Goal: Use online tool/utility: Use online tool/utility

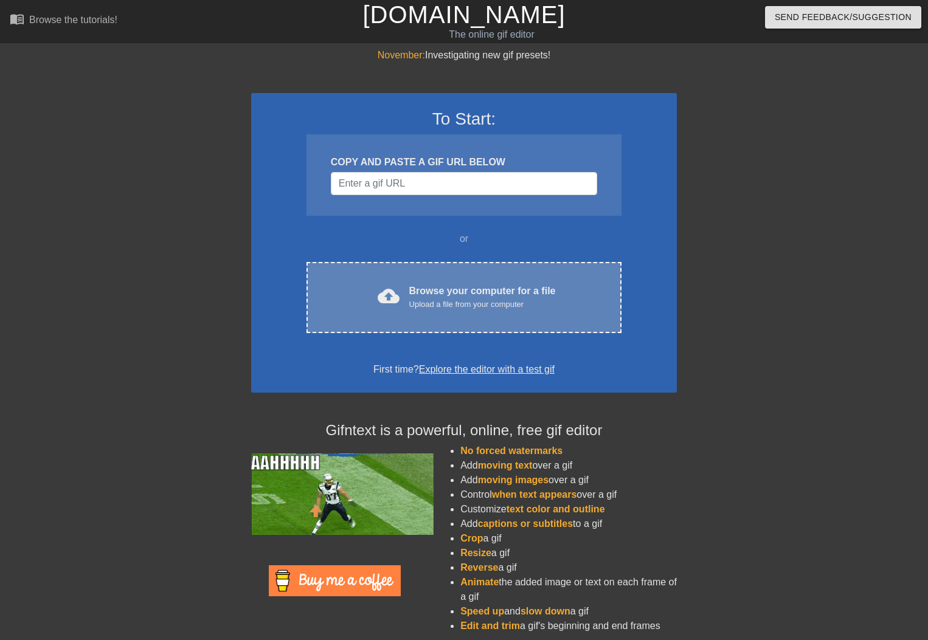
click at [506, 313] on div "cloud_upload Browse your computer for a file Upload a file from your computer C…" at bounding box center [464, 297] width 315 height 71
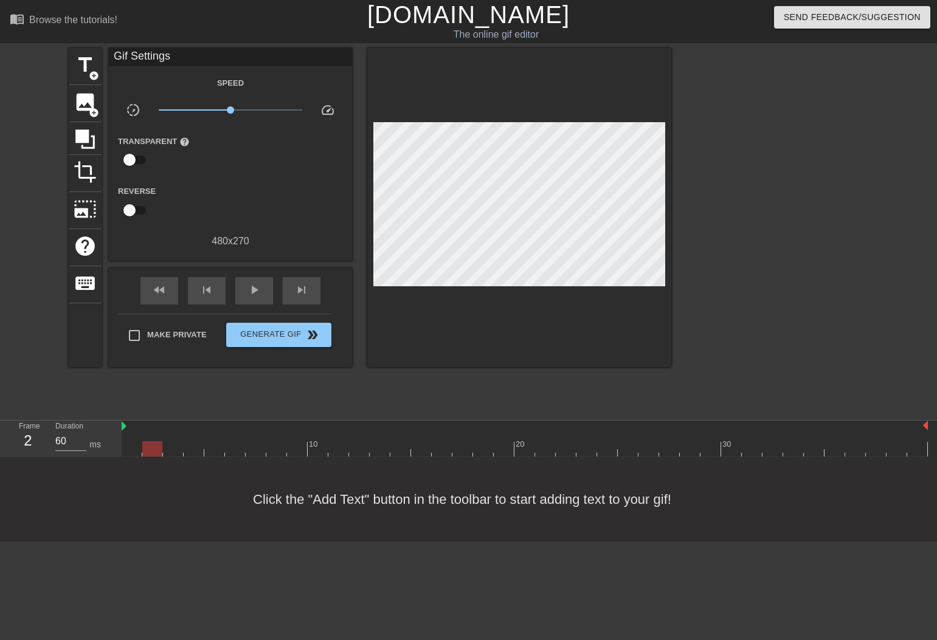
drag, startPoint x: 134, startPoint y: 452, endPoint x: 158, endPoint y: 452, distance: 23.1
click at [158, 452] on div at bounding box center [152, 449] width 20 height 15
drag, startPoint x: 174, startPoint y: 452, endPoint x: 365, endPoint y: 452, distance: 191.0
click at [411, 452] on div at bounding box center [421, 449] width 20 height 15
type input "70"
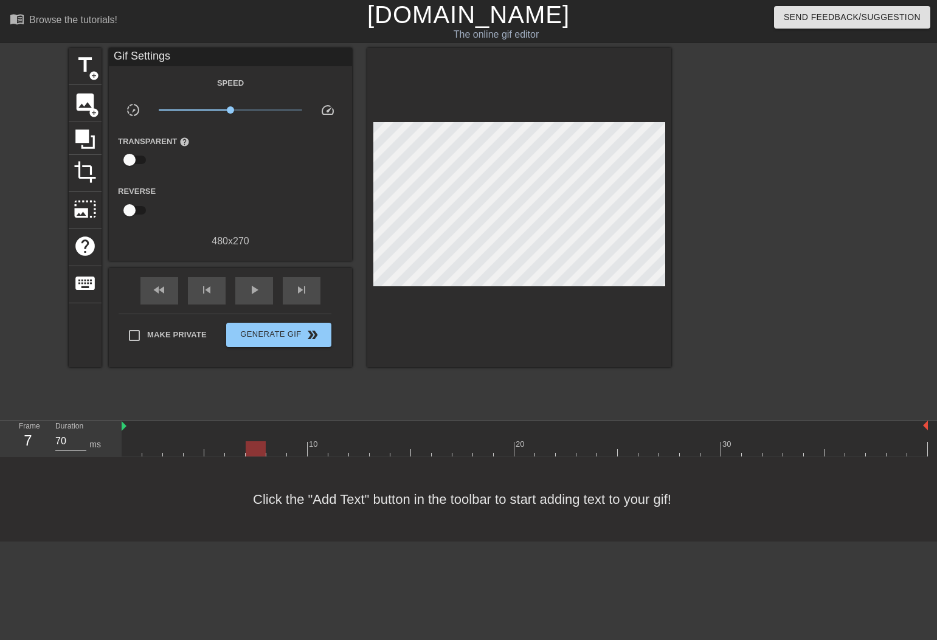
drag, startPoint x: 379, startPoint y: 450, endPoint x: 263, endPoint y: 441, distance: 115.9
click at [263, 442] on div at bounding box center [256, 449] width 20 height 15
click at [85, 64] on span "title" at bounding box center [85, 65] width 23 height 23
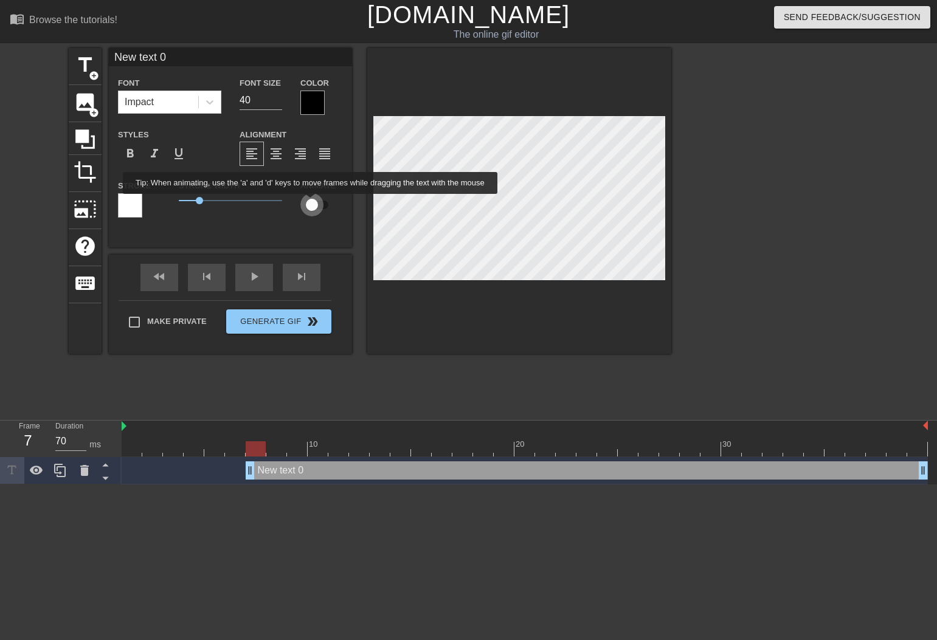
click at [320, 203] on input "checkbox" at bounding box center [311, 204] width 69 height 23
checkbox input "true"
click at [276, 105] on input "39" at bounding box center [261, 100] width 43 height 19
click at [276, 105] on input "38" at bounding box center [261, 100] width 43 height 19
click at [276, 105] on input "37" at bounding box center [261, 100] width 43 height 19
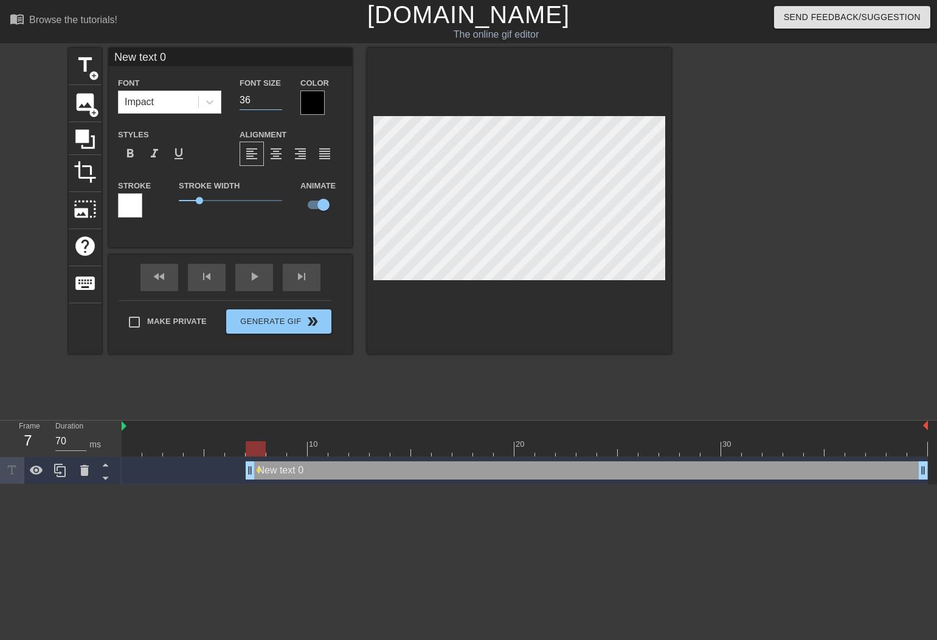
click at [276, 105] on input "36" at bounding box center [261, 100] width 43 height 19
click at [276, 105] on input "35" at bounding box center [261, 100] width 43 height 19
click at [276, 105] on input "34" at bounding box center [261, 100] width 43 height 19
click at [276, 105] on input "33" at bounding box center [261, 100] width 43 height 19
type input "32"
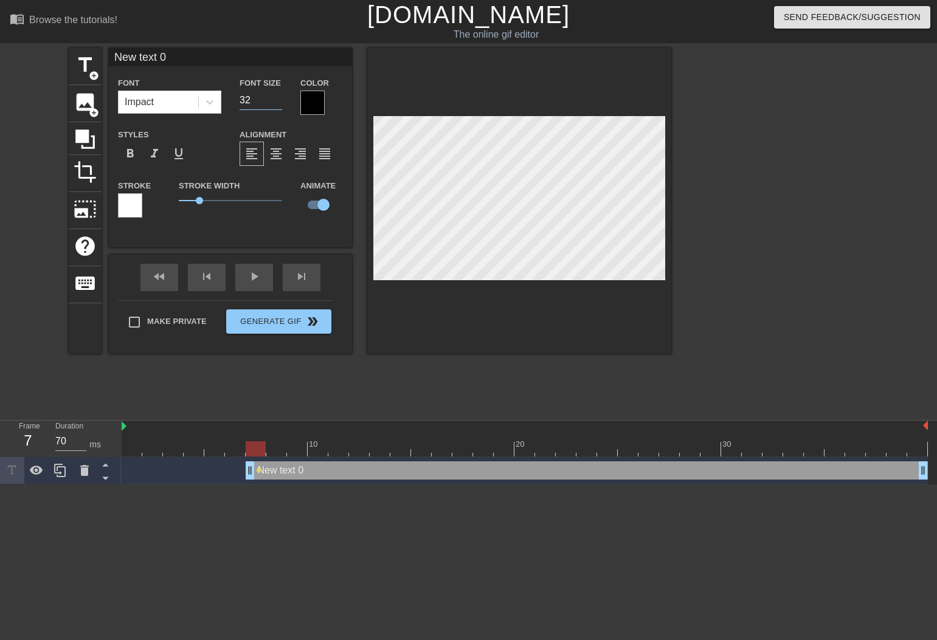
click at [276, 105] on input "32" at bounding box center [261, 100] width 43 height 19
type input "V"
type textarea "V"
type input "Vi"
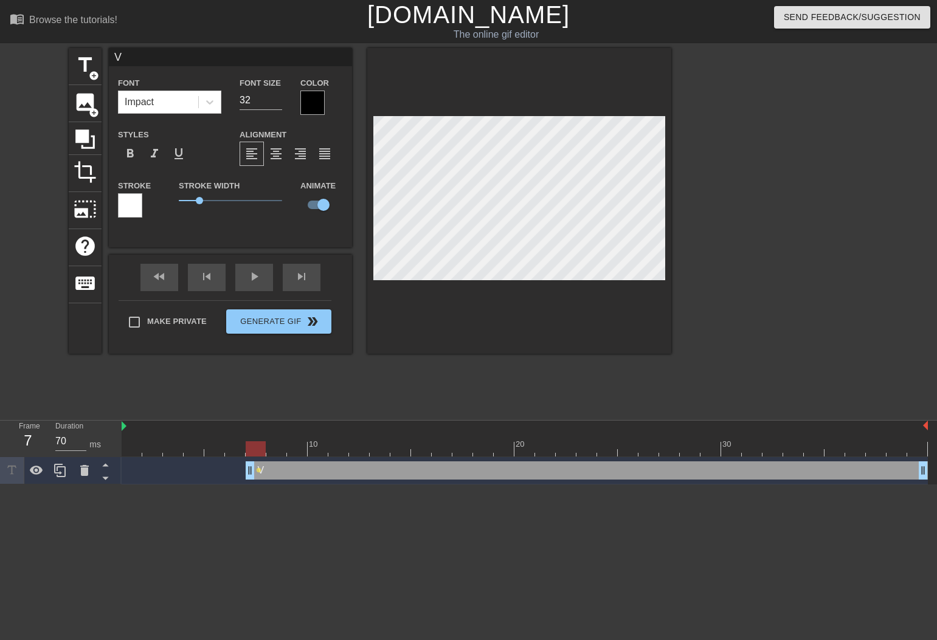
type textarea "Vi"
type input "Vid"
type textarea "Vid"
type input "Vide"
type textarea "Vide"
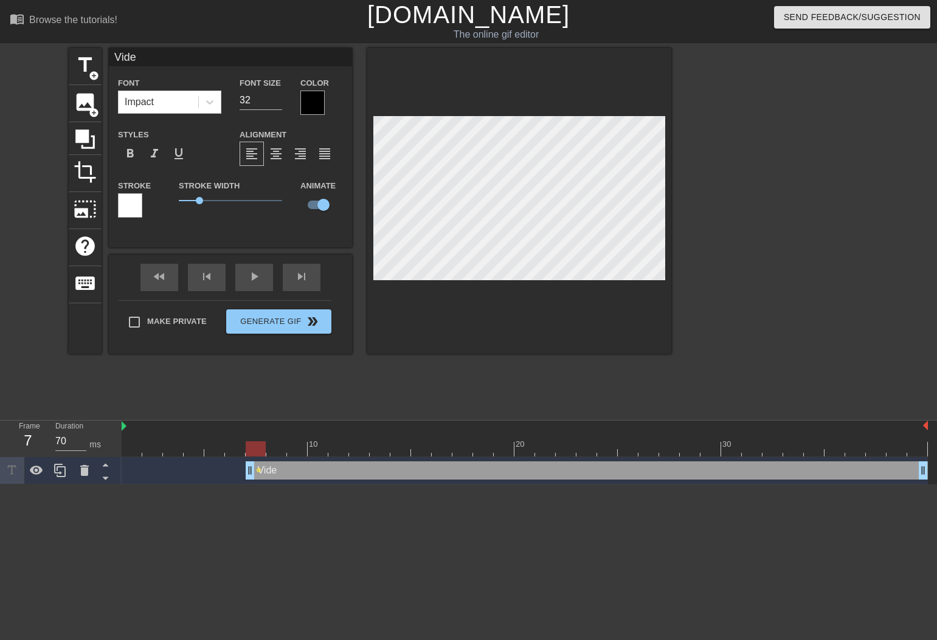
type input "Video"
type textarea "Video"
type input "Video"
type textarea "Video"
type input "Video E"
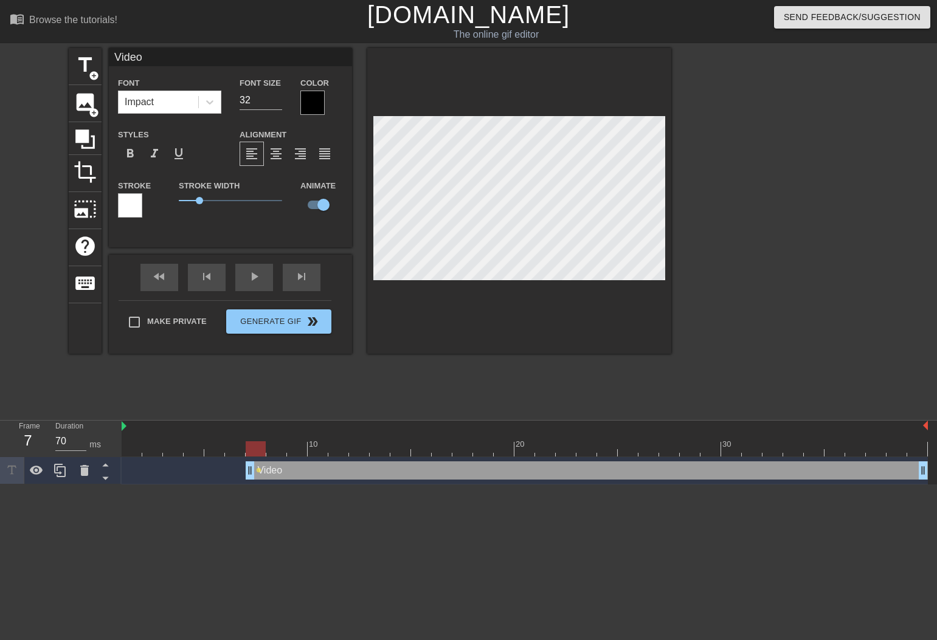
type textarea "Video E"
type input "Video Ed"
type textarea "Video Ed"
type input "Video Edi"
type textarea "Video Edi"
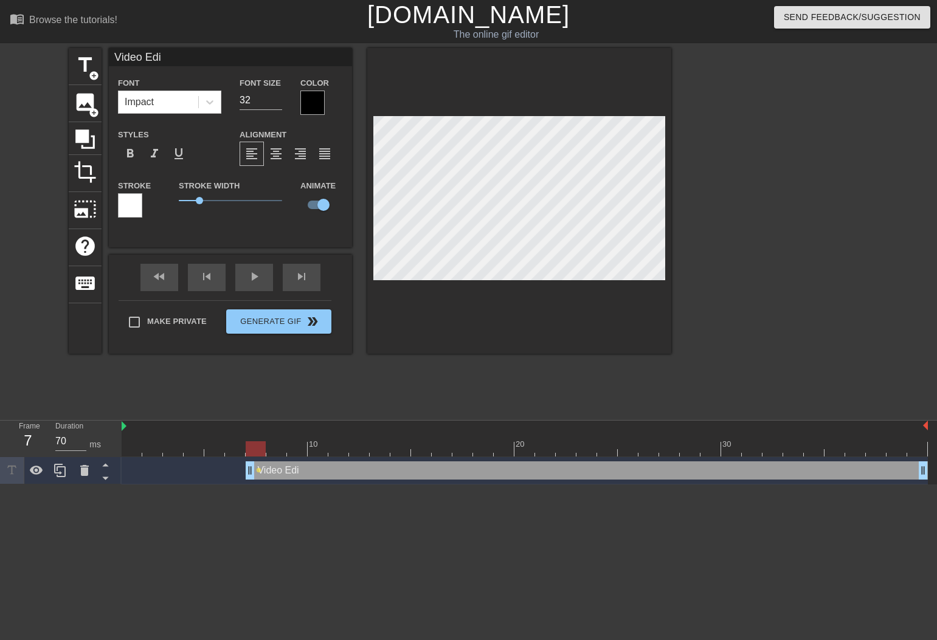
type input "Video Edit"
type textarea "Video Edit"
type input "Video Edits"
type textarea "Video Edits"
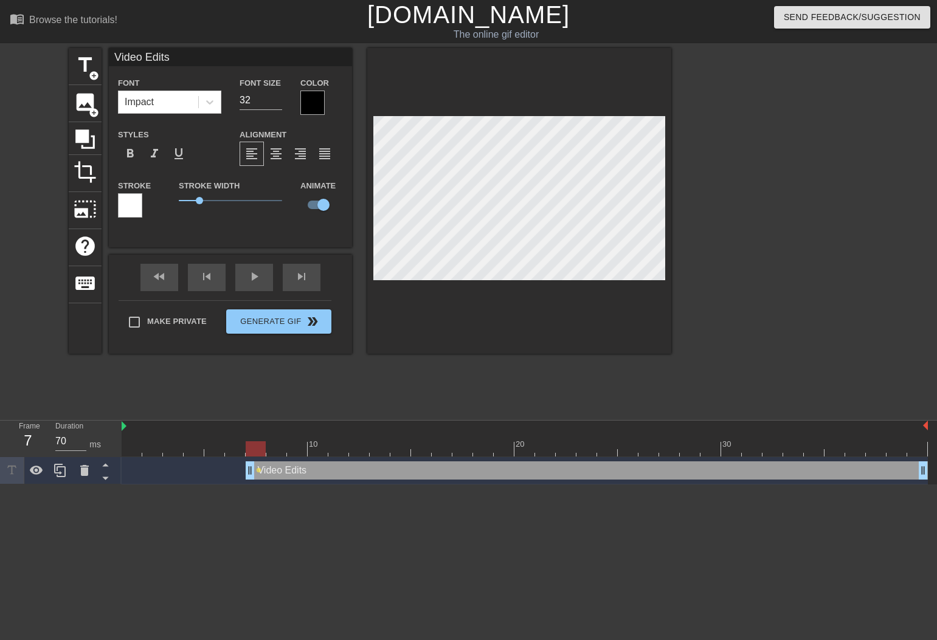
scroll to position [1, 3]
type input "Video dits"
type textarea "Video dits"
type input "Video its"
type textarea "Video its"
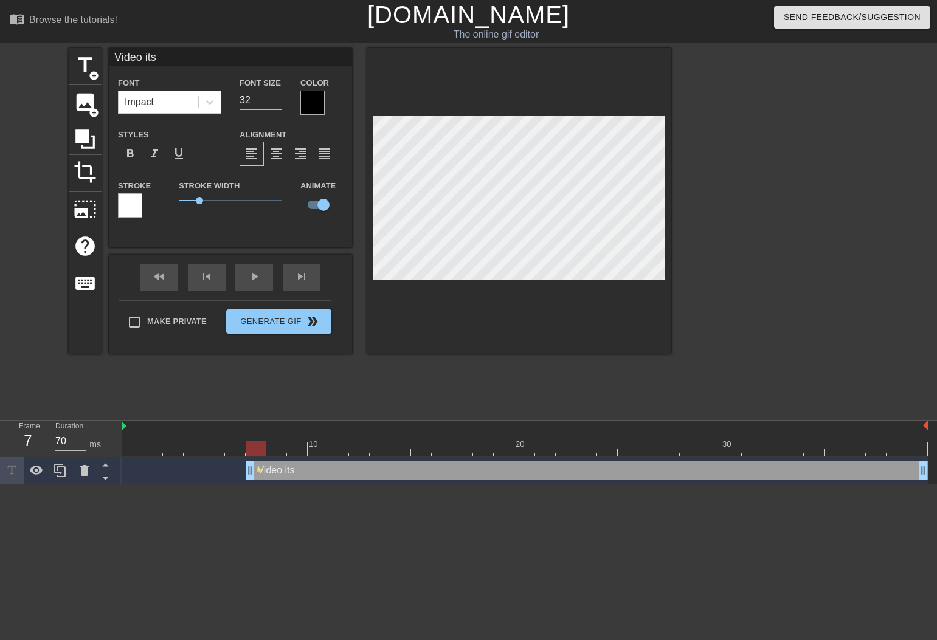
type input "Video ts"
type textarea "Video ts"
type input "Video s"
type textarea "Video s"
type input "Video"
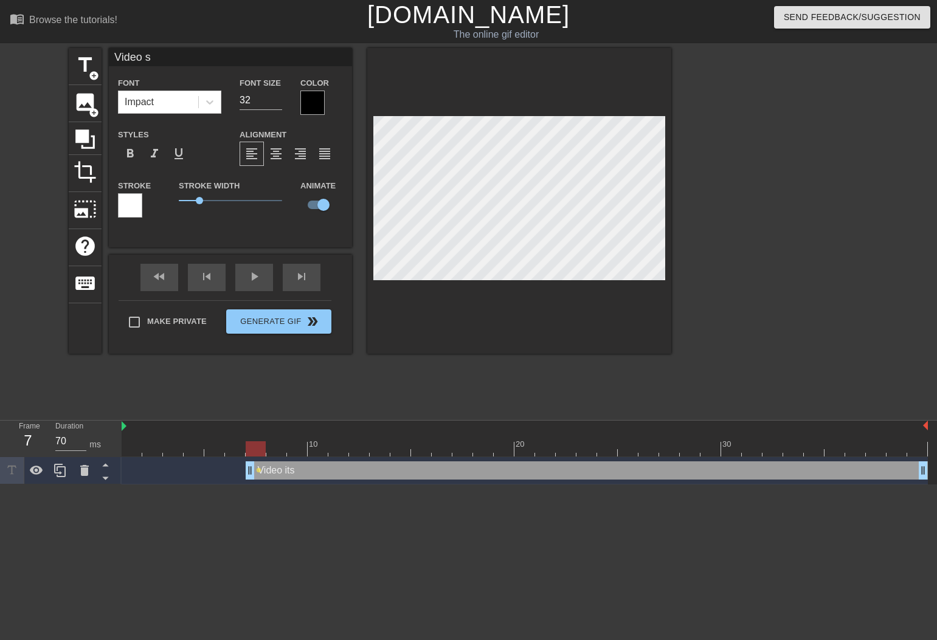
type textarea "Video"
type input "Video S"
type textarea "Video S"
type input "Video Sc"
type textarea "Video Sc"
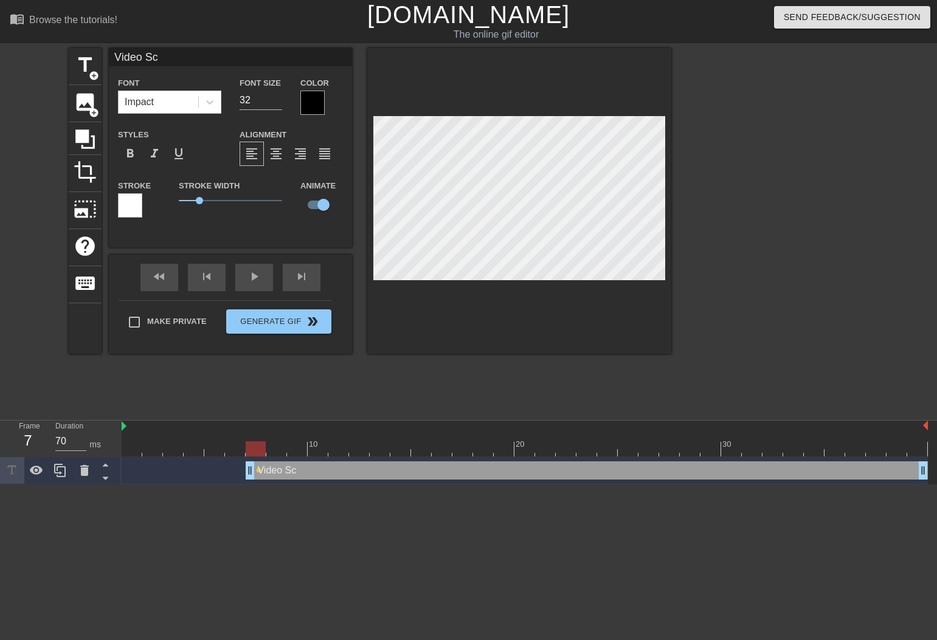
type input "Video Scr"
type textarea "Video Scr"
type input "Video Scri"
type textarea "Video Scri"
type input "Video Scrip"
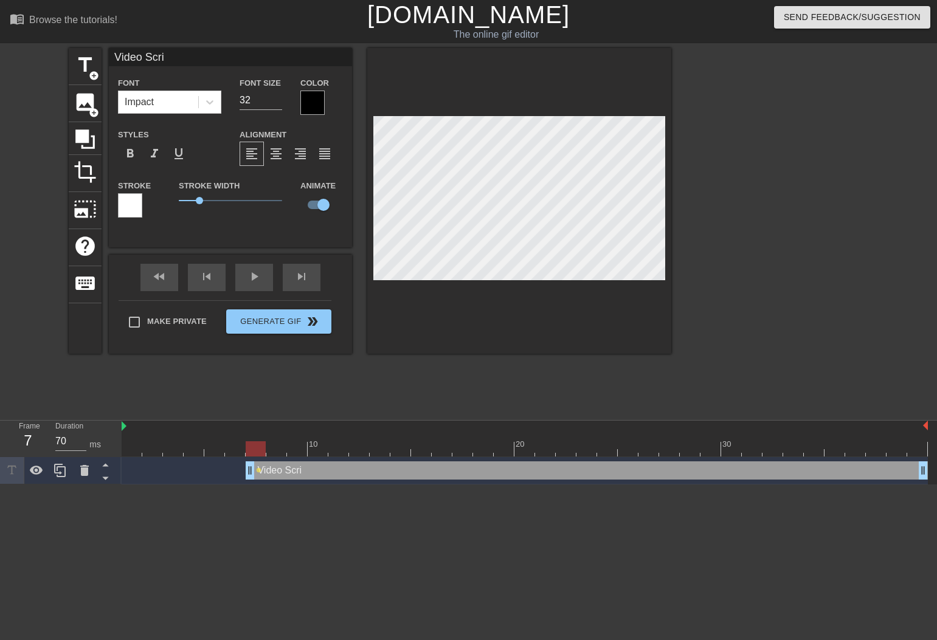
type textarea "Video Scrip"
type input "Video Script"
type textarea "Video Scripts"
type input "Video Scripts"
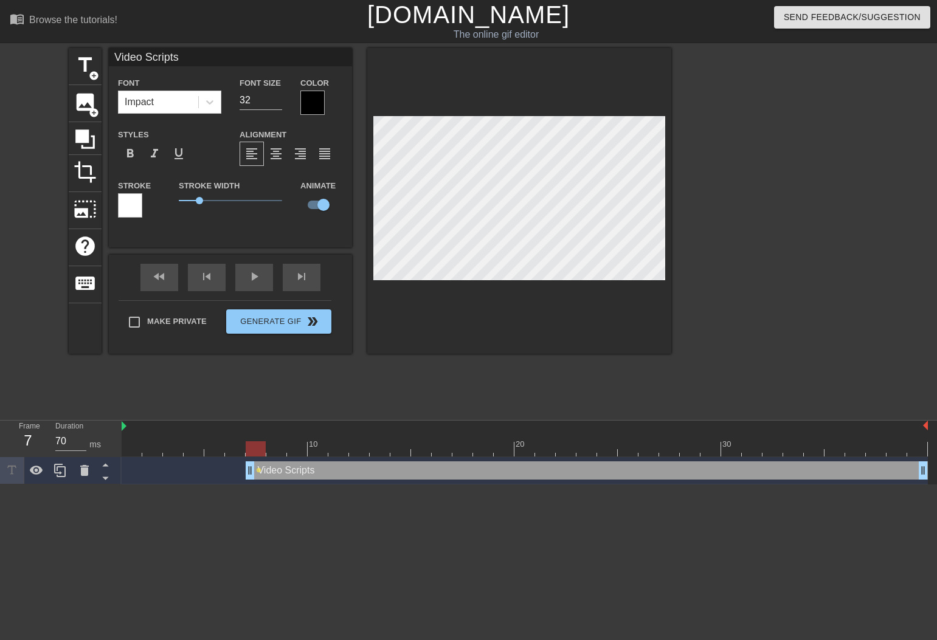
type textarea "Video Scripts"
click at [137, 201] on div at bounding box center [130, 205] width 24 height 24
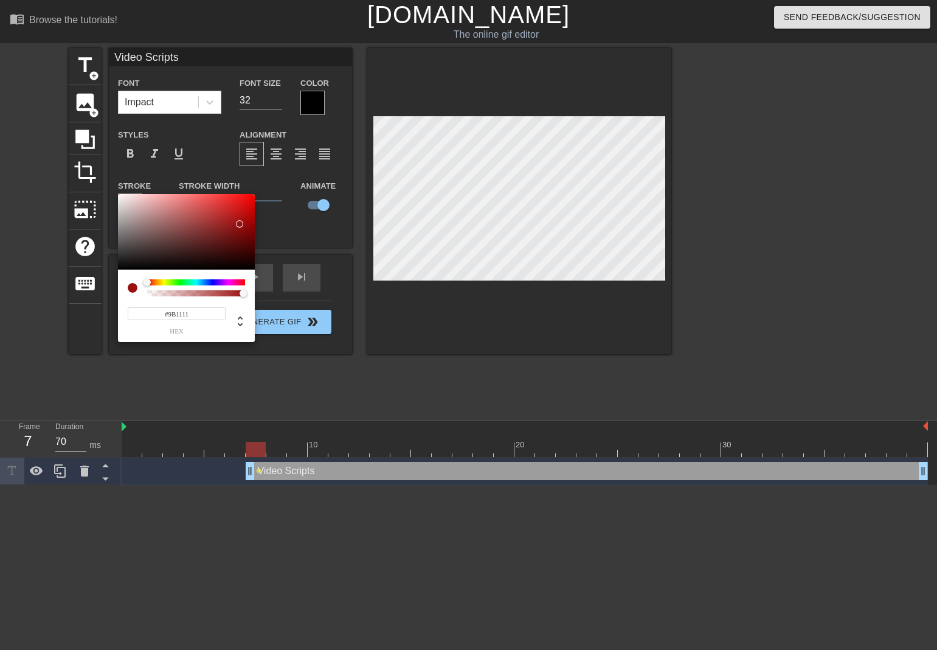
type input "#000000"
drag, startPoint x: 123, startPoint y: 258, endPoint x: 119, endPoint y: 269, distance: 11.2
click at [118, 269] on div "#000000 hex" at bounding box center [186, 268] width 137 height 148
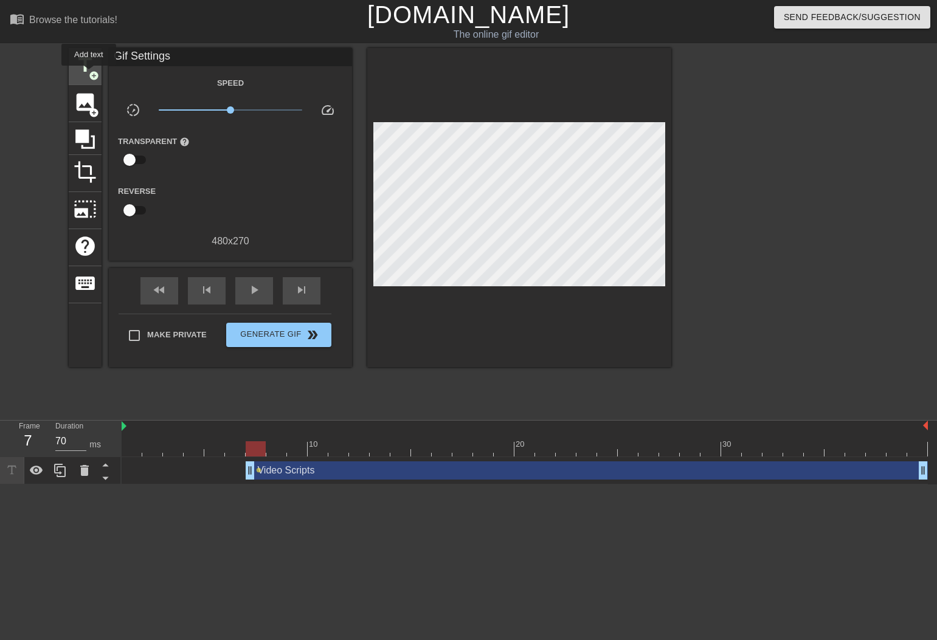
click at [89, 74] on span "add_circle" at bounding box center [94, 76] width 10 height 10
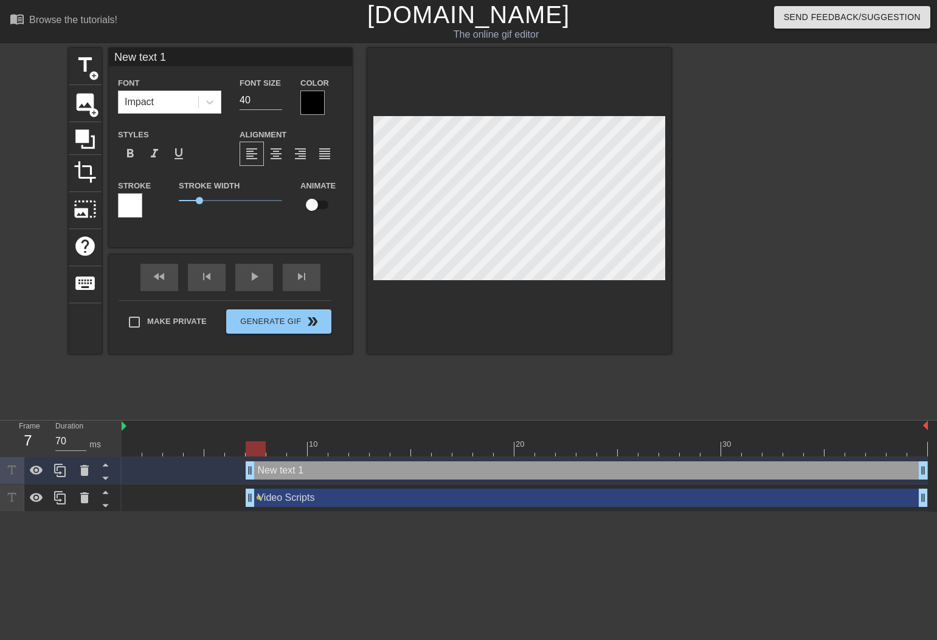
type input "Video Scripts"
type input "32"
checkbox input "true"
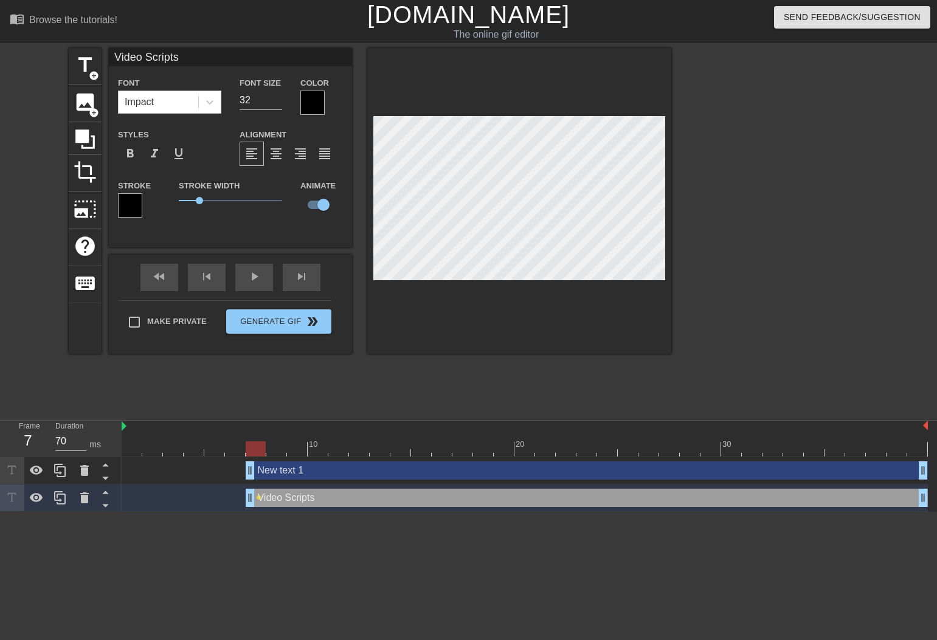
click at [309, 99] on div at bounding box center [312, 103] width 24 height 24
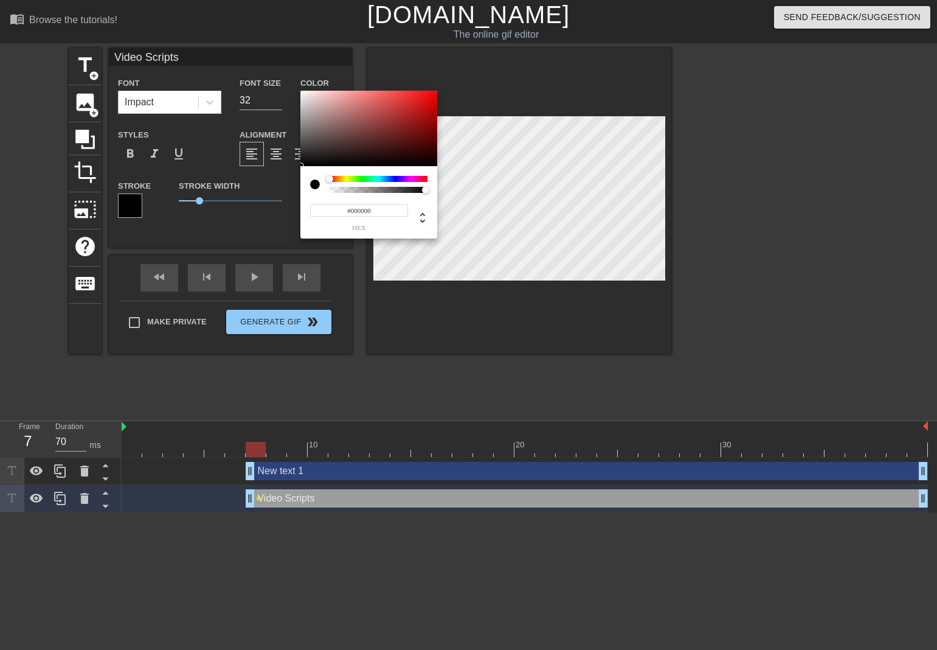
type input "0"
type input "1"
drag, startPoint x: 415, startPoint y: 189, endPoint x: 459, endPoint y: 196, distance: 44.3
click at [458, 196] on div "0 r 0 g 0 b 1 a" at bounding box center [468, 325] width 937 height 650
type input "80"
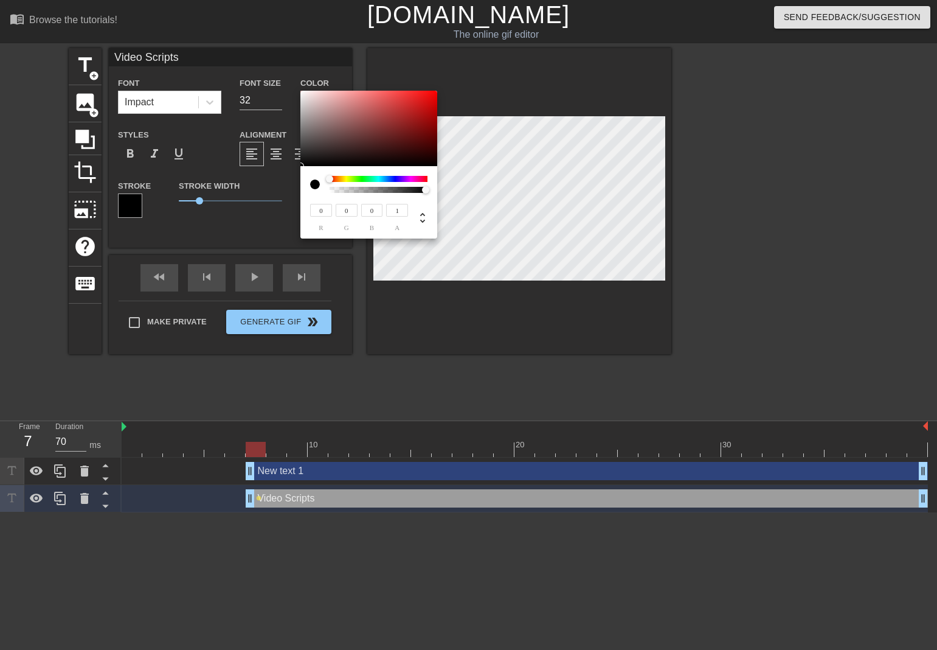
type input "76"
type input "100"
type input "95"
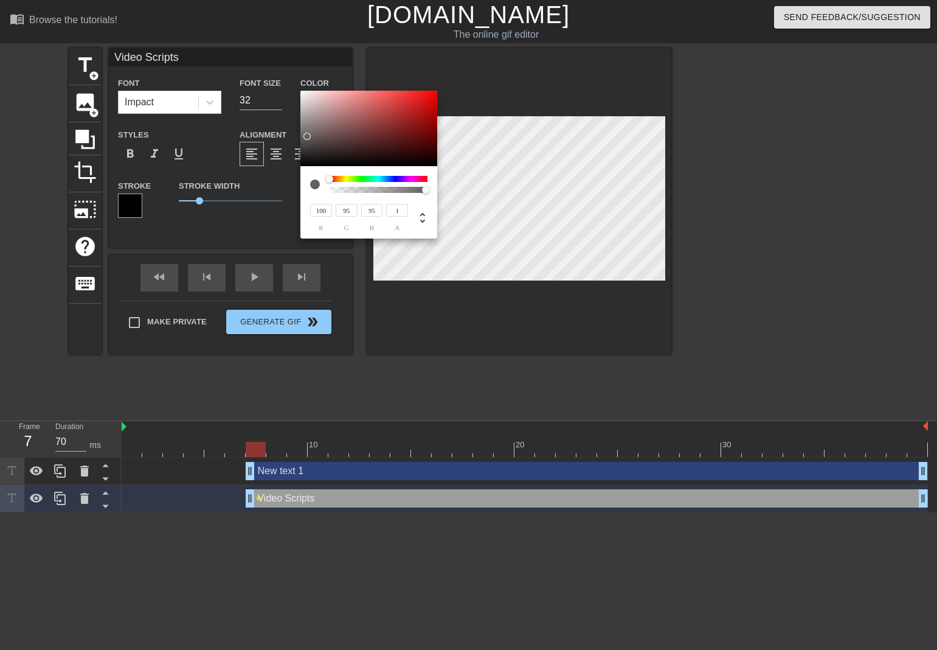
type input "160"
type input "152"
type input "189"
type input "181"
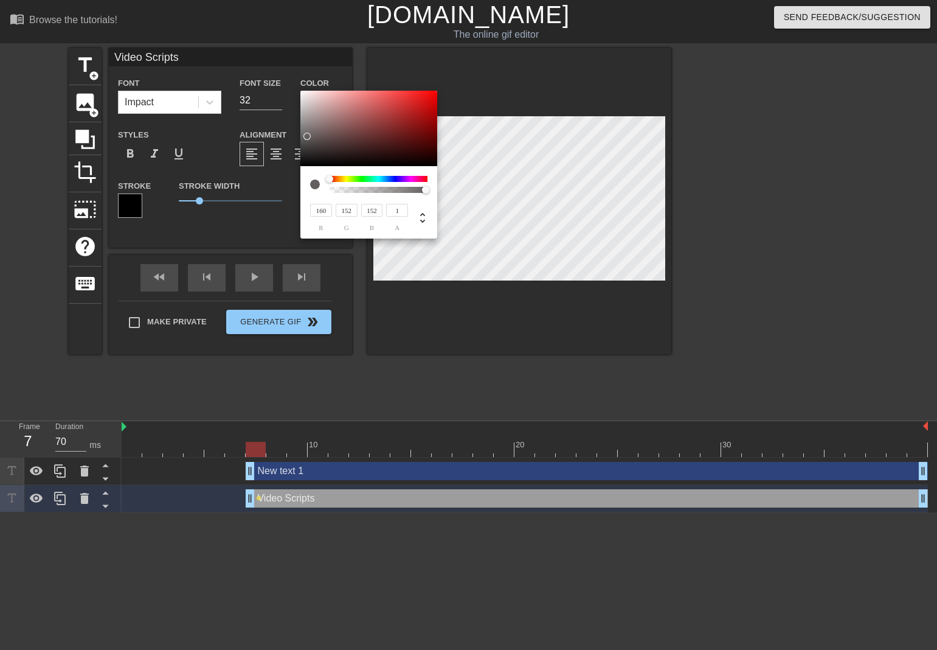
type input "181"
type input "210"
type input "202"
type input "228"
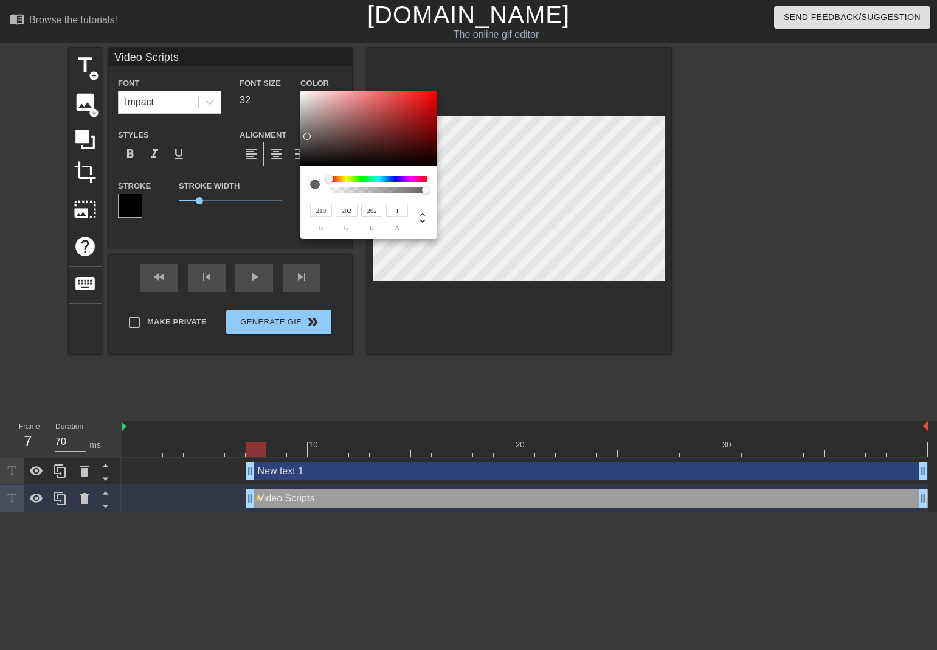
type input "221"
type input "249"
type input "241"
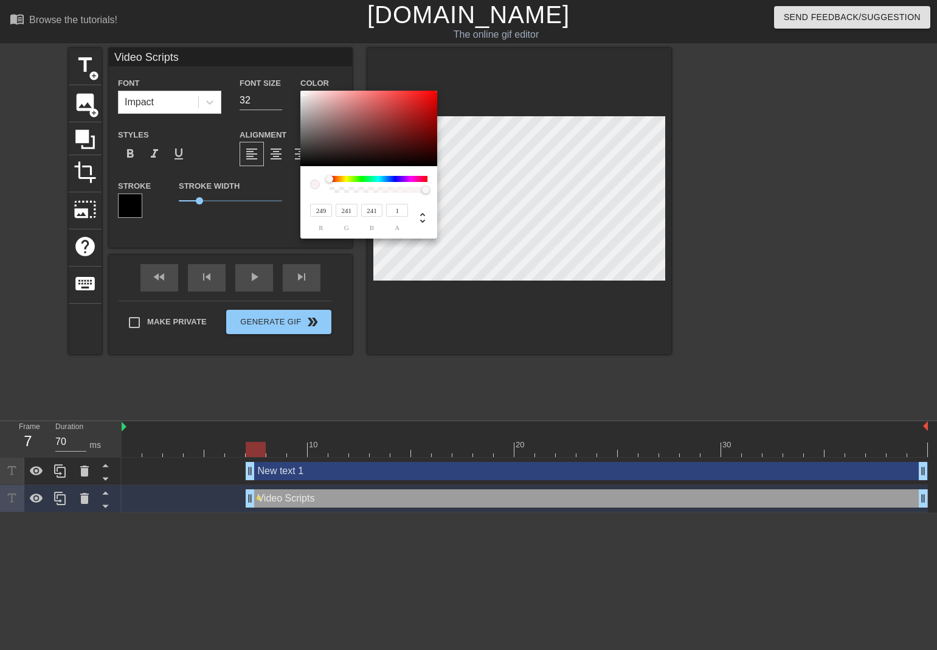
type input "255"
type input "248"
type input "249"
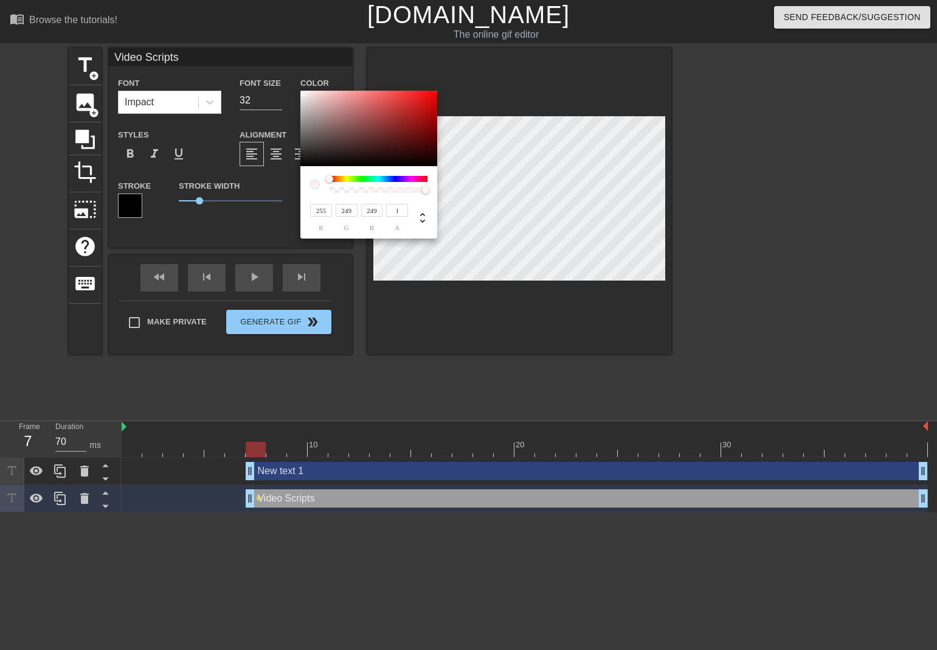
type input "250"
type input "252"
type input "28"
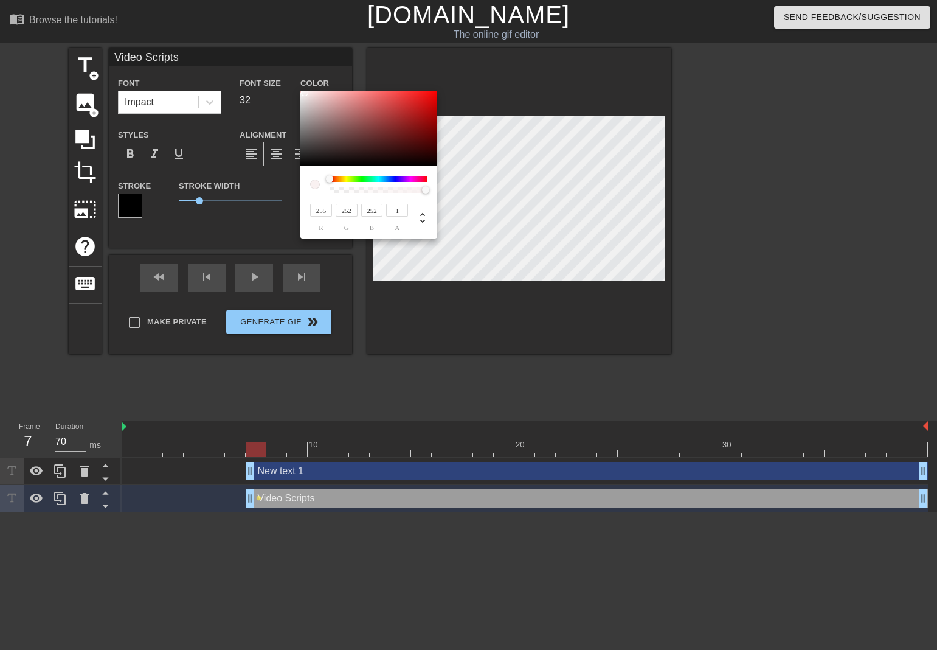
type input "28"
type input "142"
type input "255"
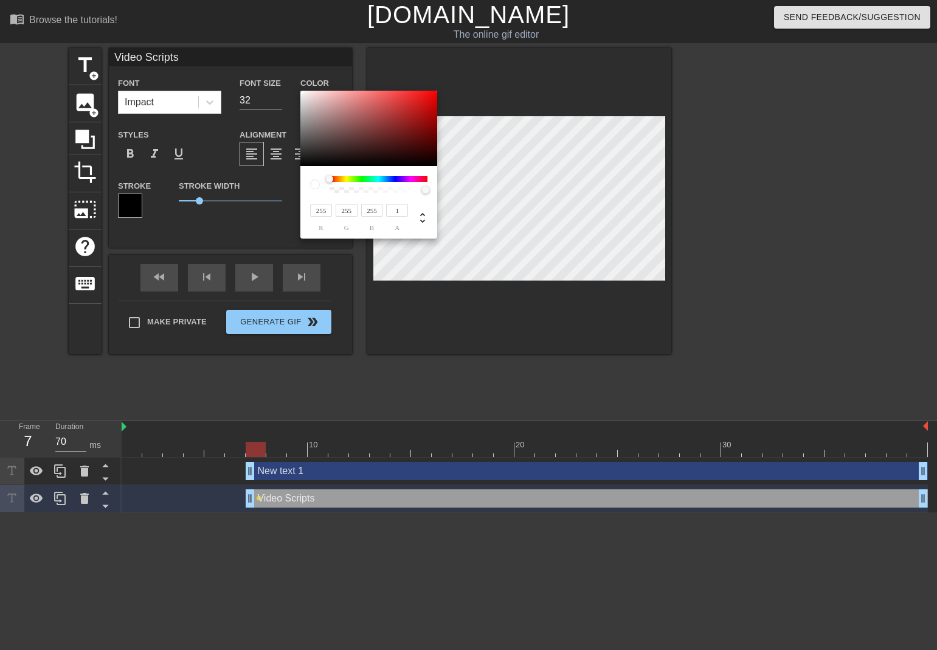
type input "245"
type input "236"
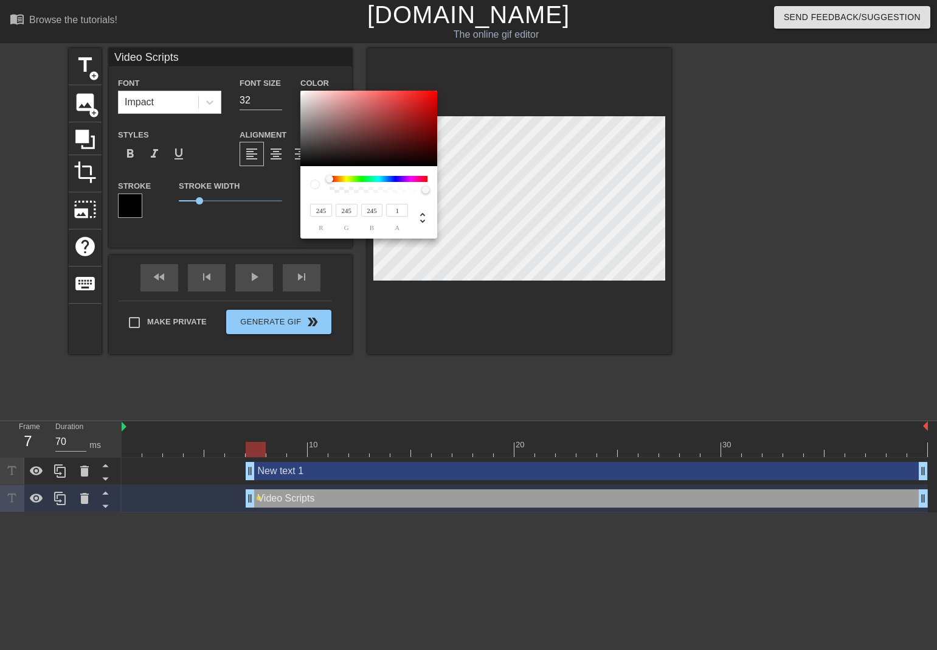
type input "236"
type input "232"
type input "229"
type input "234"
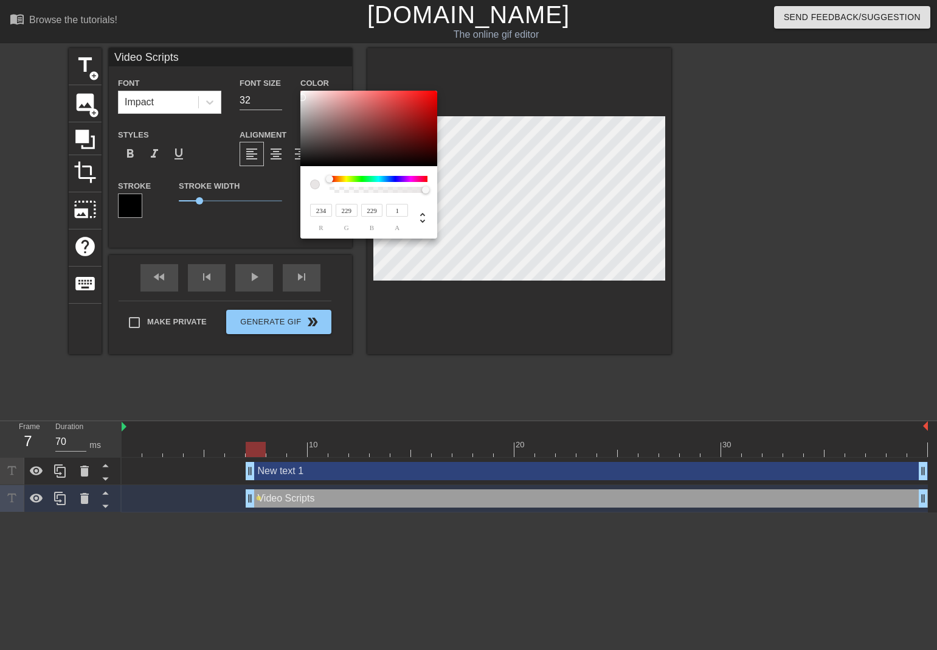
type input "227"
type input "236"
type input "229"
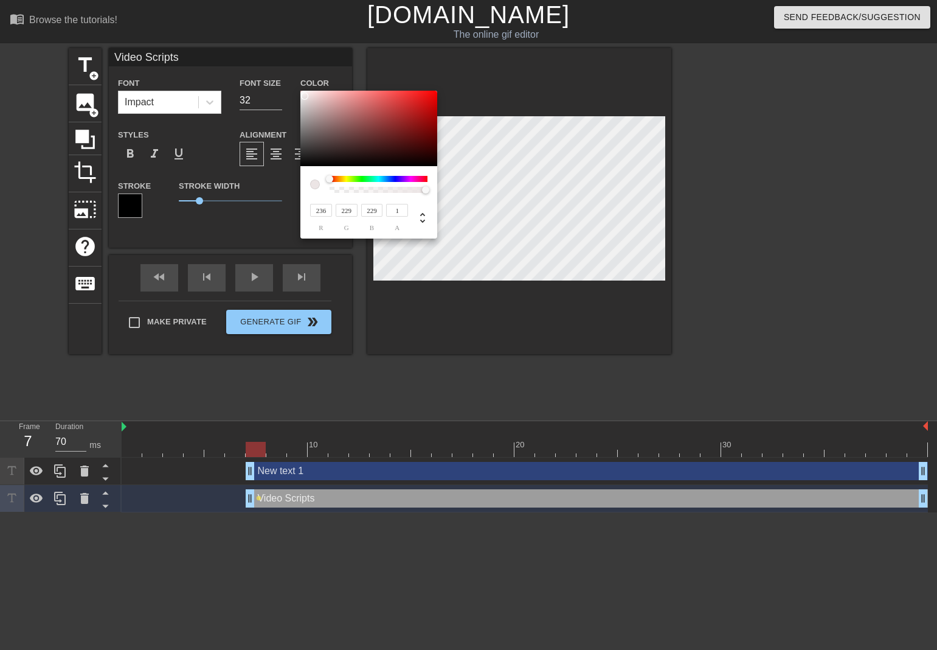
type input "241"
type input "233"
type input "245"
type input "240"
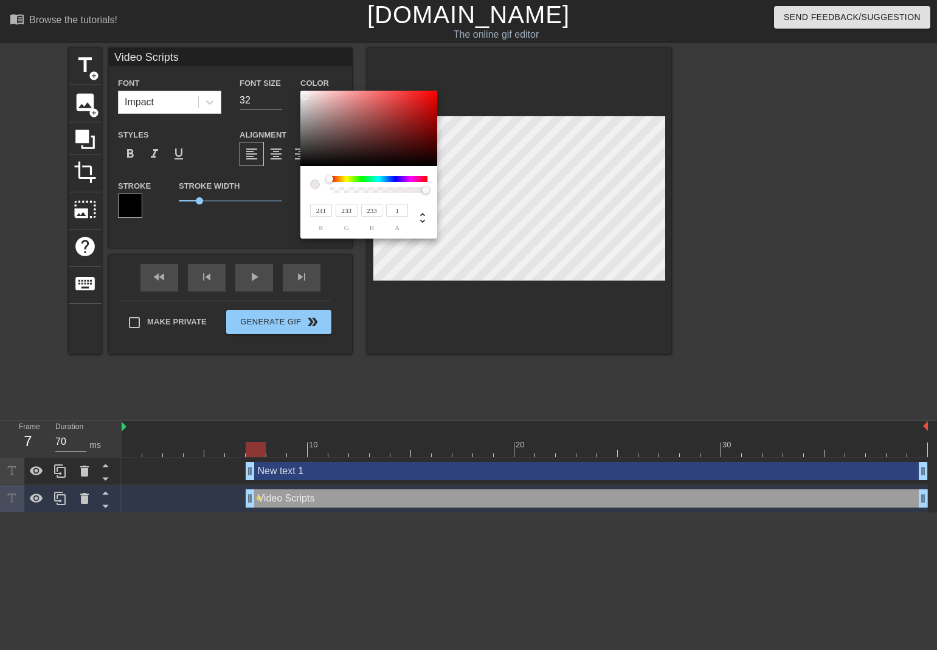
type input "240"
type input "247"
type input "243"
type input "27"
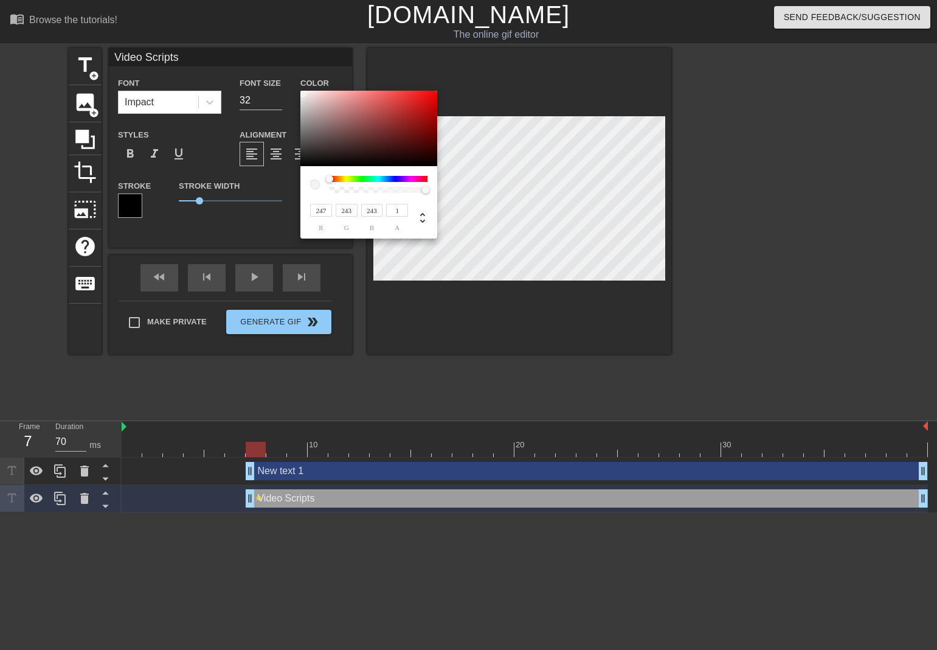
type input "27"
type input "249"
type input "28"
type input "251"
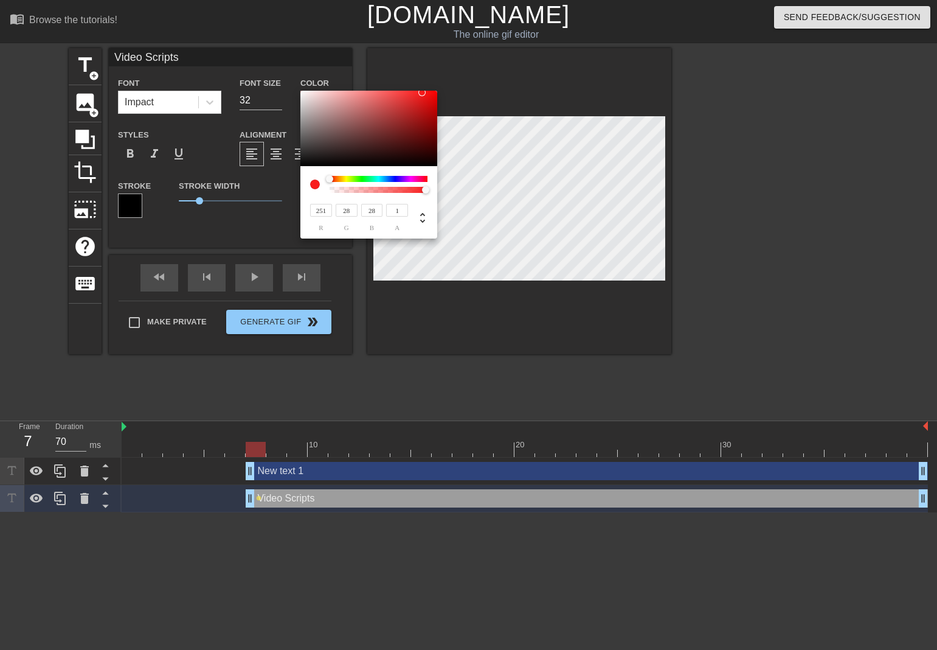
type input "139"
type input "28"
type input "244"
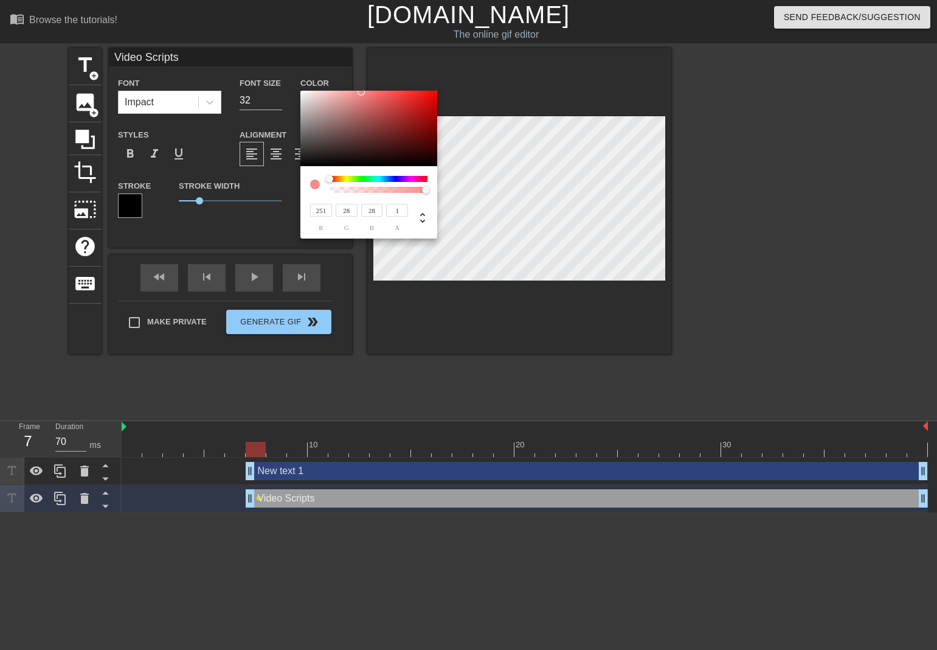
type input "244"
type input "245"
type input "246"
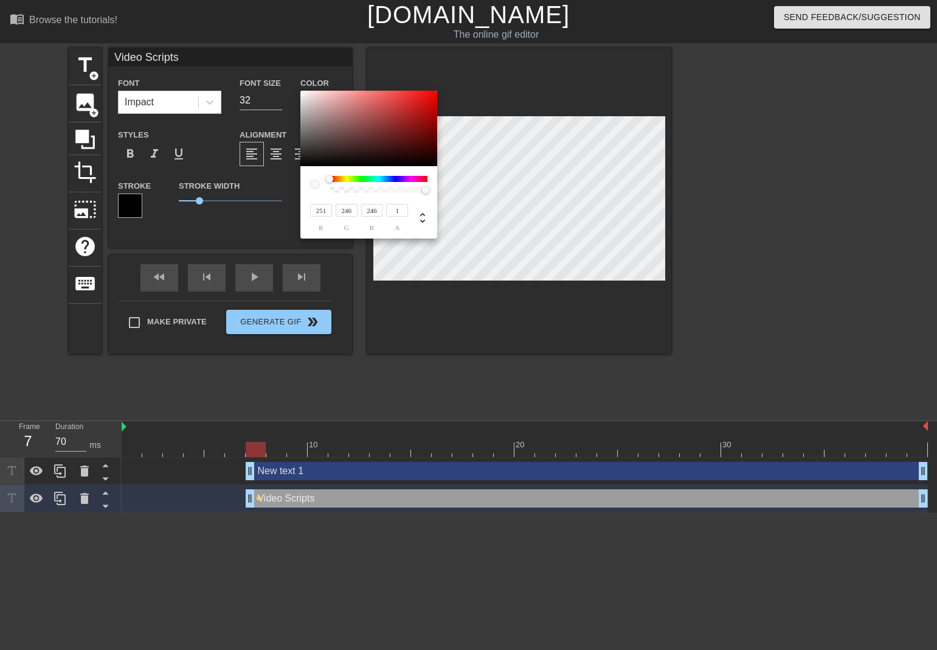
drag, startPoint x: 307, startPoint y: 122, endPoint x: 303, endPoint y: 92, distance: 30.7
click at [303, 92] on div at bounding box center [368, 128] width 137 height 75
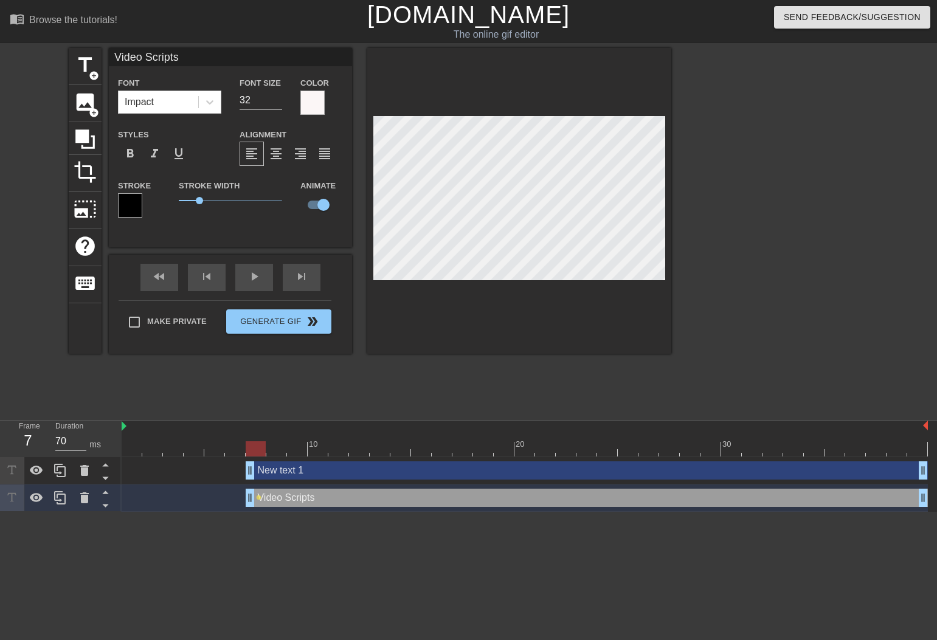
type input "New text 1"
type input "40"
checkbox input "false"
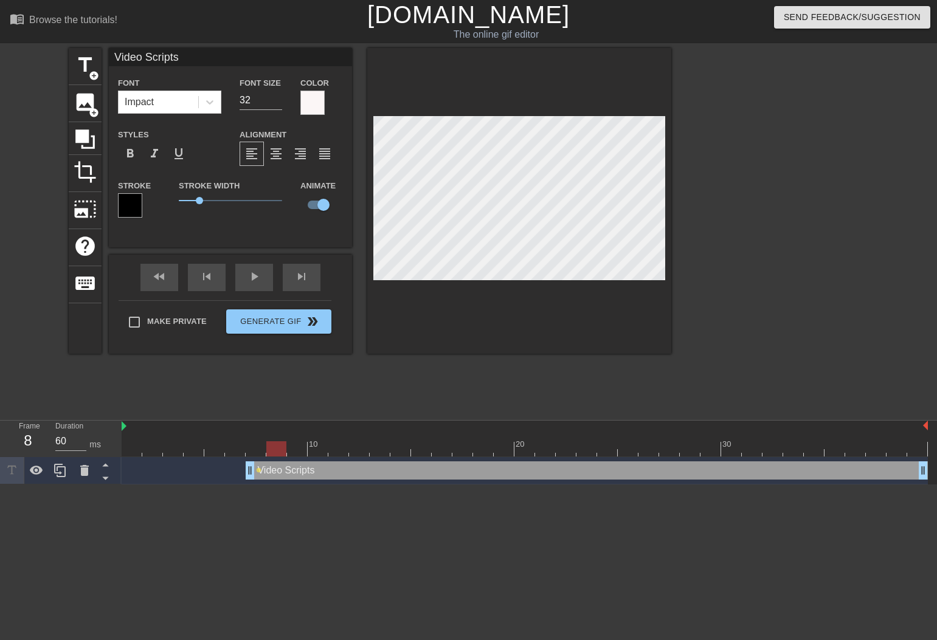
drag, startPoint x: 258, startPoint y: 453, endPoint x: 272, endPoint y: 453, distance: 14.0
click at [272, 453] on div at bounding box center [276, 449] width 20 height 15
drag, startPoint x: 279, startPoint y: 441, endPoint x: 318, endPoint y: 442, distance: 38.9
click at [318, 442] on div at bounding box center [318, 449] width 20 height 15
drag, startPoint x: 326, startPoint y: 451, endPoint x: 404, endPoint y: 454, distance: 77.9
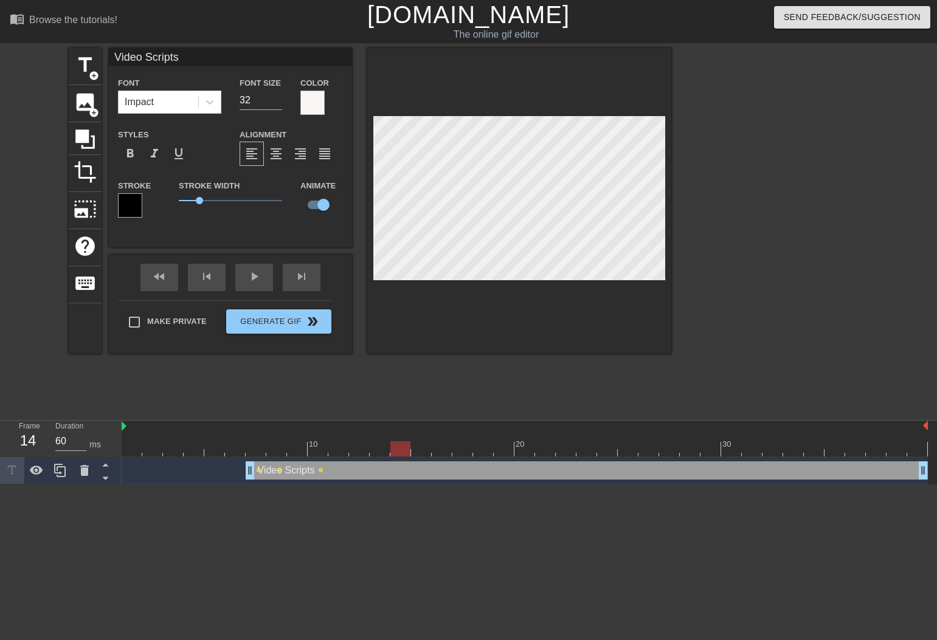
click at [404, 454] on div at bounding box center [400, 449] width 20 height 15
drag, startPoint x: 398, startPoint y: 451, endPoint x: 418, endPoint y: 451, distance: 20.7
click at [418, 451] on div at bounding box center [421, 449] width 20 height 15
drag, startPoint x: 420, startPoint y: 447, endPoint x: 436, endPoint y: 447, distance: 15.8
click at [436, 448] on div at bounding box center [442, 449] width 20 height 15
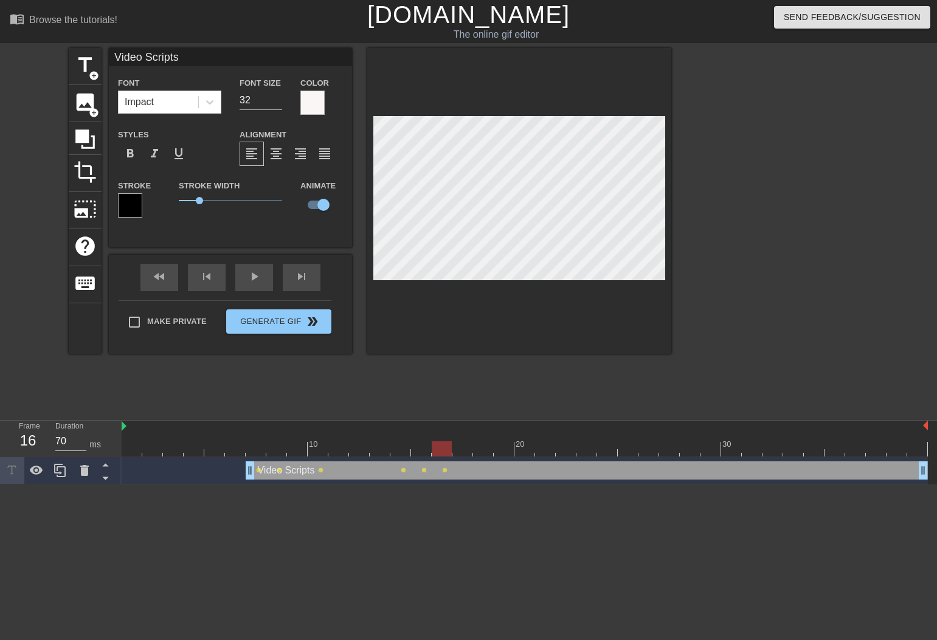
type input "60"
drag, startPoint x: 446, startPoint y: 438, endPoint x: 457, endPoint y: 439, distance: 11.6
click at [457, 439] on div "10 20 30" at bounding box center [525, 442] width 806 height 19
click at [260, 324] on button "Generate Gif double_arrow" at bounding box center [278, 322] width 105 height 24
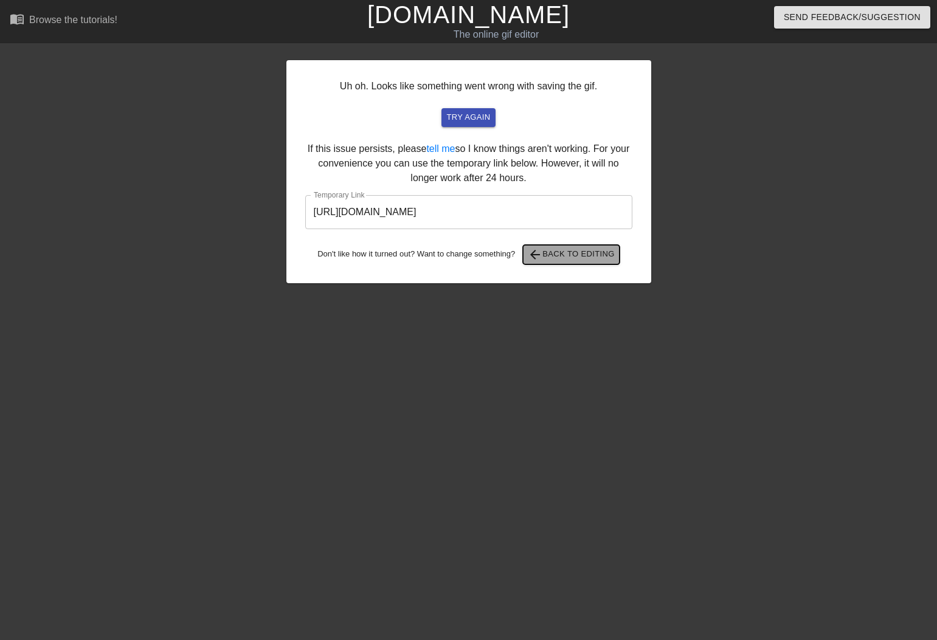
click at [558, 255] on span "arrow_back Back to Editing" at bounding box center [571, 255] width 87 height 15
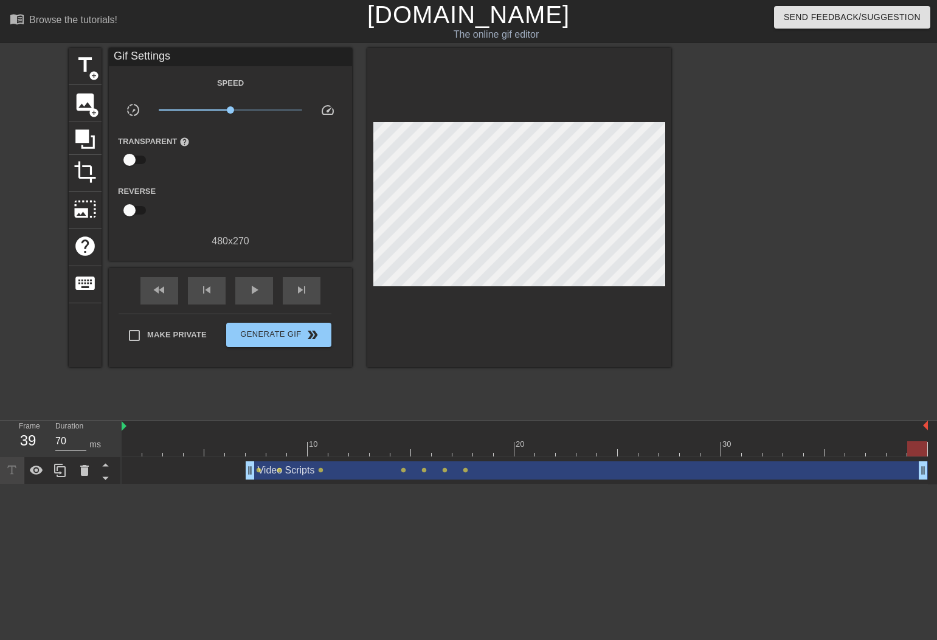
click at [482, 456] on div at bounding box center [525, 449] width 806 height 15
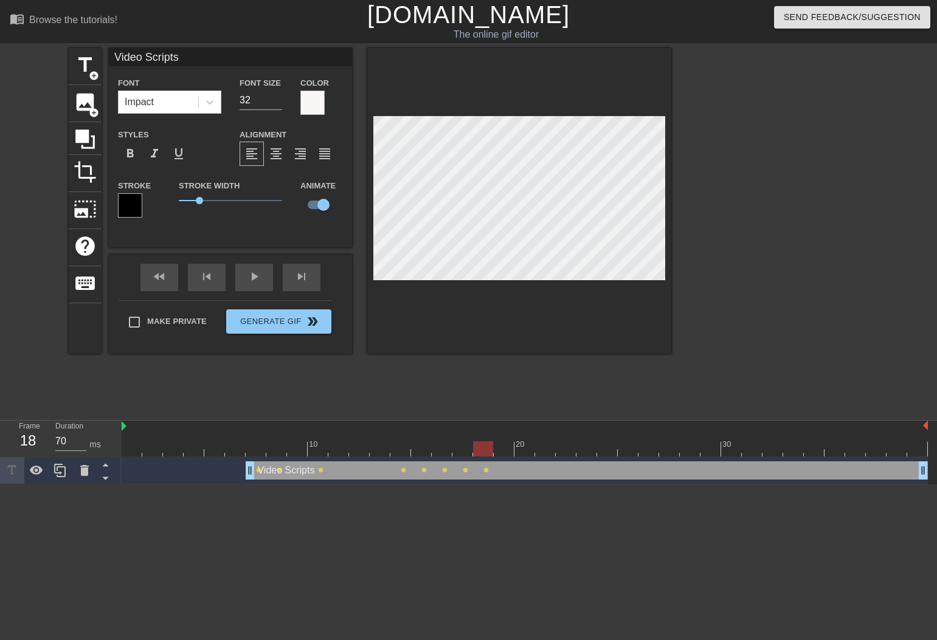
click at [365, 178] on div "title add_circle image add_circle crop photo_size_select_large help keyboard Vi…" at bounding box center [370, 201] width 603 height 306
drag, startPoint x: 477, startPoint y: 449, endPoint x: 466, endPoint y: 449, distance: 10.9
click at [466, 449] on div at bounding box center [462, 449] width 20 height 15
drag, startPoint x: 464, startPoint y: 449, endPoint x: 337, endPoint y: 443, distance: 127.3
click at [337, 443] on div at bounding box center [338, 449] width 20 height 15
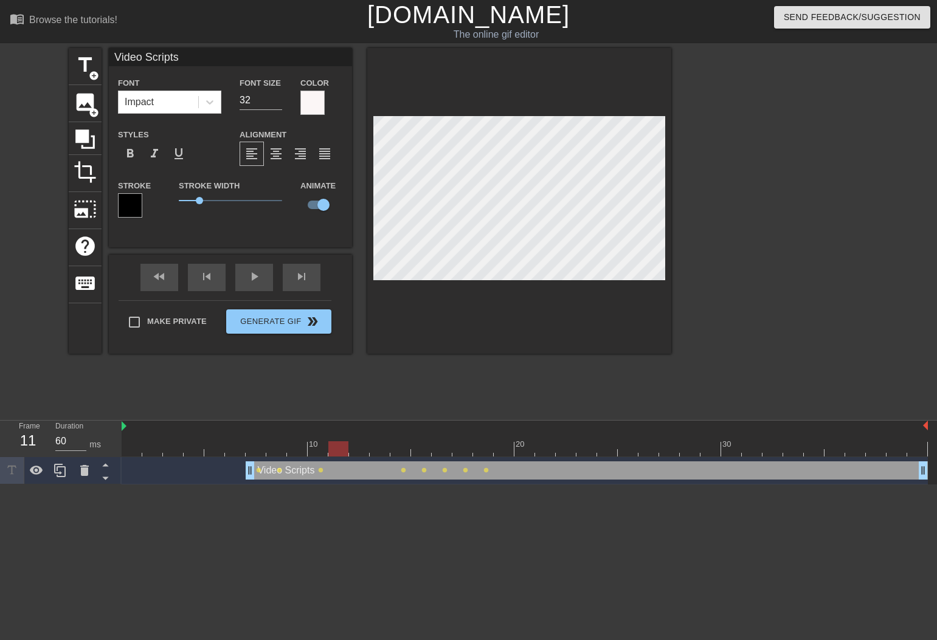
type input "70"
drag, startPoint x: 333, startPoint y: 450, endPoint x: 313, endPoint y: 449, distance: 19.5
click at [313, 449] on div at bounding box center [318, 449] width 20 height 15
click at [256, 105] on input "32" at bounding box center [261, 100] width 43 height 19
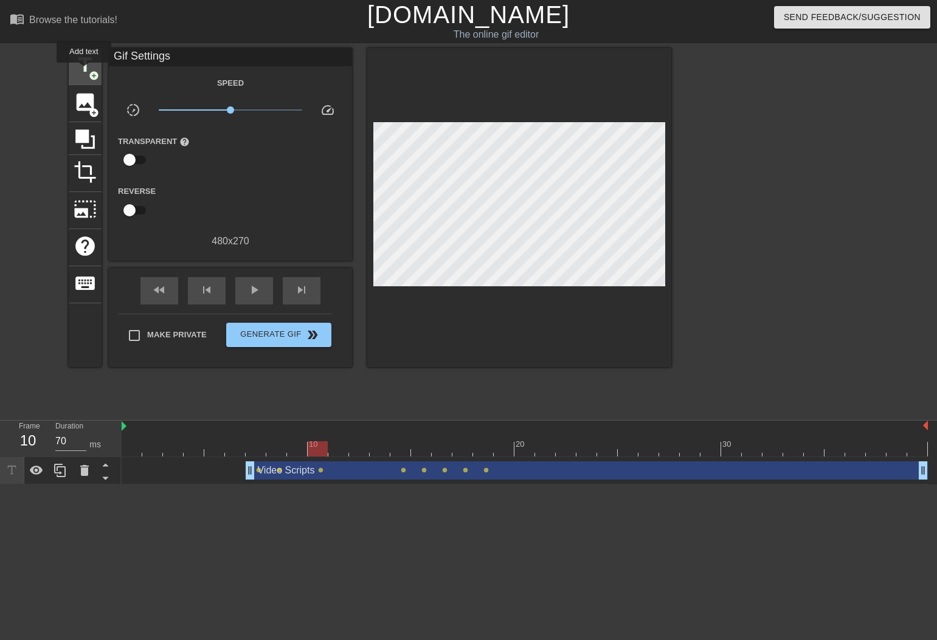
click at [85, 71] on span "title" at bounding box center [85, 65] width 23 height 23
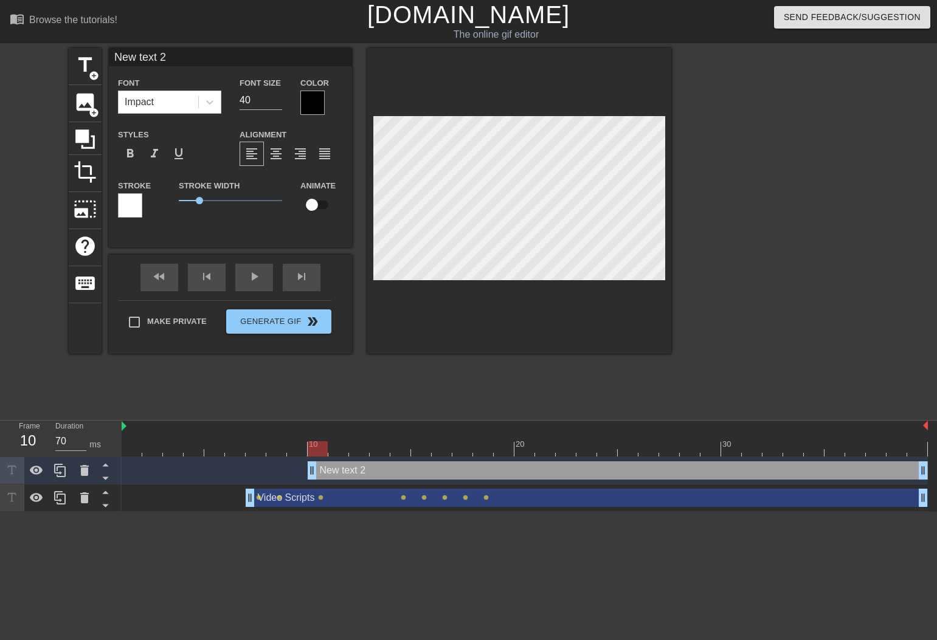
scroll to position [2, 2]
type input "E"
type textarea "E"
type input "Ei"
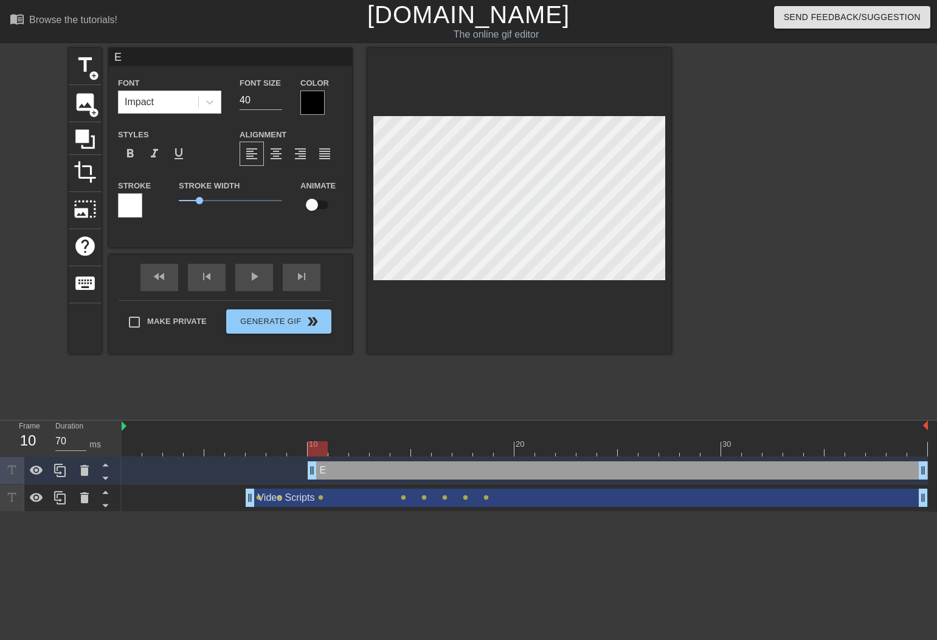
type textarea "Ei"
type input "E"
type textarea "E"
type input "Ed"
type textarea "Edi"
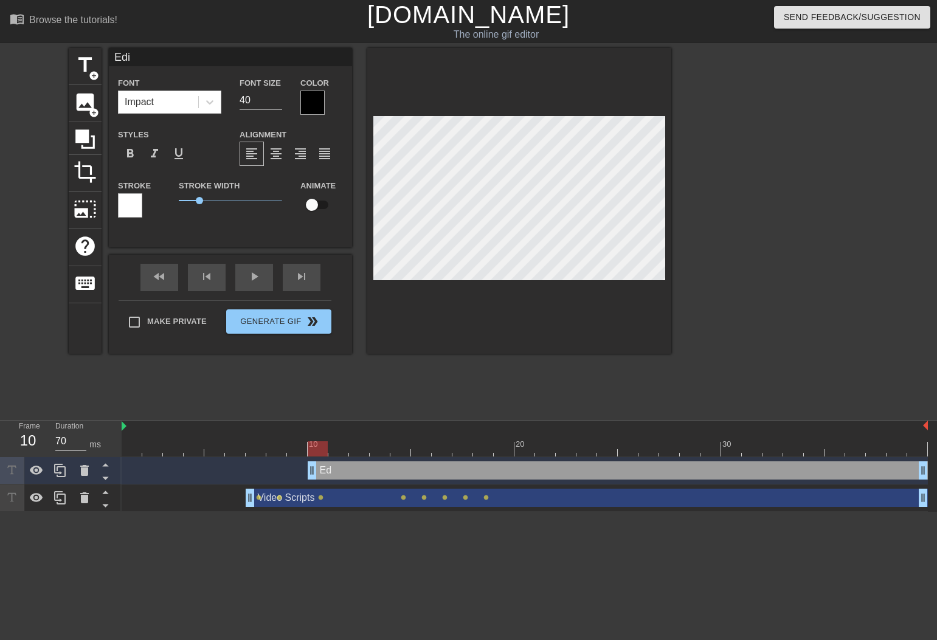
type input "Edit"
type textarea "Edit"
type input "Edits"
type textarea "Edits"
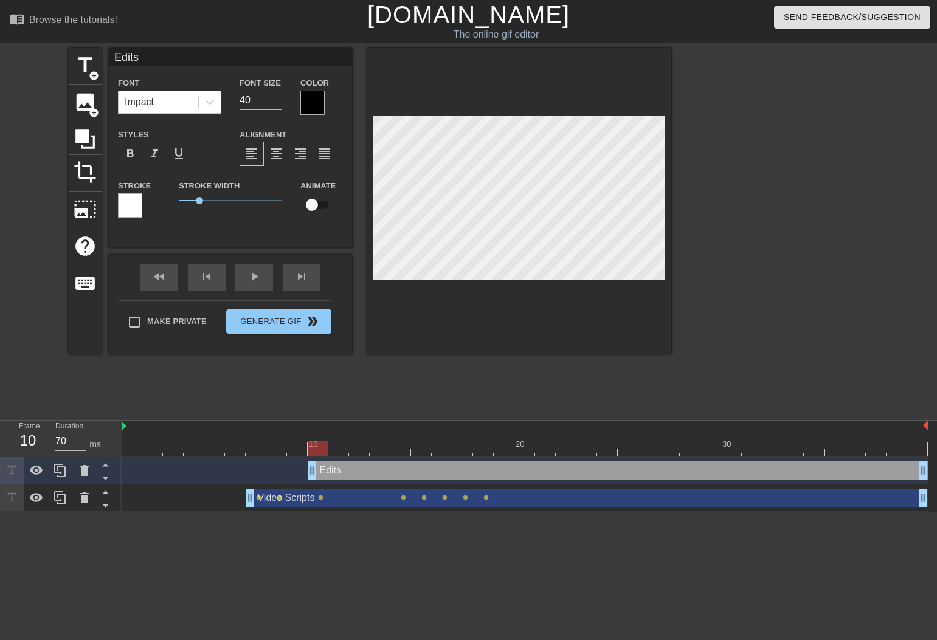
click at [317, 102] on div at bounding box center [312, 103] width 24 height 24
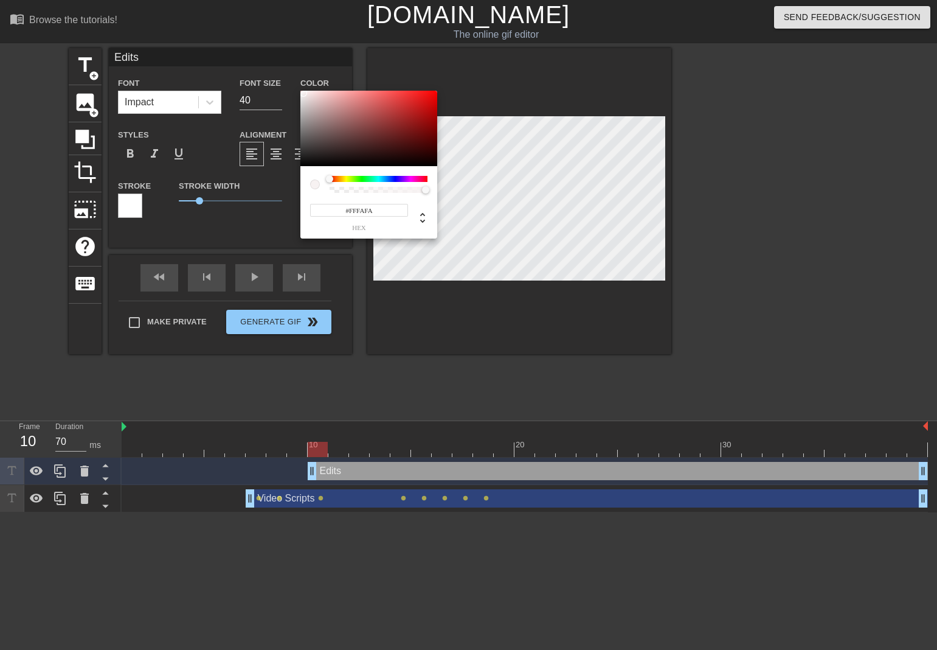
type input "#FFFCFC"
drag, startPoint x: 303, startPoint y: 97, endPoint x: 302, endPoint y: 89, distance: 7.9
click at [302, 89] on div "#FFFCFC hex" at bounding box center [468, 325] width 937 height 650
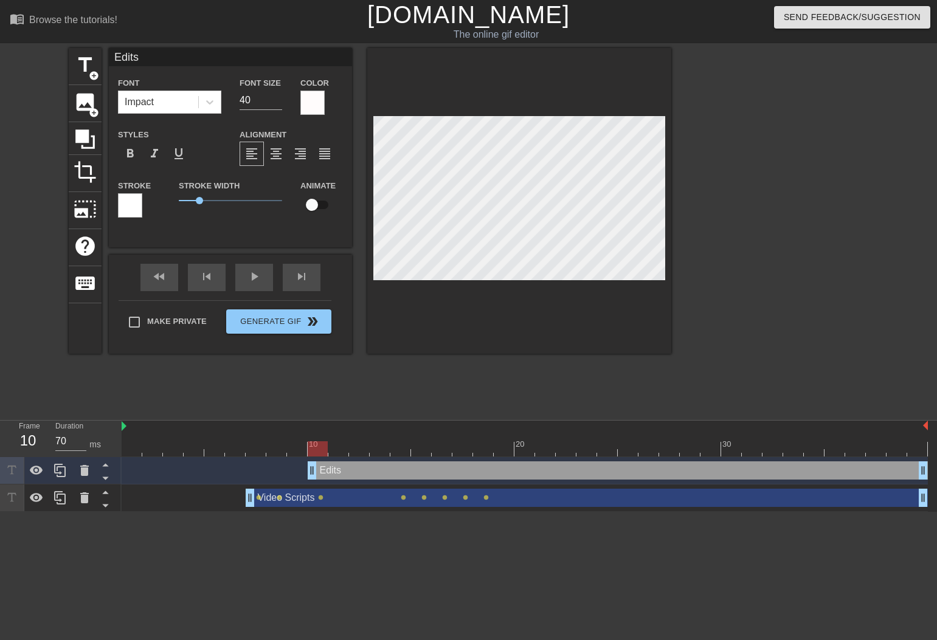
click at [126, 210] on div at bounding box center [130, 205] width 24 height 24
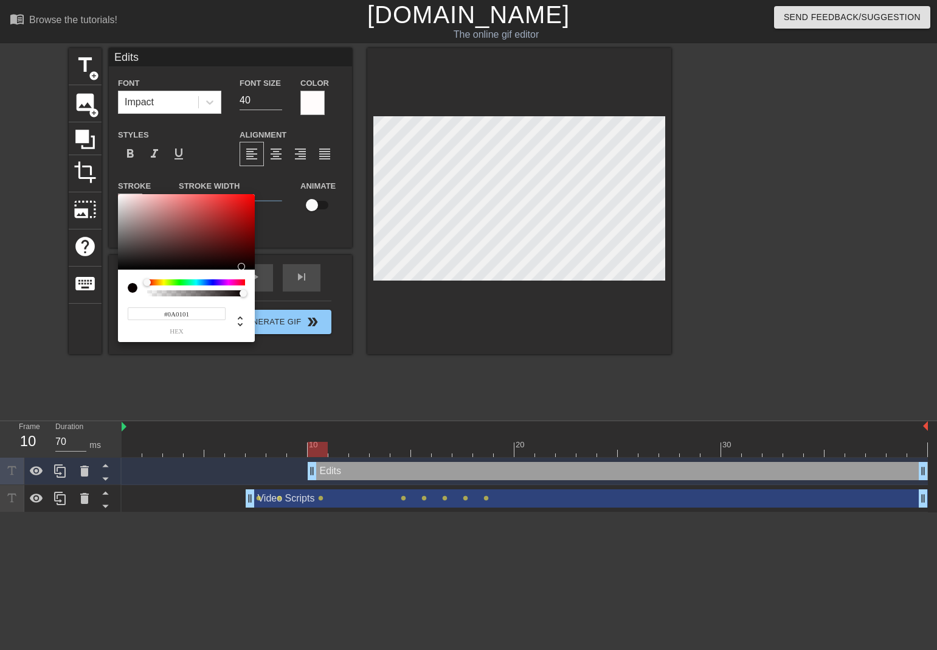
click at [119, 266] on div at bounding box center [186, 231] width 137 height 75
type input "#0A0A0A"
click at [120, 266] on div at bounding box center [186, 231] width 137 height 75
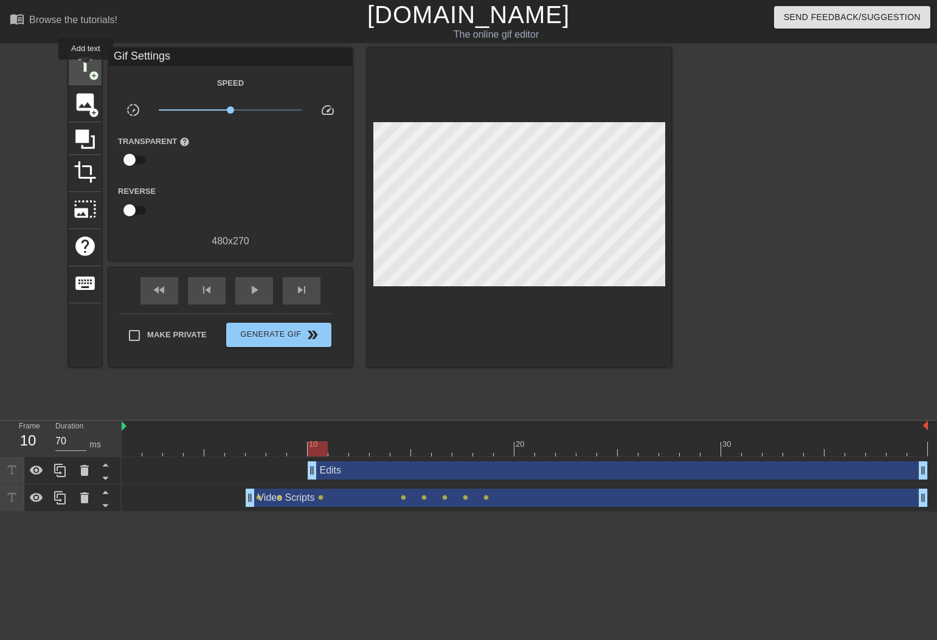
click at [86, 68] on span "title" at bounding box center [85, 65] width 23 height 23
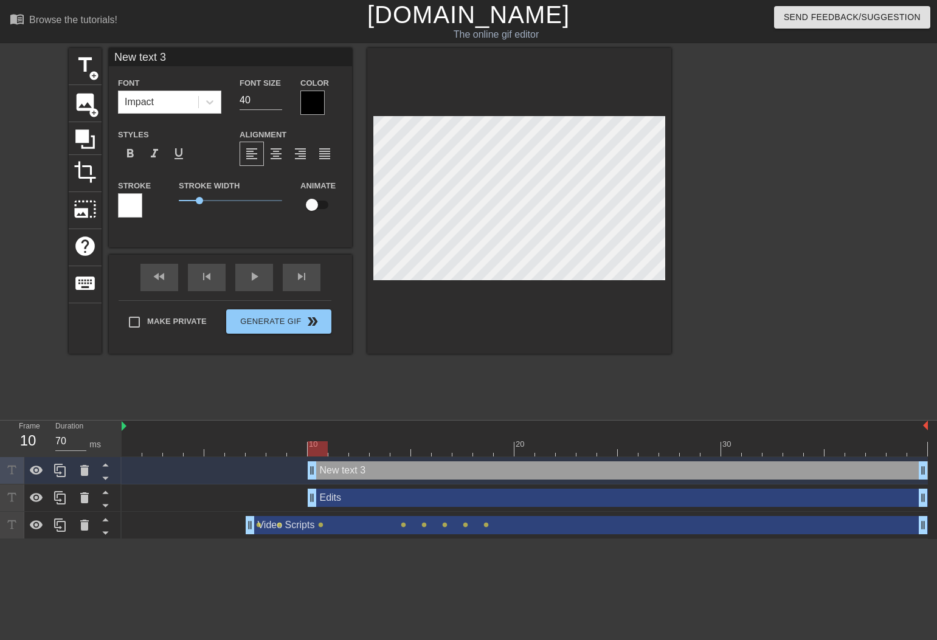
scroll to position [2, 4]
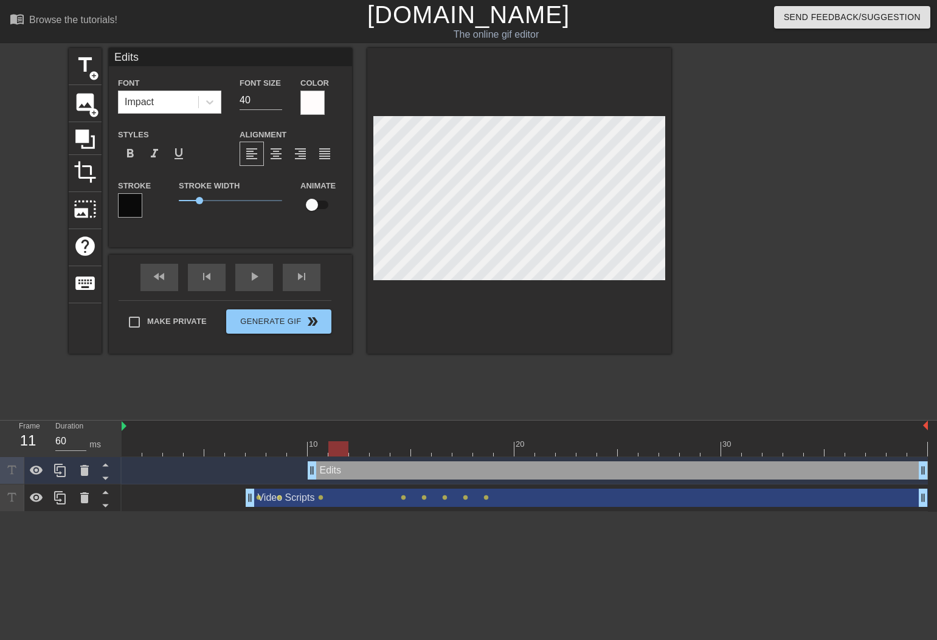
drag, startPoint x: 322, startPoint y: 443, endPoint x: 342, endPoint y: 444, distance: 20.1
click at [342, 444] on div at bounding box center [338, 449] width 20 height 15
drag, startPoint x: 341, startPoint y: 449, endPoint x: 361, endPoint y: 451, distance: 20.2
click at [361, 451] on div at bounding box center [359, 449] width 20 height 15
drag, startPoint x: 355, startPoint y: 451, endPoint x: 379, endPoint y: 452, distance: 24.4
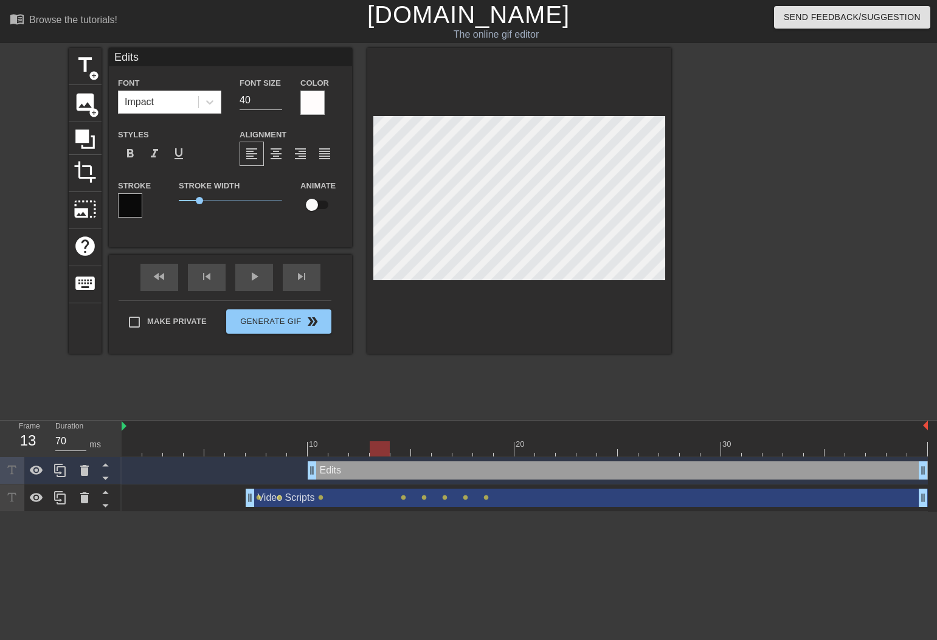
click at [379, 452] on div at bounding box center [380, 449] width 20 height 15
drag, startPoint x: 386, startPoint y: 448, endPoint x: 407, endPoint y: 444, distance: 21.6
click at [400, 448] on div at bounding box center [400, 449] width 20 height 15
drag, startPoint x: 403, startPoint y: 451, endPoint x: 420, endPoint y: 448, distance: 17.2
click at [420, 448] on div at bounding box center [421, 449] width 20 height 15
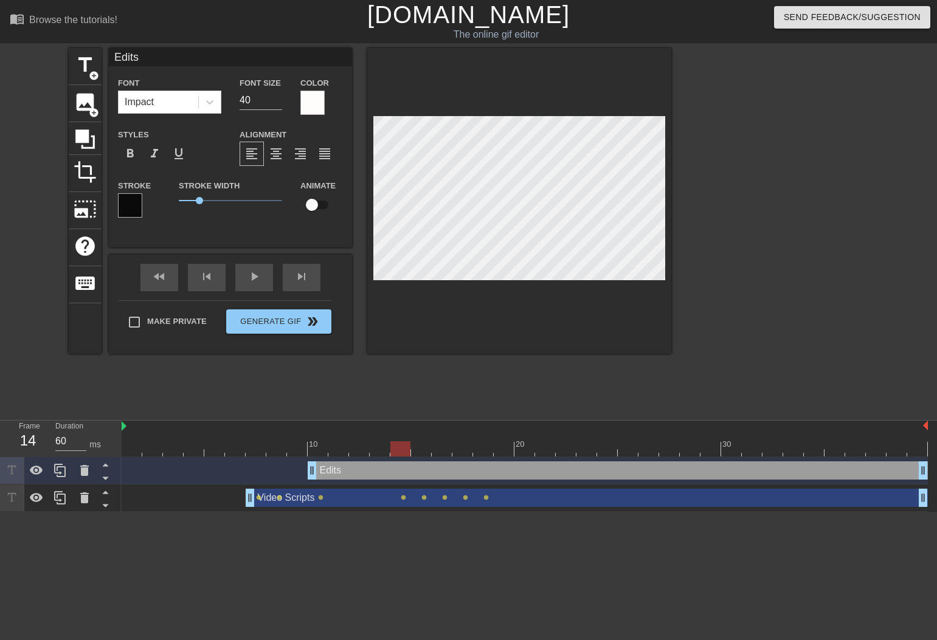
drag, startPoint x: 421, startPoint y: 445, endPoint x: 403, endPoint y: 445, distance: 18.2
click at [403, 445] on div at bounding box center [400, 449] width 20 height 15
drag, startPoint x: 403, startPoint y: 450, endPoint x: 353, endPoint y: 449, distance: 49.9
click at [353, 449] on div at bounding box center [359, 449] width 20 height 15
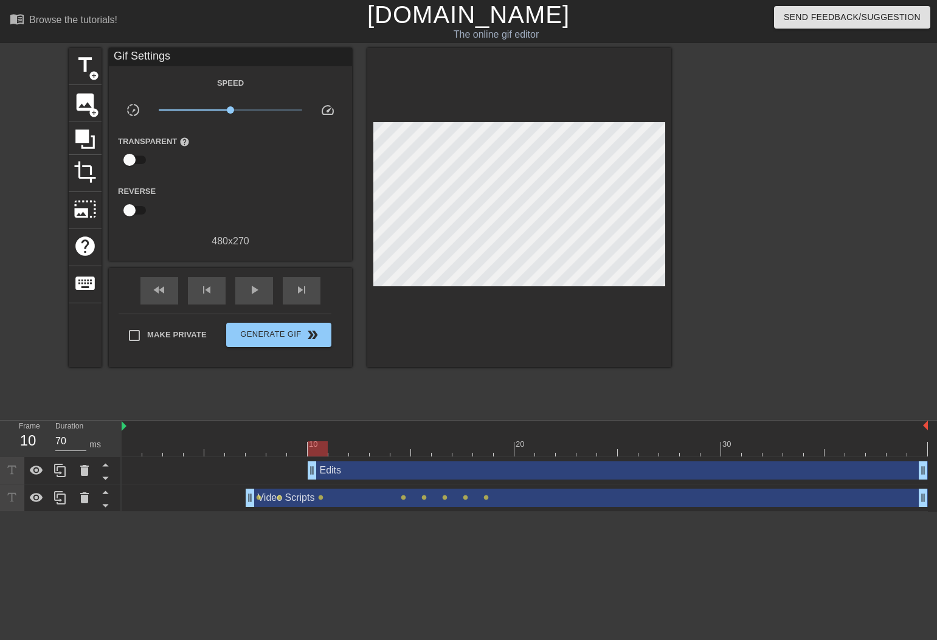
drag, startPoint x: 358, startPoint y: 446, endPoint x: 319, endPoint y: 445, distance: 39.5
click at [319, 445] on div at bounding box center [318, 449] width 20 height 15
drag, startPoint x: 311, startPoint y: 449, endPoint x: 344, endPoint y: 426, distance: 40.7
click at [316, 449] on div at bounding box center [318, 449] width 20 height 15
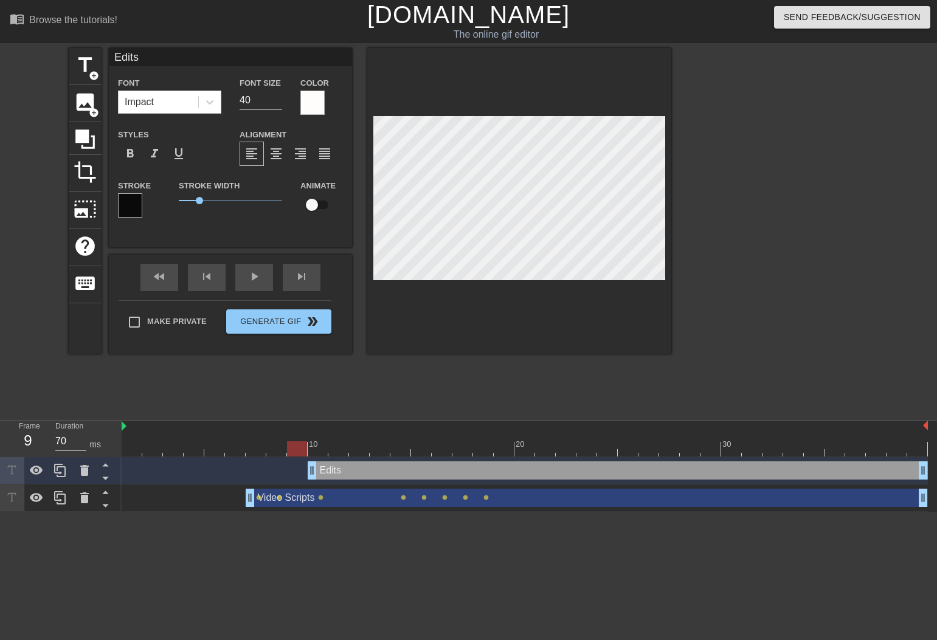
drag, startPoint x: 319, startPoint y: 446, endPoint x: 297, endPoint y: 446, distance: 21.9
click at [297, 446] on div at bounding box center [297, 449] width 20 height 15
drag, startPoint x: 302, startPoint y: 448, endPoint x: 318, endPoint y: 448, distance: 16.4
click at [320, 448] on div at bounding box center [318, 449] width 20 height 15
drag, startPoint x: 324, startPoint y: 449, endPoint x: 337, endPoint y: 449, distance: 13.4
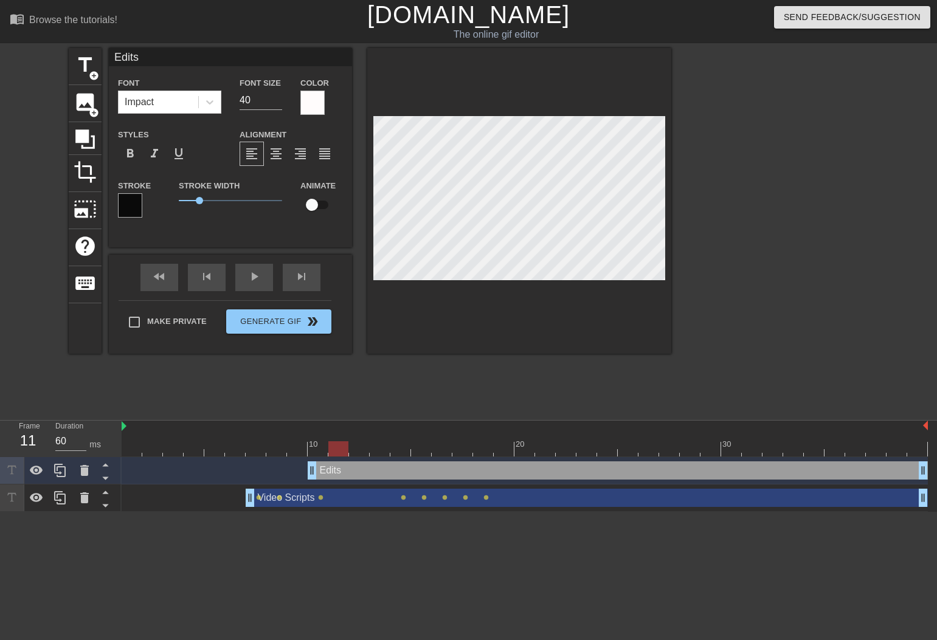
click at [337, 449] on div at bounding box center [338, 449] width 20 height 15
drag, startPoint x: 337, startPoint y: 446, endPoint x: 353, endPoint y: 448, distance: 16.5
click at [353, 448] on div at bounding box center [359, 449] width 20 height 15
drag, startPoint x: 352, startPoint y: 451, endPoint x: 345, endPoint y: 451, distance: 6.1
click at [345, 451] on div at bounding box center [338, 449] width 20 height 15
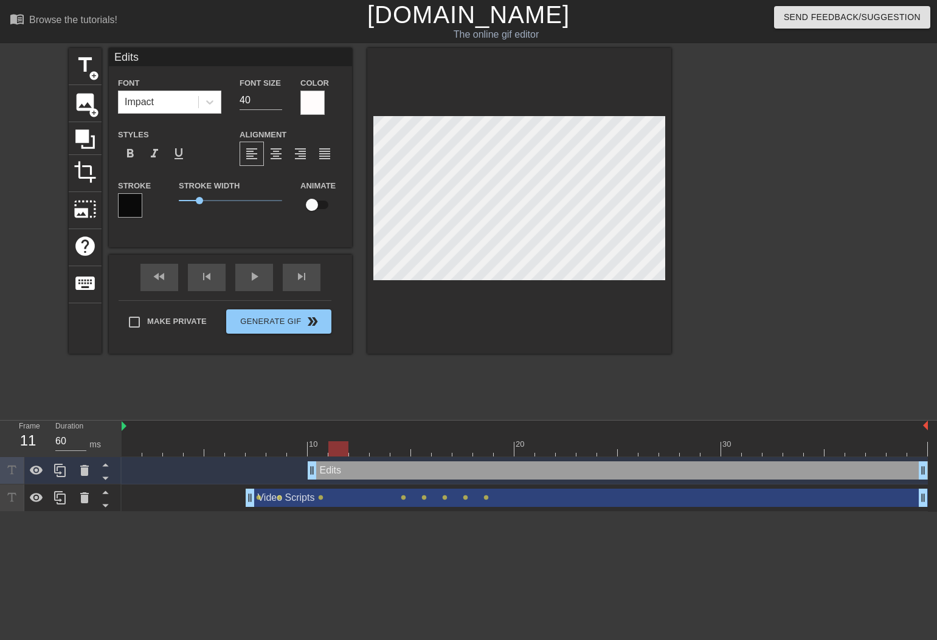
click at [412, 373] on div "title add_circle image add_circle crop photo_size_select_large help keyboard Ed…" at bounding box center [370, 230] width 603 height 365
drag, startPoint x: 339, startPoint y: 448, endPoint x: 379, endPoint y: 447, distance: 40.8
click at [379, 447] on div at bounding box center [380, 449] width 20 height 15
drag, startPoint x: 371, startPoint y: 445, endPoint x: 312, endPoint y: 440, distance: 59.2
click at [300, 446] on div at bounding box center [297, 449] width 20 height 15
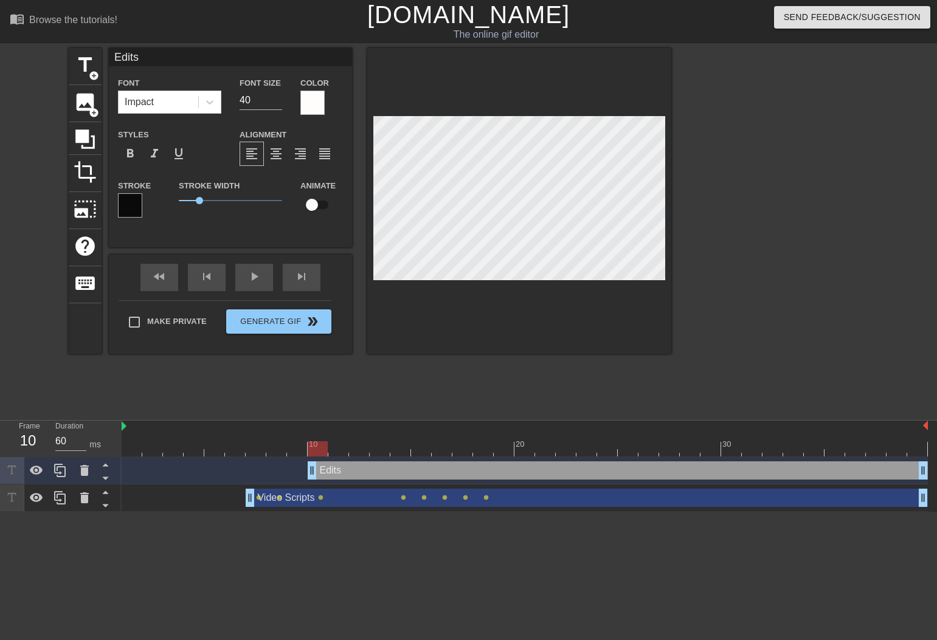
type input "70"
drag, startPoint x: 302, startPoint y: 451, endPoint x: 312, endPoint y: 451, distance: 10.4
click at [312, 451] on div at bounding box center [318, 449] width 20 height 15
click at [322, 206] on input "checkbox" at bounding box center [311, 204] width 69 height 23
checkbox input "true"
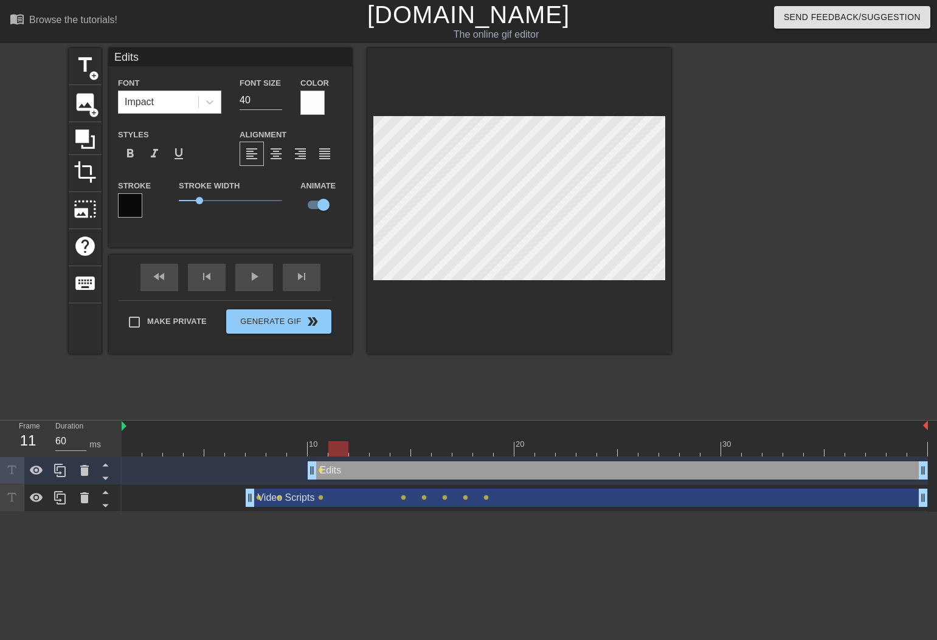
drag, startPoint x: 317, startPoint y: 448, endPoint x: 331, endPoint y: 448, distance: 13.4
click at [331, 448] on div at bounding box center [338, 449] width 20 height 15
drag, startPoint x: 338, startPoint y: 449, endPoint x: 353, endPoint y: 450, distance: 15.3
click at [353, 450] on div at bounding box center [359, 449] width 20 height 15
drag, startPoint x: 366, startPoint y: 441, endPoint x: 376, endPoint y: 442, distance: 9.8
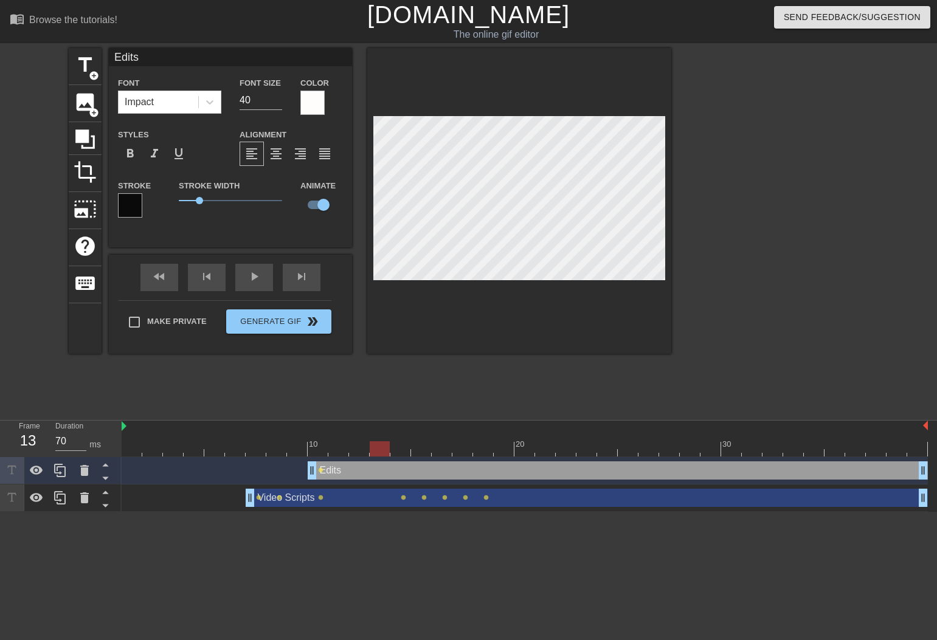
click at [376, 442] on div "10 20 30" at bounding box center [525, 439] width 806 height 36
drag, startPoint x: 381, startPoint y: 449, endPoint x: 397, endPoint y: 449, distance: 16.4
click at [397, 449] on div at bounding box center [400, 449] width 20 height 15
drag, startPoint x: 407, startPoint y: 451, endPoint x: 421, endPoint y: 452, distance: 14.6
click at [421, 452] on div at bounding box center [421, 449] width 20 height 15
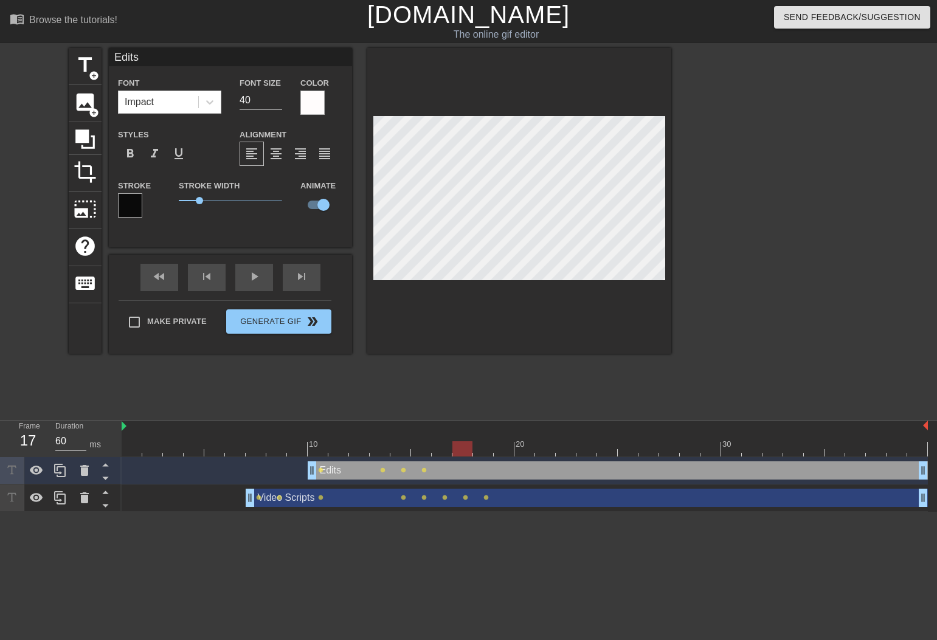
type input "70"
drag, startPoint x: 426, startPoint y: 447, endPoint x: 438, endPoint y: 448, distance: 12.2
click at [438, 448] on div at bounding box center [442, 449] width 20 height 15
click at [672, 204] on div "title add_circle image add_circle crop photo_size_select_large help keyboard Ed…" at bounding box center [468, 230] width 937 height 365
click at [88, 63] on span "title" at bounding box center [85, 65] width 23 height 23
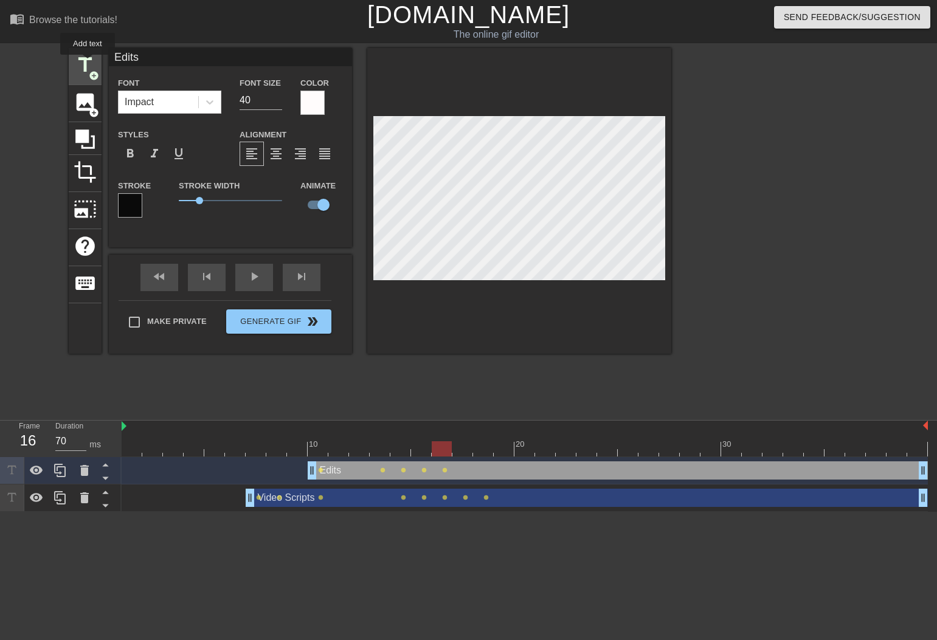
type input "New text 4"
checkbox input "false"
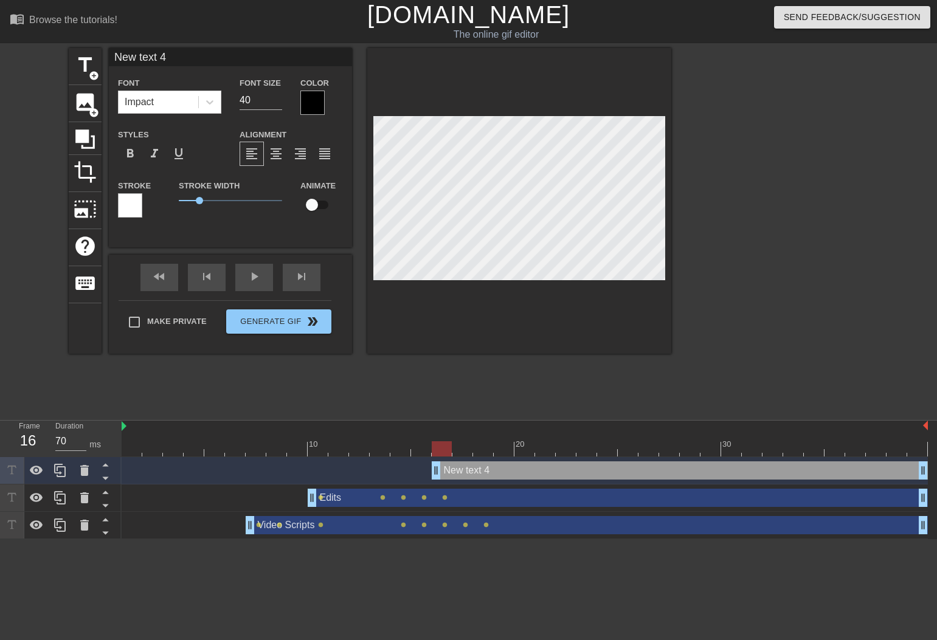
scroll to position [2, 2]
type input "Nw text 4"
type textarea "Nw text 4"
type input "N text 4"
type textarea "N text 4"
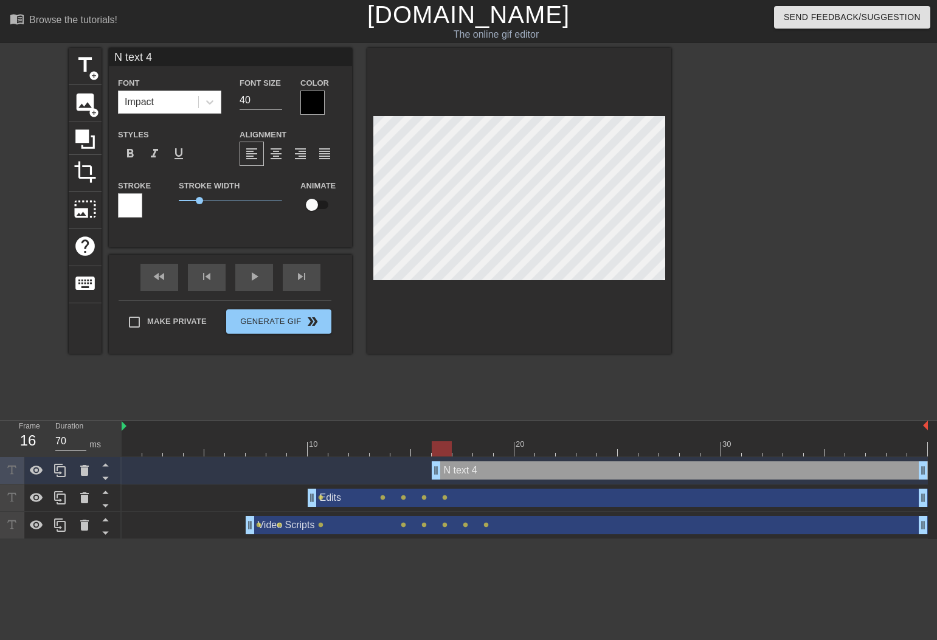
type input "Ntext 4"
type textarea "Ntext 4"
type input "Next 4"
type textarea "Next 4"
type input "Nxt 4"
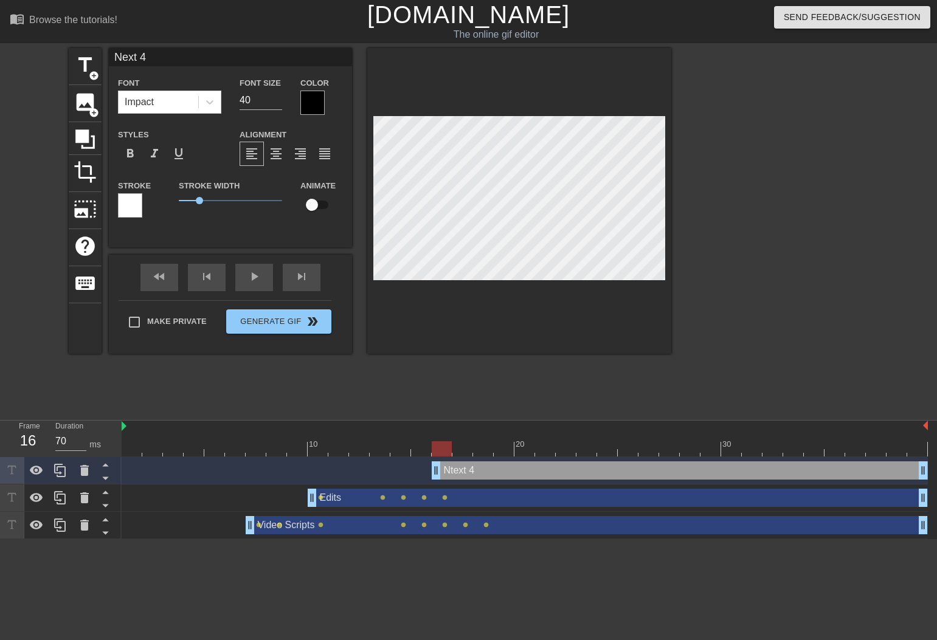
type textarea "Nxt 4"
type input "Nt 4"
type textarea "Nt 4"
type input "N 4"
type textarea "N 4"
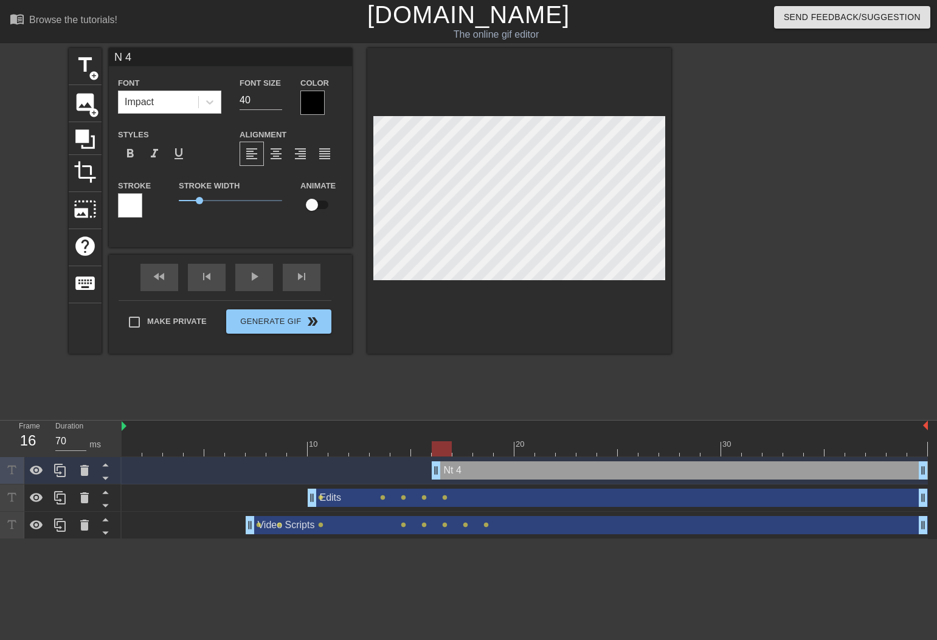
type input "N4"
type textarea "N4"
type input "N"
type textarea "N"
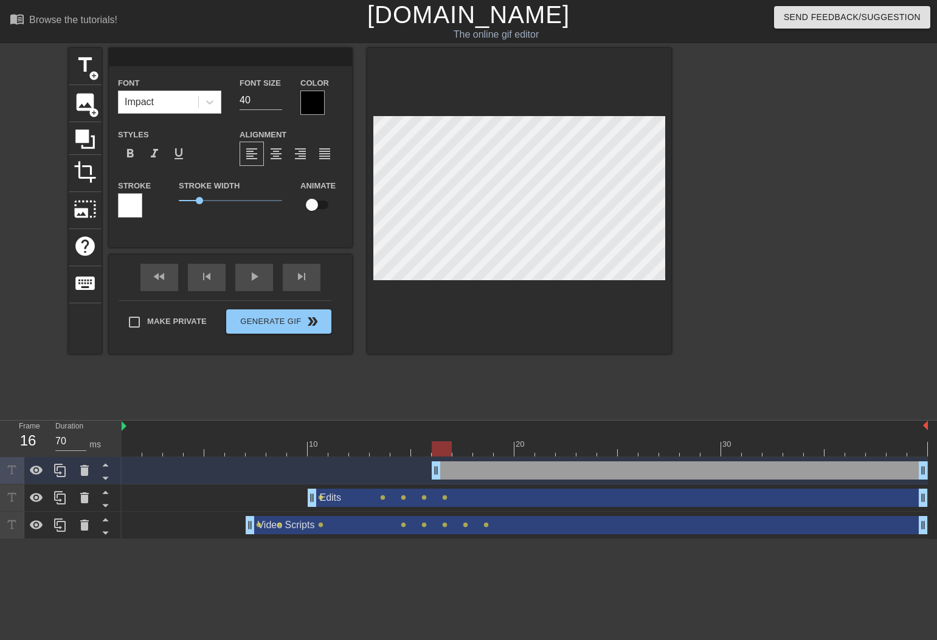
type input "D"
type textarea "D"
type input "DS"
type textarea "DS"
type input "DSB"
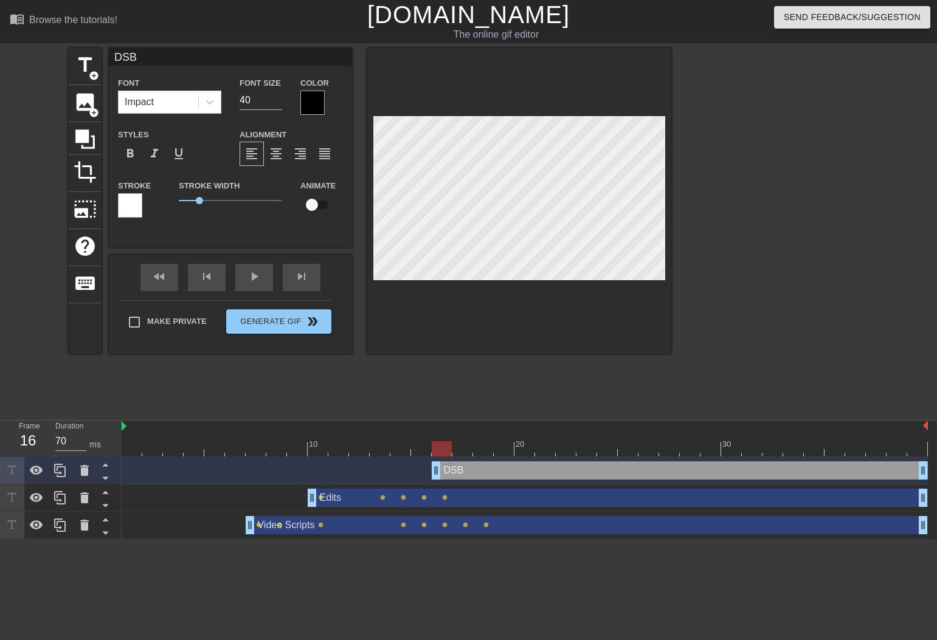
type textarea "DSB"
click at [313, 105] on div at bounding box center [312, 103] width 24 height 24
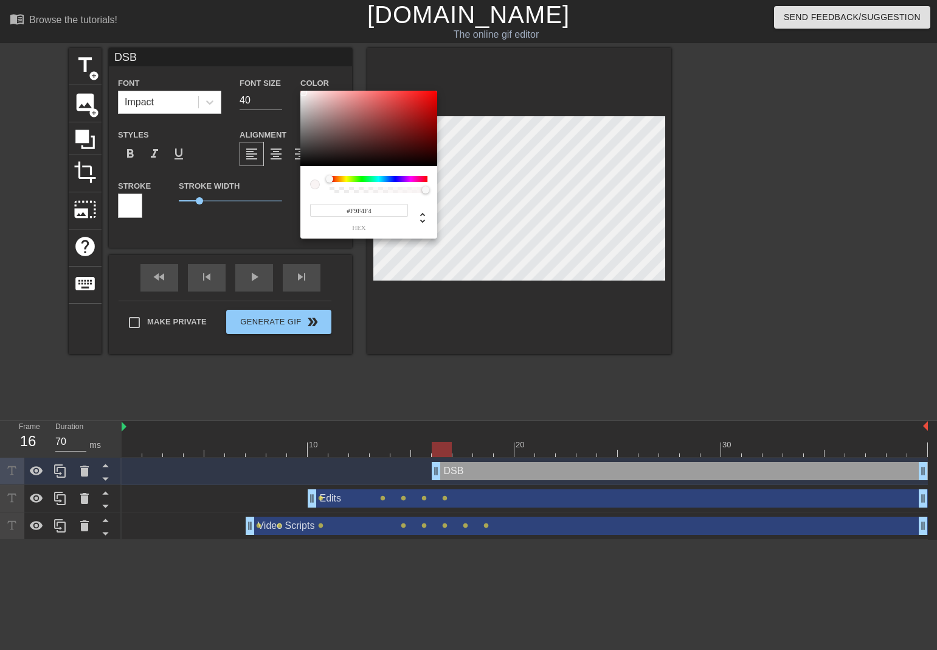
drag, startPoint x: 309, startPoint y: 94, endPoint x: 303, endPoint y: 92, distance: 6.3
click at [303, 92] on div at bounding box center [368, 128] width 137 height 75
drag, startPoint x: 375, startPoint y: 209, endPoint x: 349, endPoint y: 209, distance: 25.5
click at [349, 209] on input "#F9F4F4" at bounding box center [359, 210] width 98 height 13
type input "#FFFFFF"
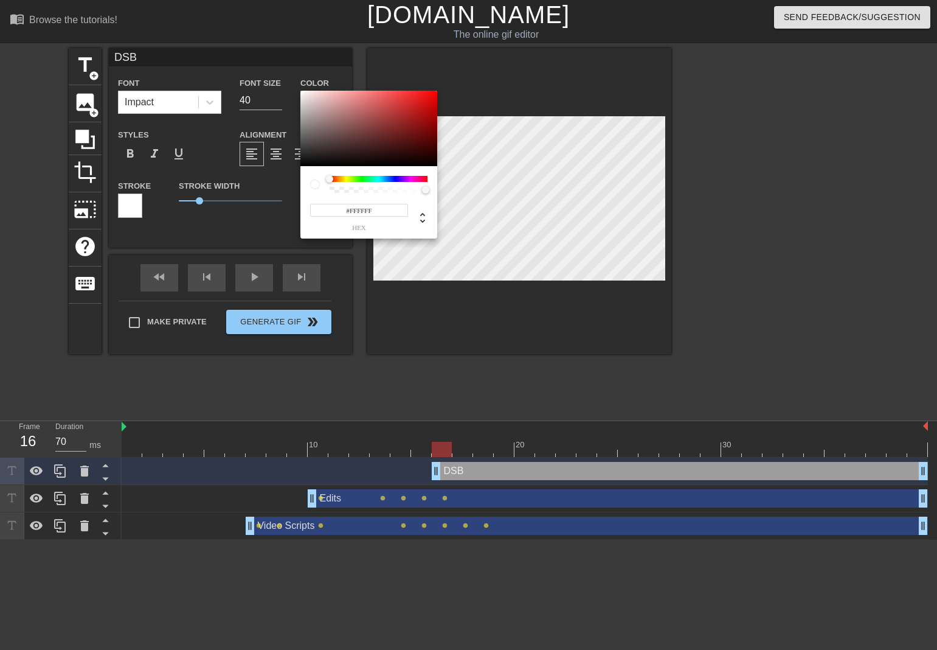
click at [431, 171] on div "#FFFFFF hex" at bounding box center [368, 202] width 137 height 72
click at [376, 212] on input "#FFFFFF" at bounding box center [359, 210] width 98 height 13
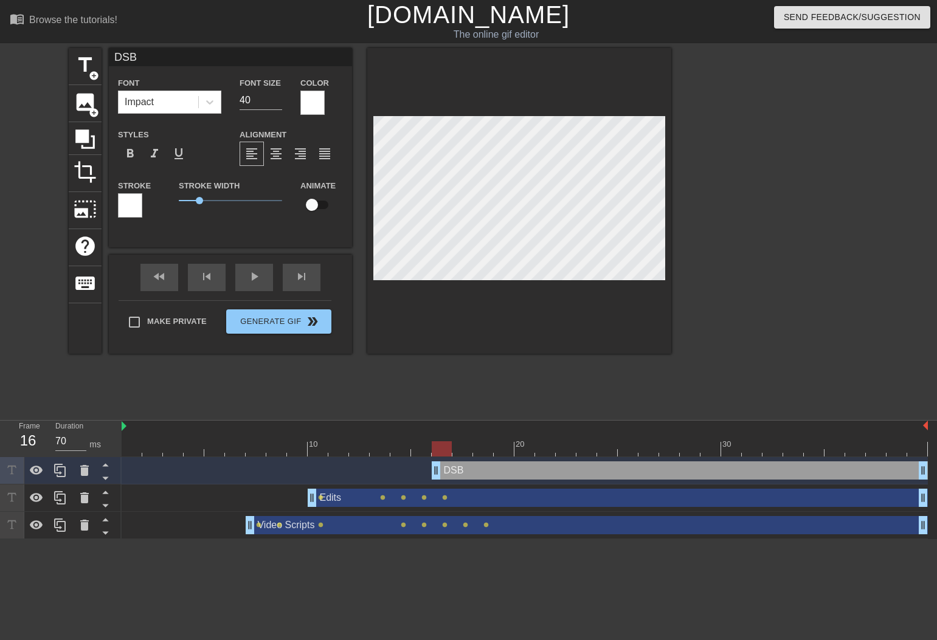
click at [138, 196] on div at bounding box center [130, 205] width 24 height 24
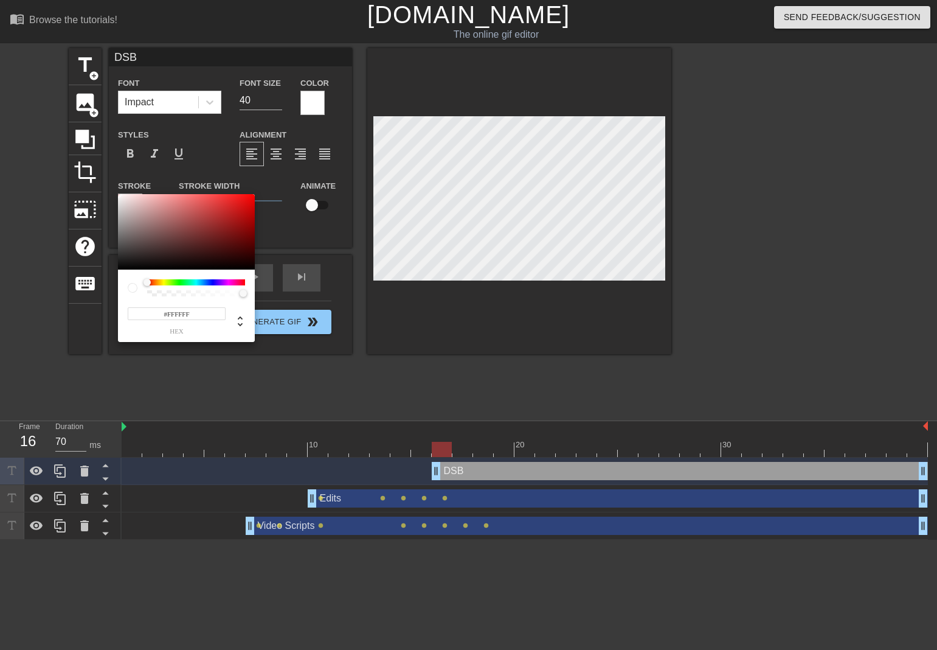
drag, startPoint x: 190, startPoint y: 313, endPoint x: 168, endPoint y: 314, distance: 21.4
click at [168, 314] on input "#FFFFFF" at bounding box center [177, 313] width 98 height 13
type input "#000000"
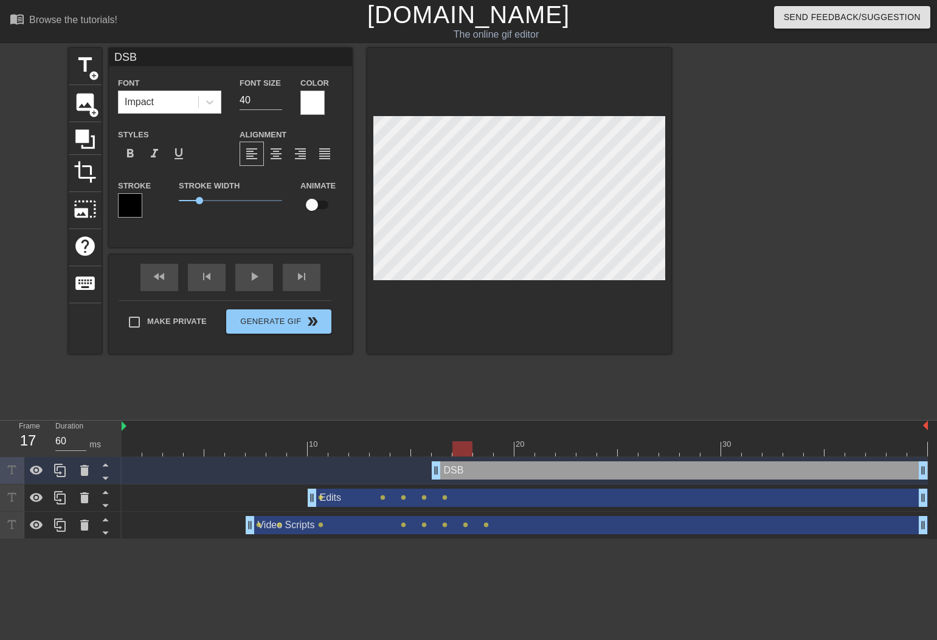
drag, startPoint x: 446, startPoint y: 454, endPoint x: 459, endPoint y: 454, distance: 12.8
click at [459, 454] on div at bounding box center [462, 449] width 20 height 15
type input "70"
drag, startPoint x: 459, startPoint y: 449, endPoint x: 487, endPoint y: 448, distance: 27.4
click at [486, 450] on div at bounding box center [483, 449] width 20 height 15
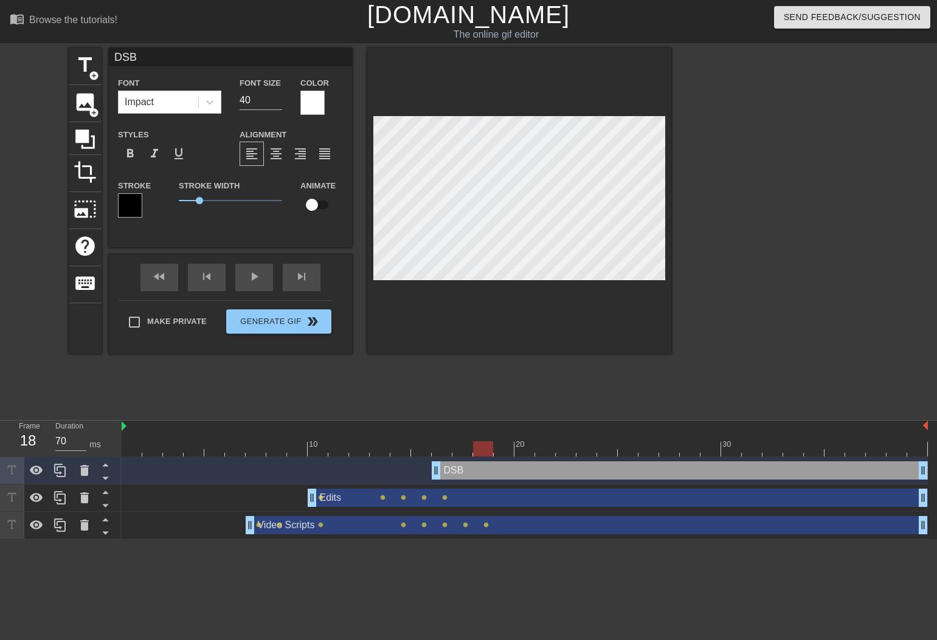
click at [314, 206] on input "checkbox" at bounding box center [311, 204] width 69 height 23
checkbox input "true"
click at [86, 64] on span "title" at bounding box center [85, 65] width 23 height 23
type input "New text 5"
checkbox input "false"
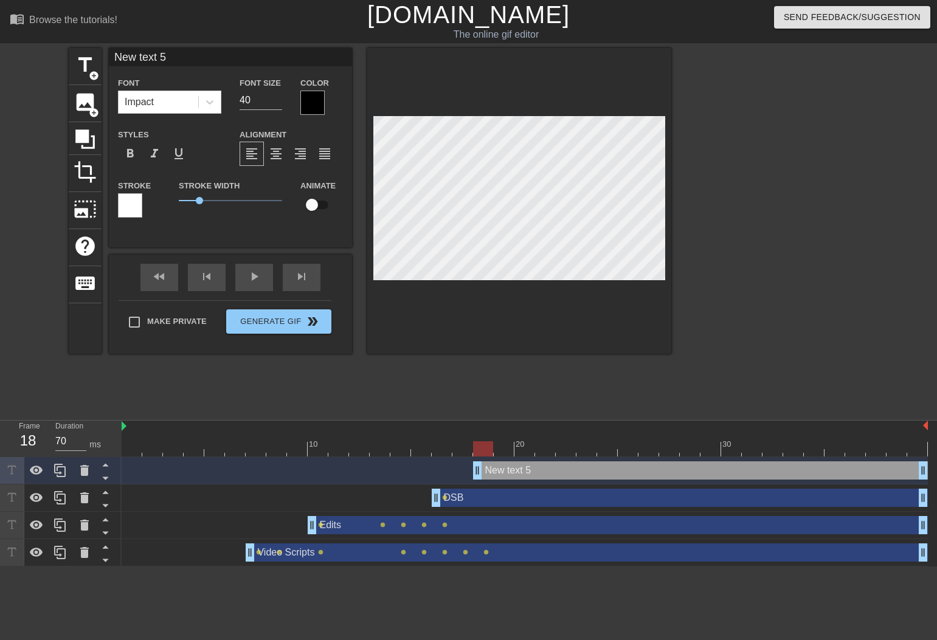
scroll to position [2, 2]
type input "r"
type textarea "r"
type input "re"
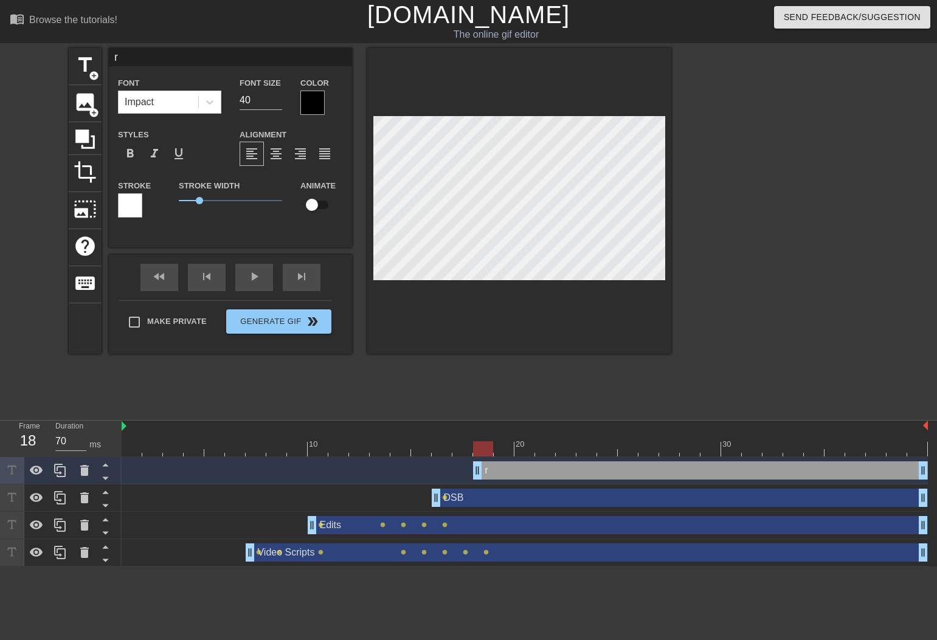
type textarea "re"
type input "rev"
type textarea "rev"
type input "revi"
type textarea "revi"
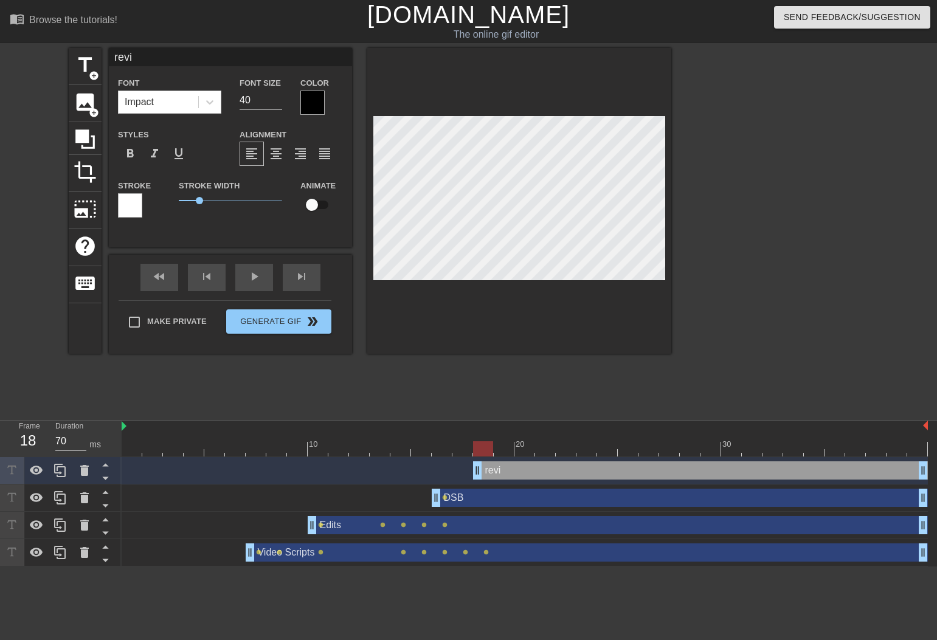
type input "revie"
type textarea "revie"
type input "revi"
type textarea "revi"
type input "rev"
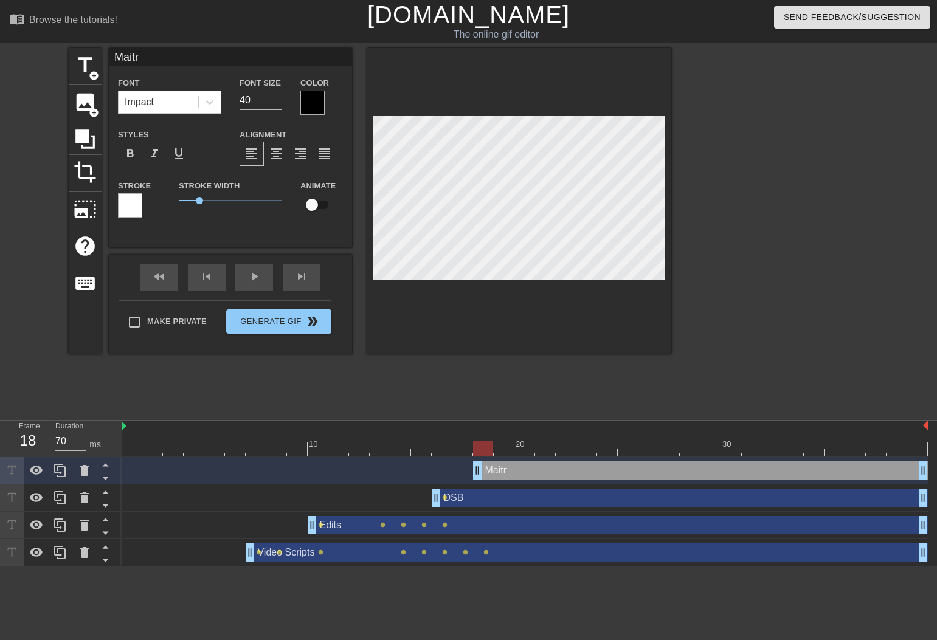
scroll to position [2, 2]
click at [312, 109] on div at bounding box center [312, 103] width 24 height 24
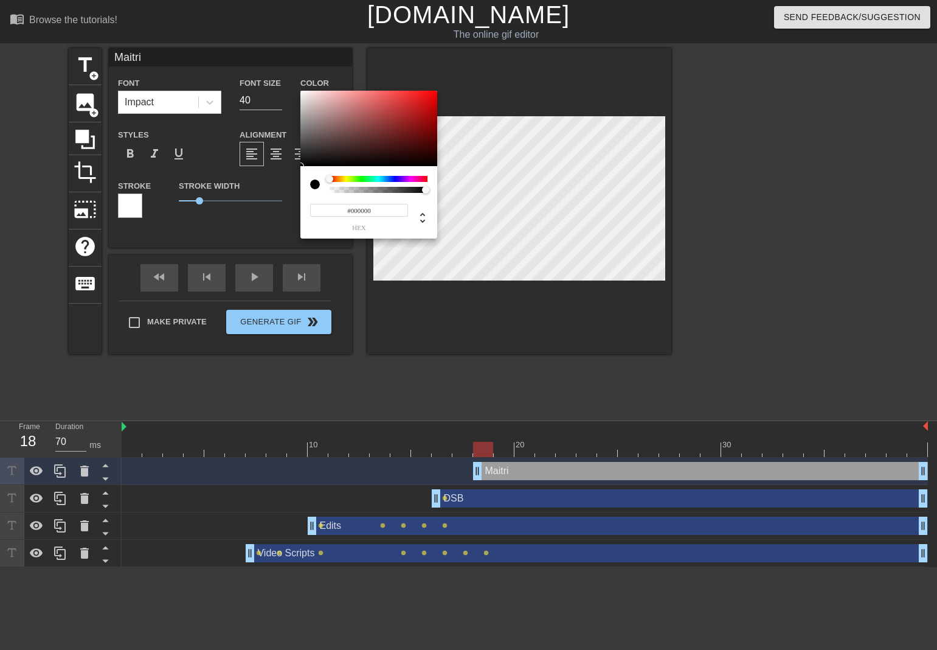
drag, startPoint x: 350, startPoint y: 210, endPoint x: 380, endPoint y: 212, distance: 30.5
click at [380, 212] on input "#000000" at bounding box center [359, 210] width 98 height 13
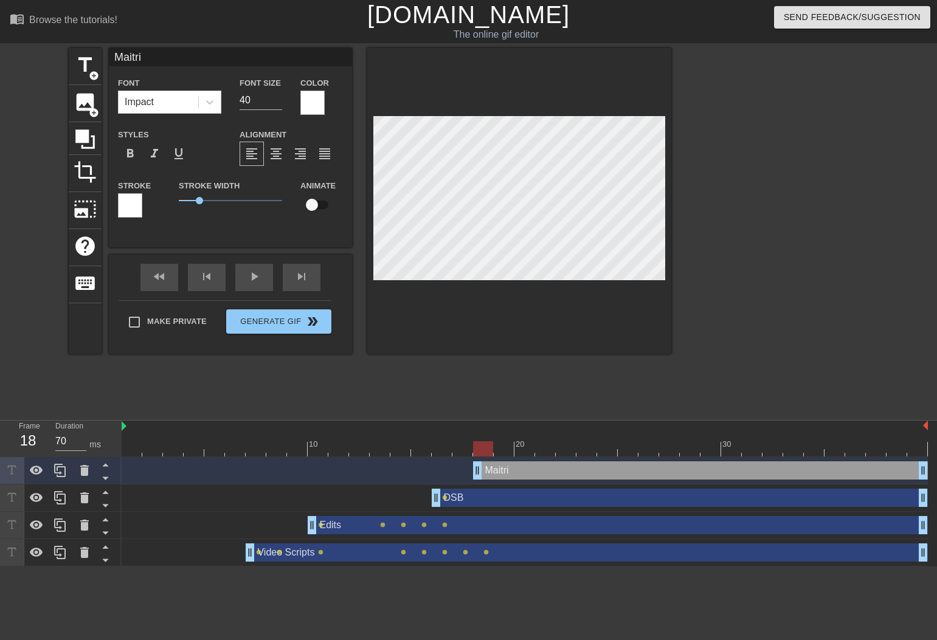
click at [121, 205] on div at bounding box center [130, 205] width 24 height 24
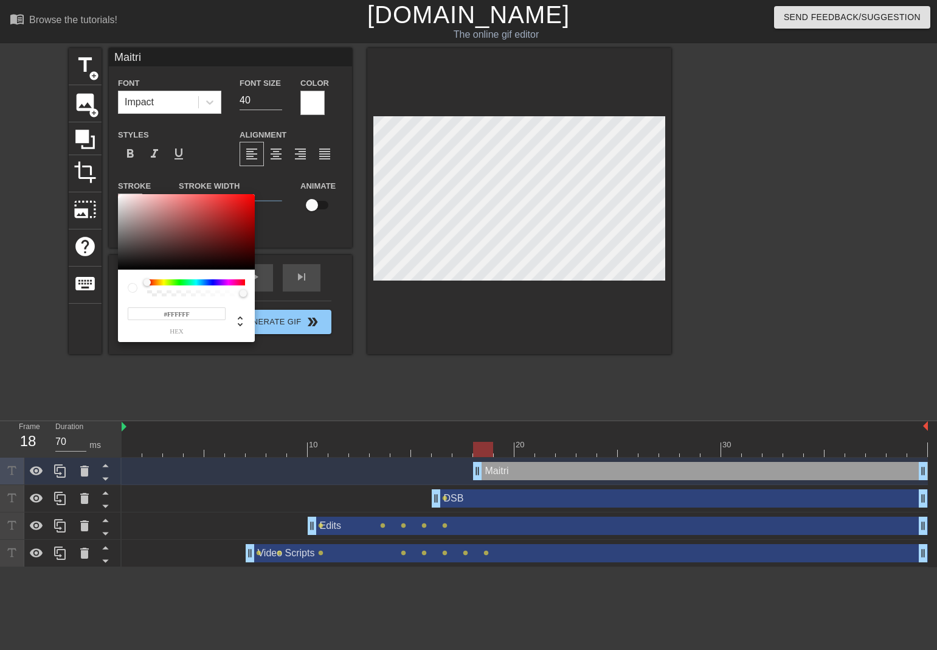
drag, startPoint x: 166, startPoint y: 313, endPoint x: 196, endPoint y: 321, distance: 30.8
click at [196, 321] on div "#FFFFFF hex" at bounding box center [177, 320] width 98 height 29
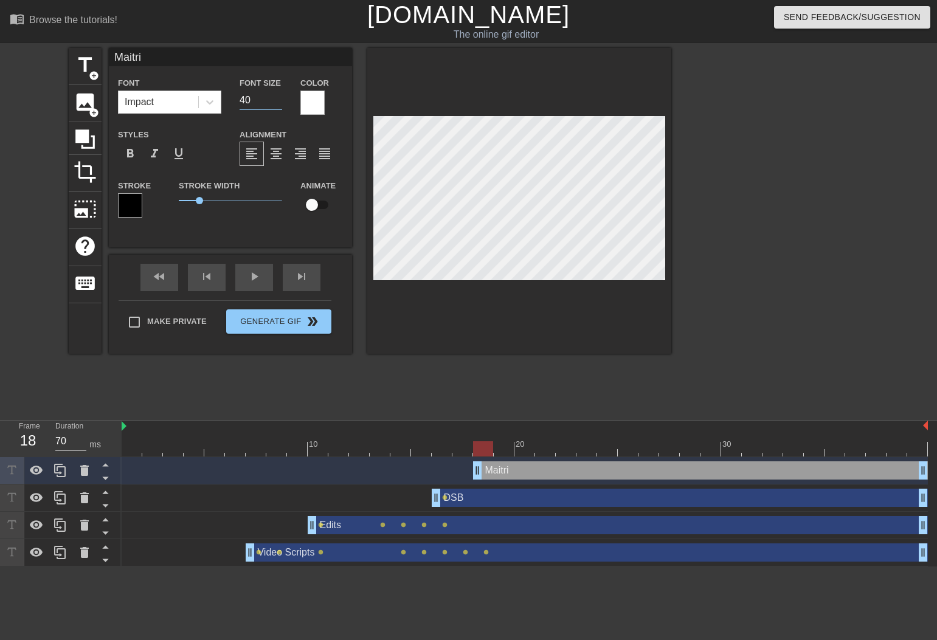
click at [252, 103] on input "40" at bounding box center [261, 100] width 43 height 19
click at [277, 103] on input "39" at bounding box center [261, 100] width 43 height 19
click at [277, 103] on input "38" at bounding box center [261, 100] width 43 height 19
click at [277, 103] on input "37" at bounding box center [261, 100] width 43 height 19
click at [277, 103] on input "36" at bounding box center [261, 100] width 43 height 19
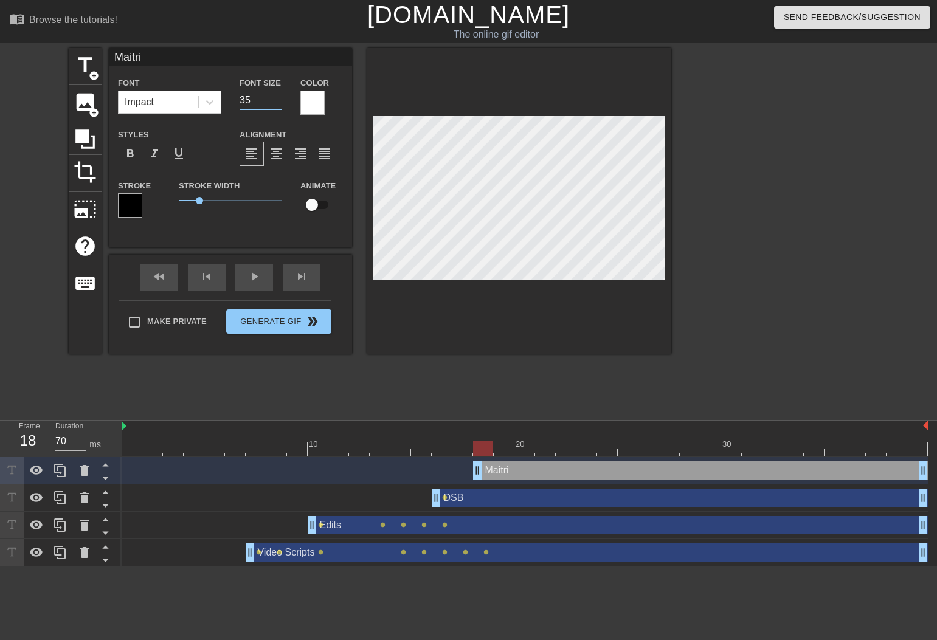
click at [277, 103] on input "35" at bounding box center [261, 100] width 43 height 19
click at [277, 103] on input "34" at bounding box center [261, 100] width 43 height 19
click at [277, 103] on input "33" at bounding box center [261, 100] width 43 height 19
click at [277, 103] on input "32" at bounding box center [261, 100] width 43 height 19
click at [277, 103] on input "31" at bounding box center [261, 100] width 43 height 19
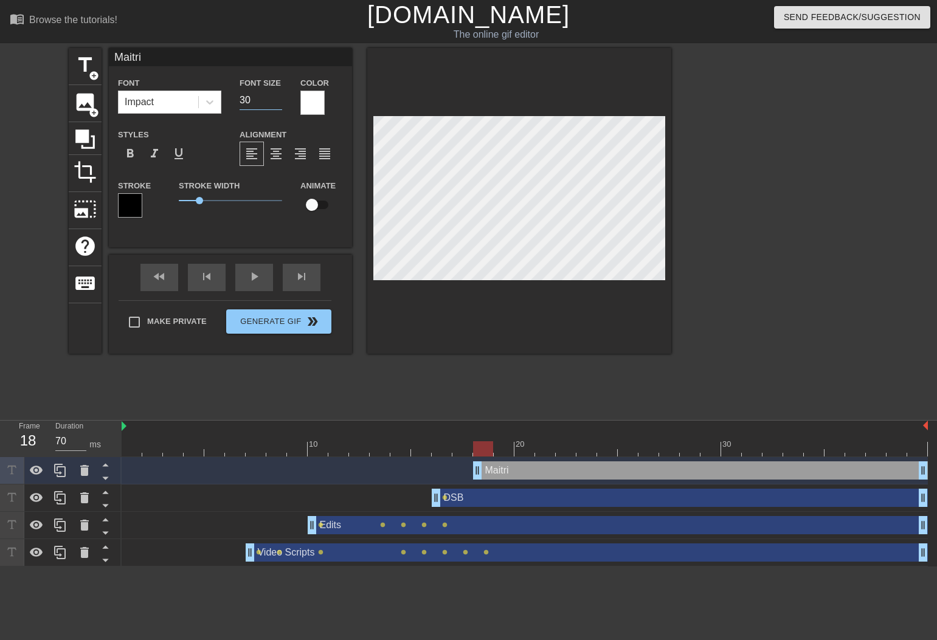
click at [277, 103] on input "30" at bounding box center [261, 100] width 43 height 19
click at [277, 103] on input "29" at bounding box center [261, 100] width 43 height 19
click at [277, 103] on input "28" at bounding box center [261, 100] width 43 height 19
click at [277, 103] on input "27" at bounding box center [261, 100] width 43 height 19
click at [277, 103] on input "26" at bounding box center [261, 100] width 43 height 19
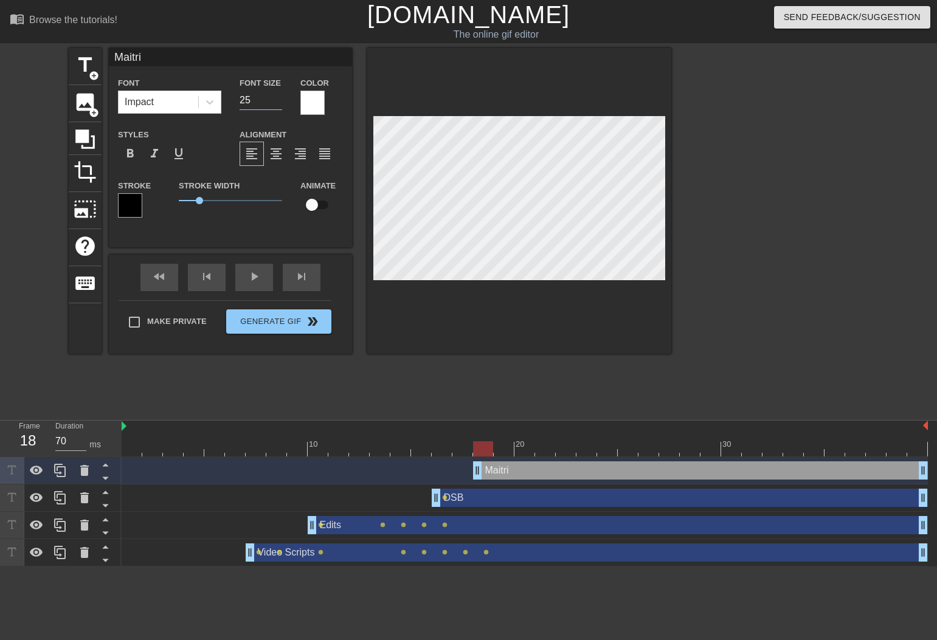
click at [277, 103] on input "25" at bounding box center [261, 100] width 43 height 19
click at [317, 204] on input "checkbox" at bounding box center [311, 204] width 69 height 23
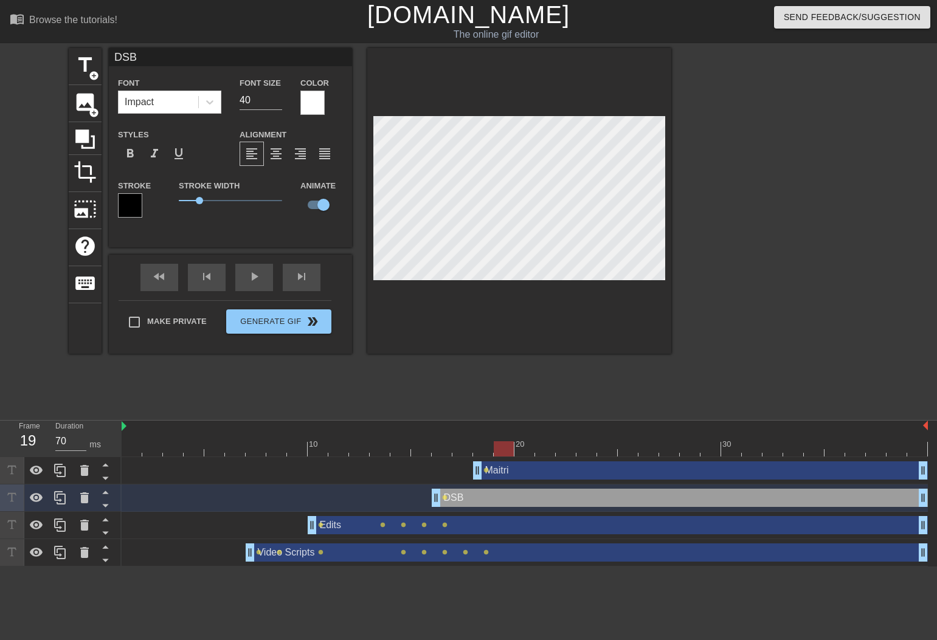
drag, startPoint x: 487, startPoint y: 456, endPoint x: 500, endPoint y: 456, distance: 12.8
click at [500, 456] on div at bounding box center [504, 449] width 20 height 15
drag, startPoint x: 505, startPoint y: 454, endPoint x: 525, endPoint y: 454, distance: 20.1
click at [525, 454] on div at bounding box center [525, 449] width 20 height 15
drag, startPoint x: 518, startPoint y: 445, endPoint x: 505, endPoint y: 445, distance: 12.8
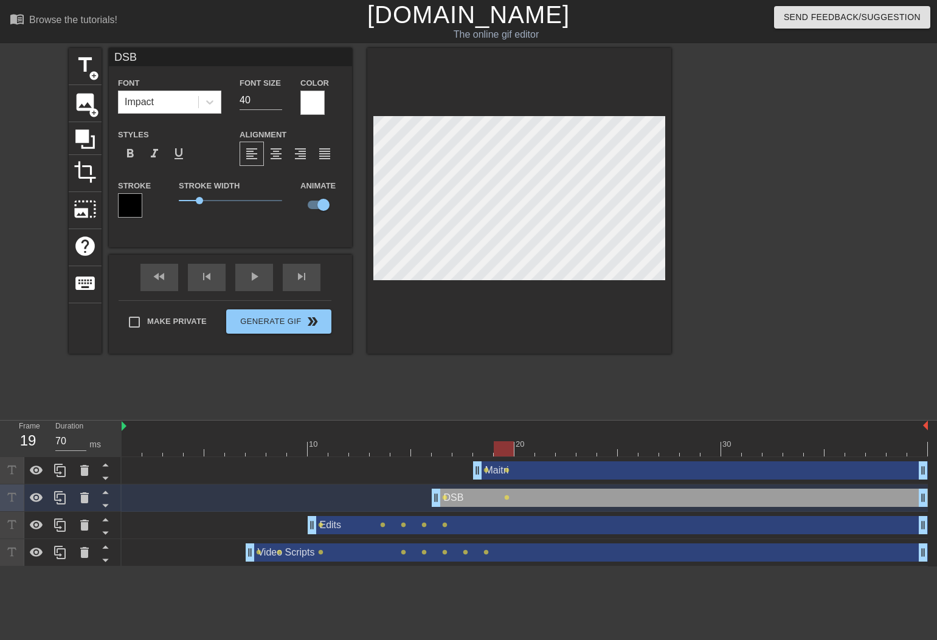
click at [505, 445] on div at bounding box center [504, 449] width 20 height 15
drag, startPoint x: 499, startPoint y: 451, endPoint x: 522, endPoint y: 451, distance: 22.5
click at [522, 451] on div at bounding box center [525, 449] width 20 height 15
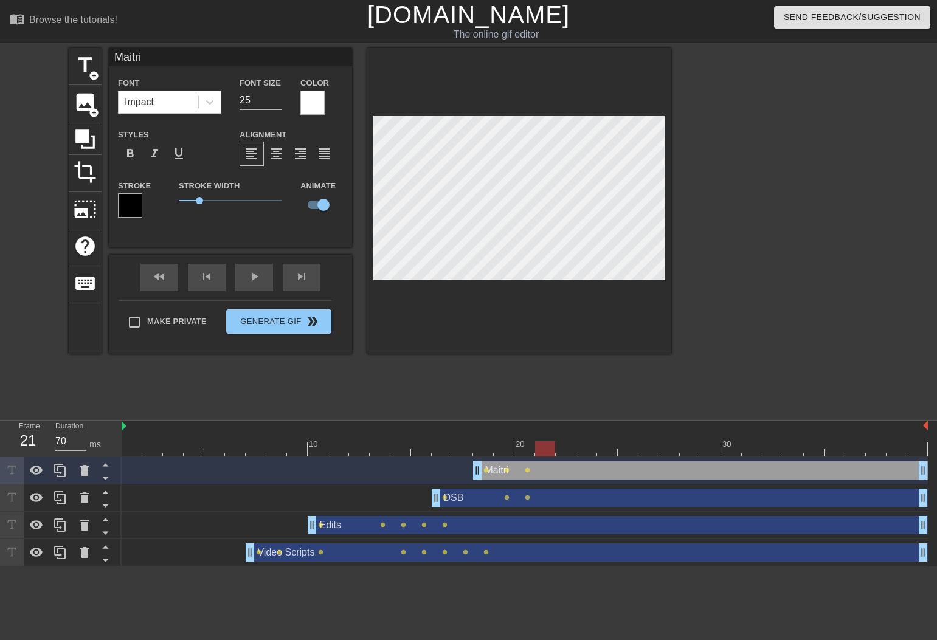
drag, startPoint x: 527, startPoint y: 448, endPoint x: 544, endPoint y: 449, distance: 17.0
click at [544, 449] on div at bounding box center [545, 449] width 20 height 15
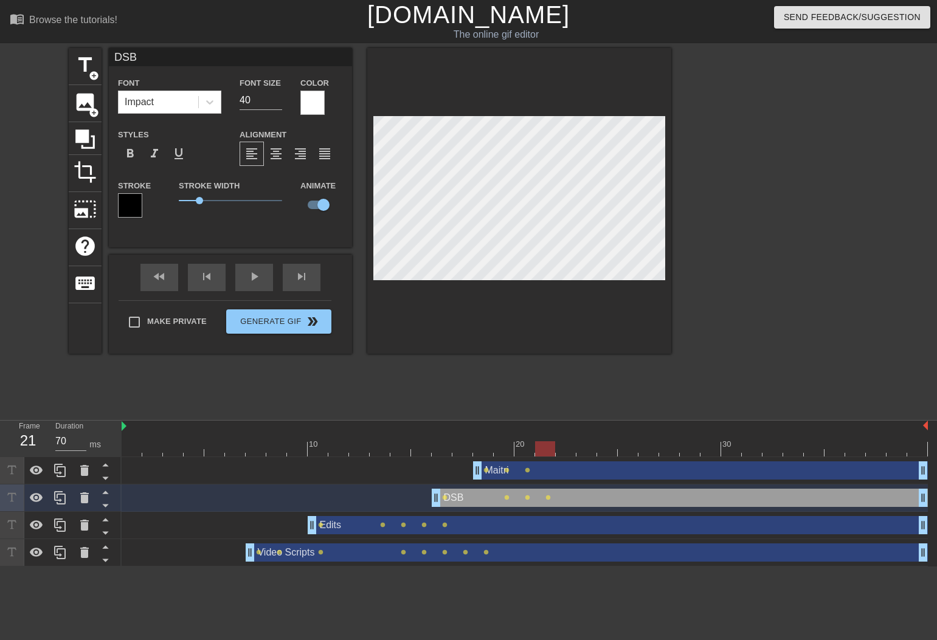
click at [666, 146] on div at bounding box center [519, 201] width 304 height 306
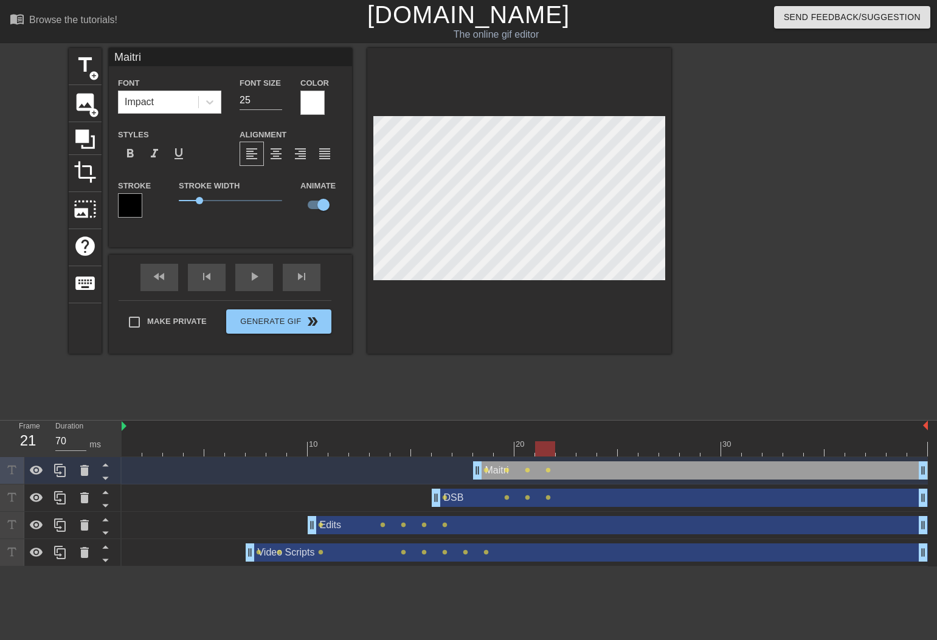
click at [381, 114] on div at bounding box center [519, 201] width 304 height 306
drag, startPoint x: 547, startPoint y: 445, endPoint x: 565, endPoint y: 445, distance: 17.6
click at [565, 445] on div at bounding box center [566, 449] width 20 height 15
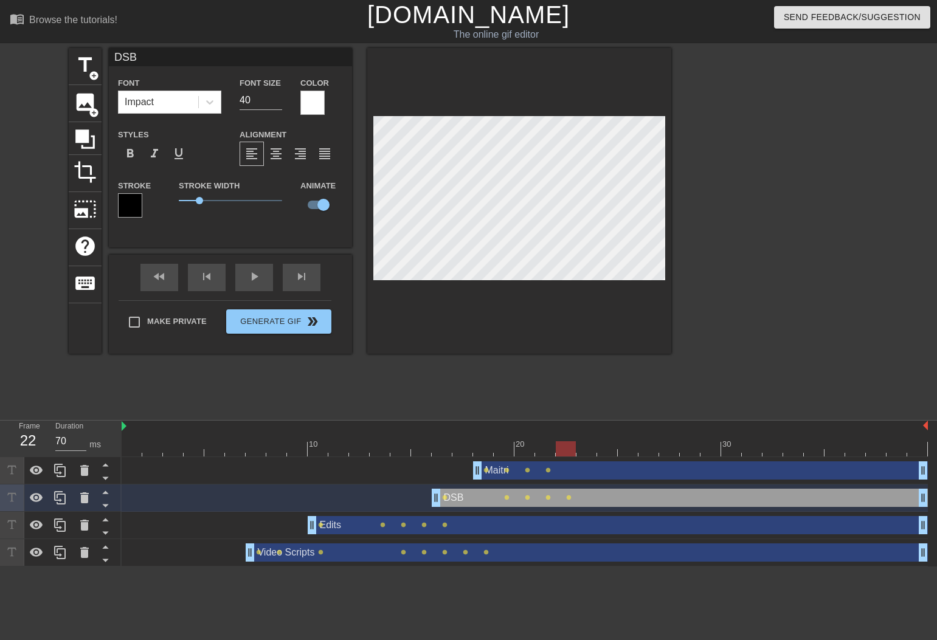
click at [681, 140] on div "title add_circle image add_circle crop photo_size_select_large help keyboard DS…" at bounding box center [468, 230] width 937 height 365
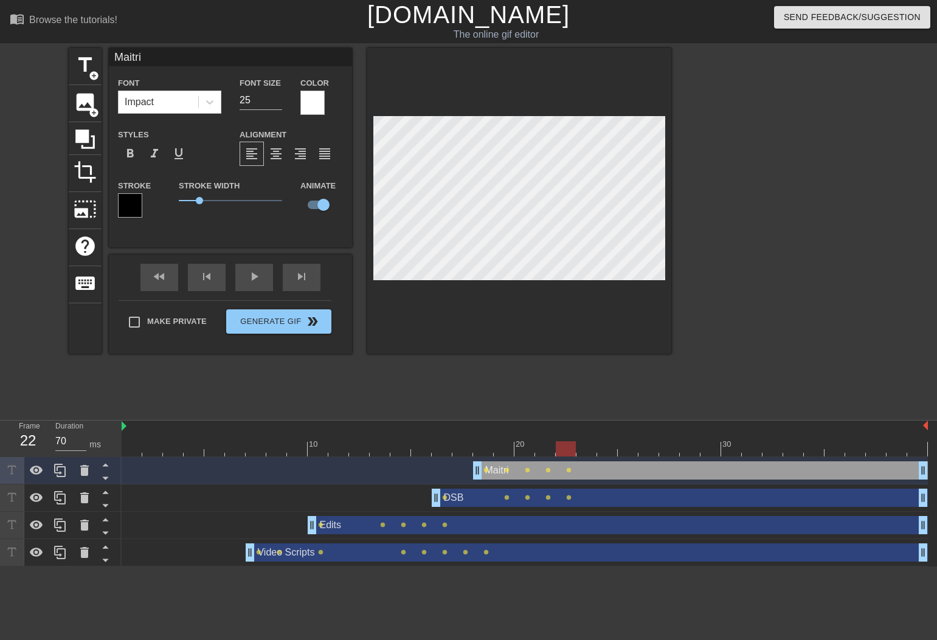
click at [386, 114] on div at bounding box center [519, 201] width 304 height 306
drag, startPoint x: 568, startPoint y: 447, endPoint x: 418, endPoint y: 439, distance: 150.4
click at [421, 439] on div "10 20 30" at bounding box center [525, 439] width 806 height 36
drag, startPoint x: 421, startPoint y: 448, endPoint x: 578, endPoint y: 452, distance: 156.3
click at [577, 452] on div at bounding box center [587, 449] width 20 height 15
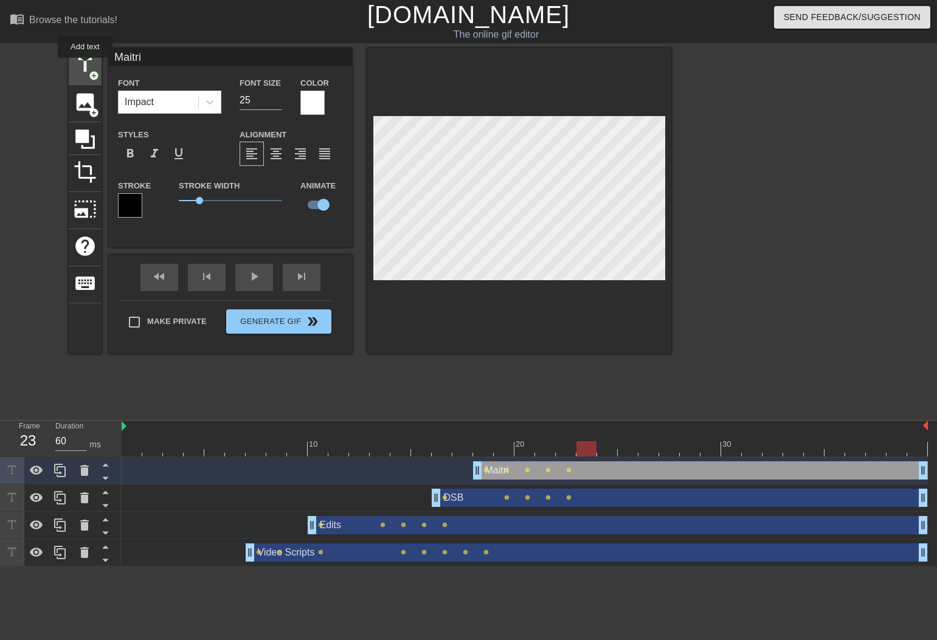
click at [86, 66] on span "title" at bounding box center [85, 65] width 23 height 23
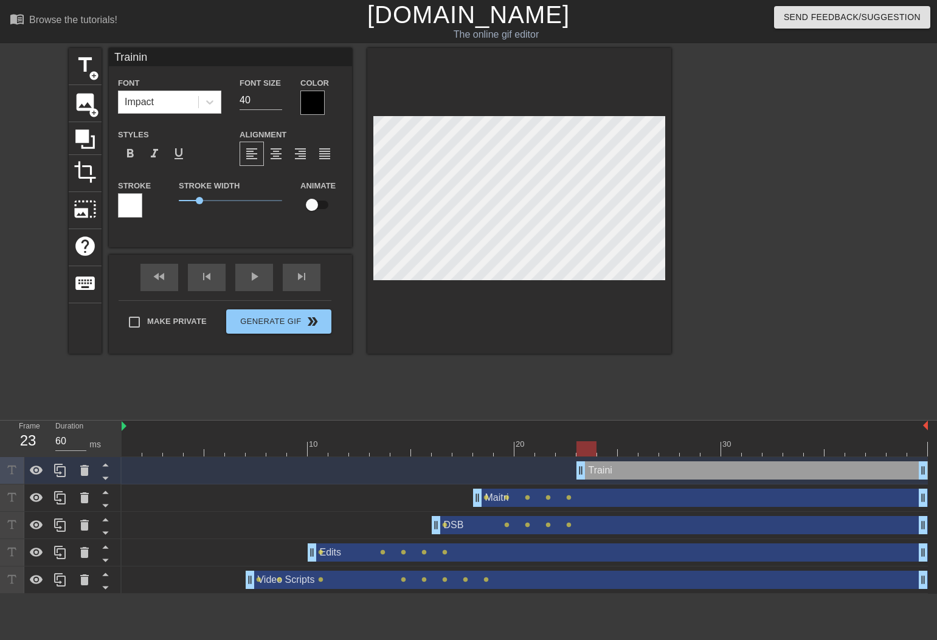
scroll to position [2, 3]
click at [131, 199] on div at bounding box center [130, 205] width 24 height 24
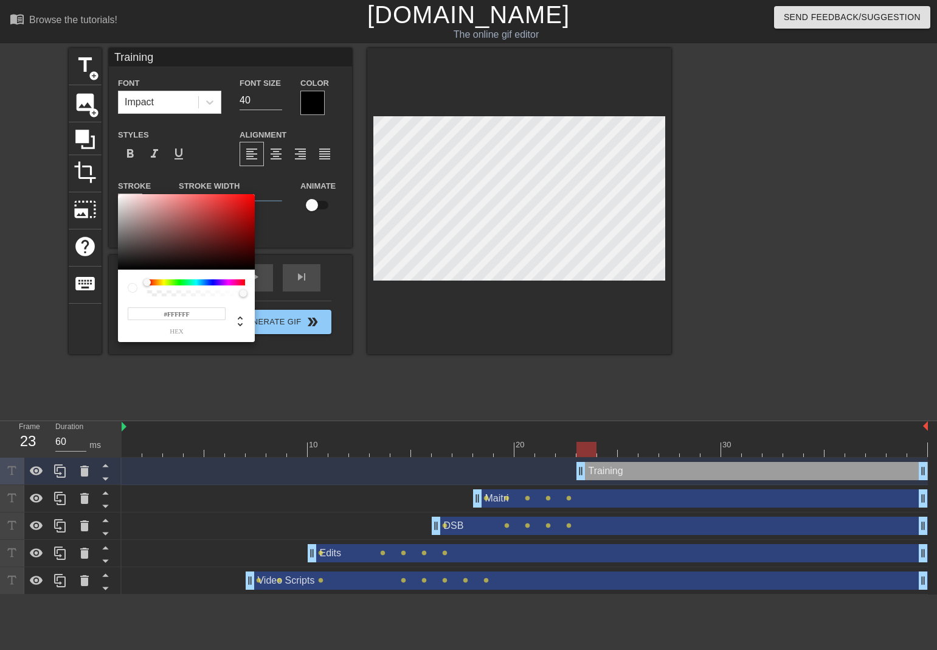
drag, startPoint x: 192, startPoint y: 313, endPoint x: 167, endPoint y: 314, distance: 24.4
click at [167, 314] on input "#FFFFFF" at bounding box center [177, 313] width 98 height 13
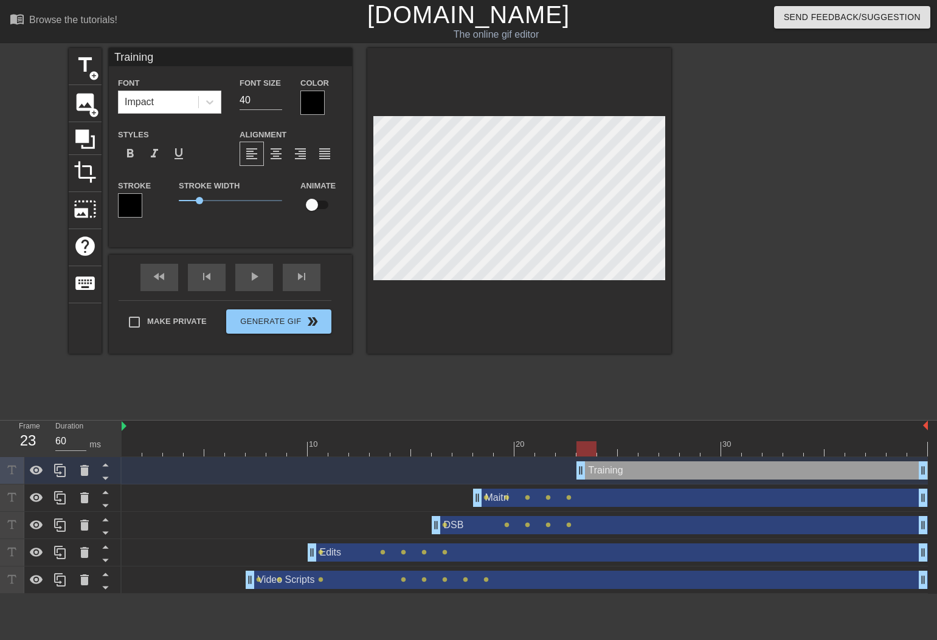
click at [310, 98] on div at bounding box center [312, 103] width 24 height 24
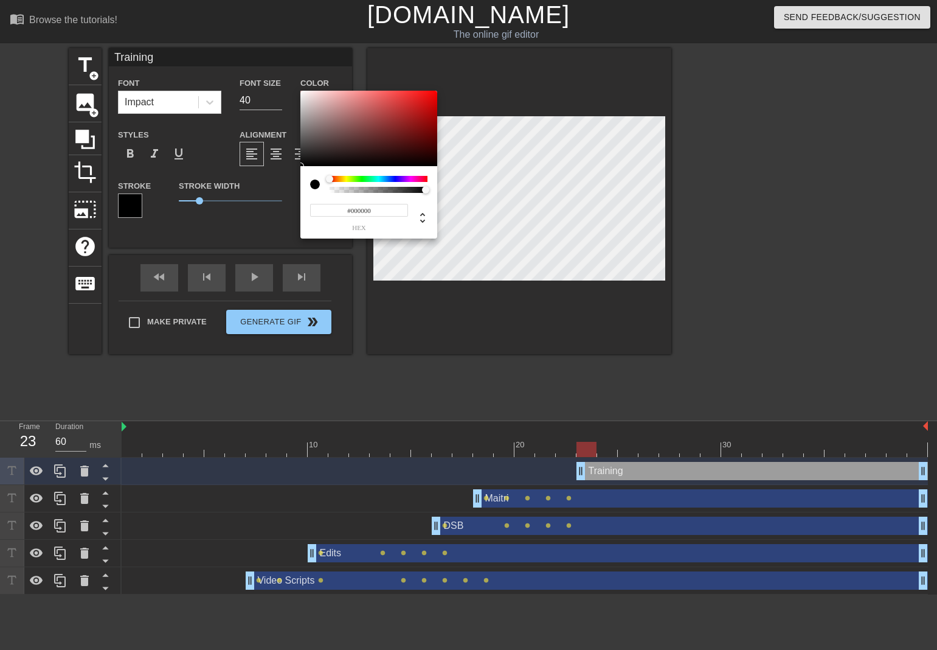
drag, startPoint x: 350, startPoint y: 210, endPoint x: 393, endPoint y: 233, distance: 48.2
click at [393, 233] on div "#000000 hex" at bounding box center [368, 202] width 137 height 72
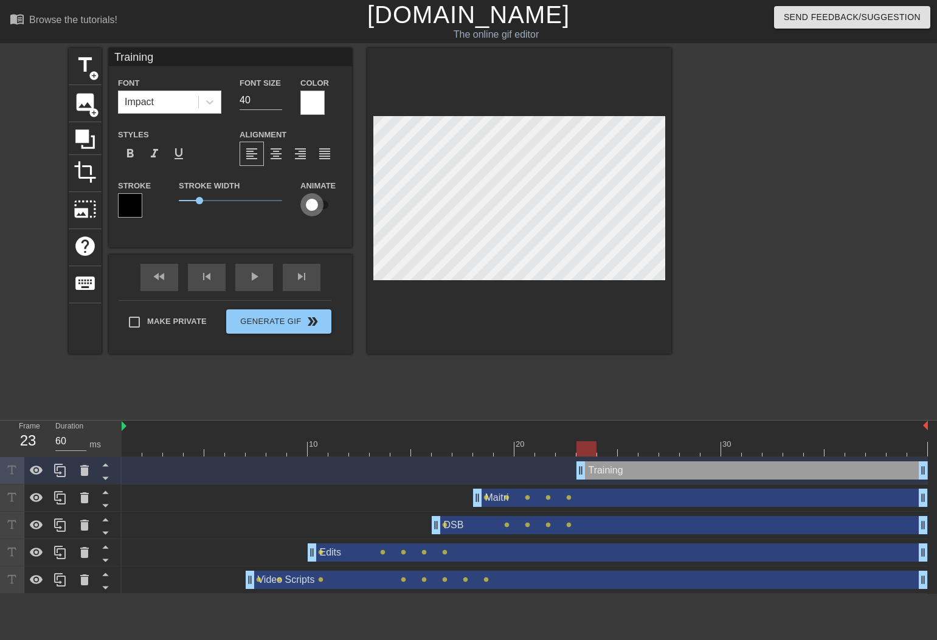
drag, startPoint x: 311, startPoint y: 206, endPoint x: 322, endPoint y: 206, distance: 10.3
click at [322, 206] on input "checkbox" at bounding box center [311, 204] width 69 height 23
click at [278, 104] on input "39" at bounding box center [261, 100] width 43 height 19
click at [278, 104] on input "38" at bounding box center [261, 100] width 43 height 19
click at [278, 104] on input "37" at bounding box center [261, 100] width 43 height 19
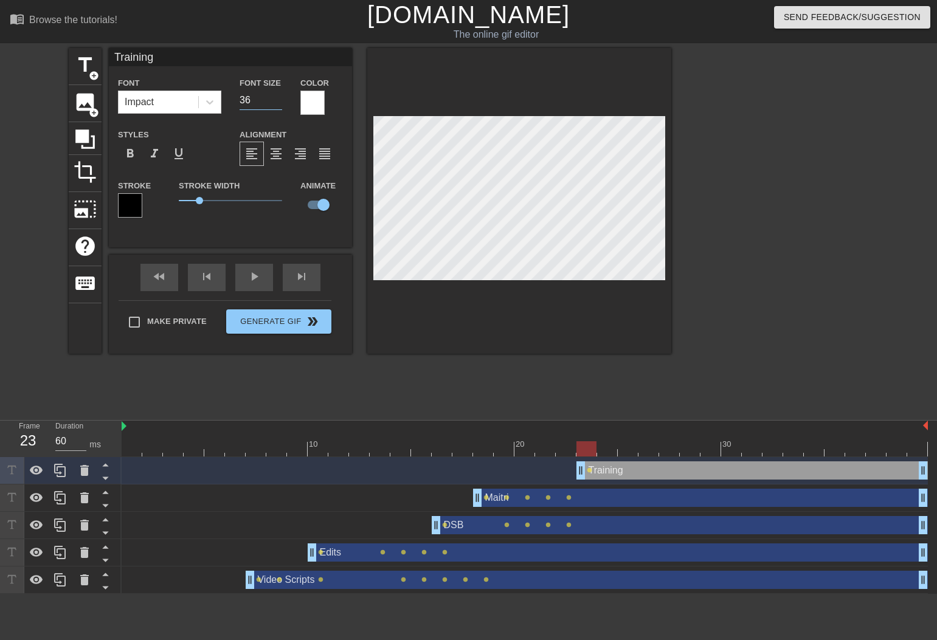
click at [278, 103] on input "36" at bounding box center [261, 100] width 43 height 19
click at [278, 103] on input "35" at bounding box center [261, 100] width 43 height 19
click at [278, 103] on input "34" at bounding box center [261, 100] width 43 height 19
click at [278, 103] on input "33" at bounding box center [261, 100] width 43 height 19
click at [278, 103] on input "32" at bounding box center [261, 100] width 43 height 19
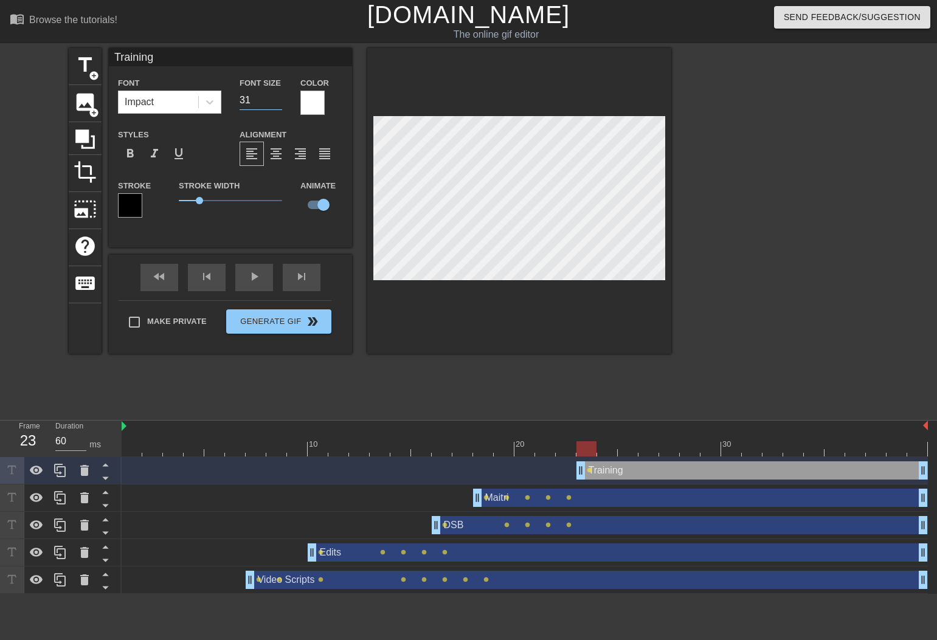
click at [277, 103] on input "31" at bounding box center [261, 100] width 43 height 19
click at [277, 103] on input "30" at bounding box center [261, 100] width 43 height 19
click at [277, 103] on input "29" at bounding box center [261, 100] width 43 height 19
click at [277, 103] on input "28" at bounding box center [261, 100] width 43 height 19
click at [277, 103] on input "27" at bounding box center [261, 100] width 43 height 19
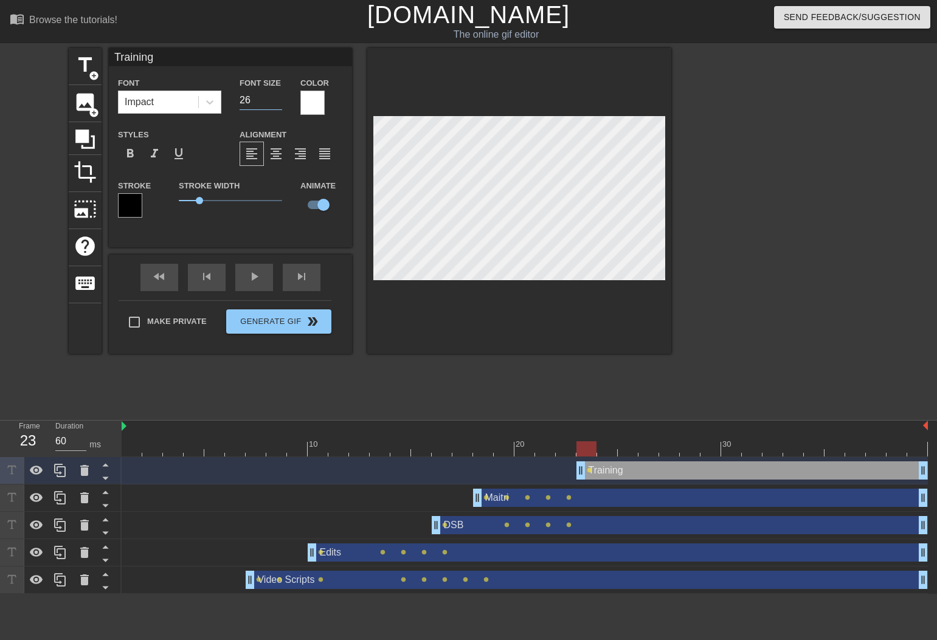
click at [277, 103] on input "26" at bounding box center [261, 100] width 43 height 19
click at [277, 103] on input "25" at bounding box center [261, 100] width 43 height 19
drag, startPoint x: 587, startPoint y: 449, endPoint x: 606, endPoint y: 449, distance: 18.9
click at [606, 449] on div at bounding box center [607, 449] width 20 height 15
drag, startPoint x: 612, startPoint y: 454, endPoint x: 628, endPoint y: 454, distance: 15.2
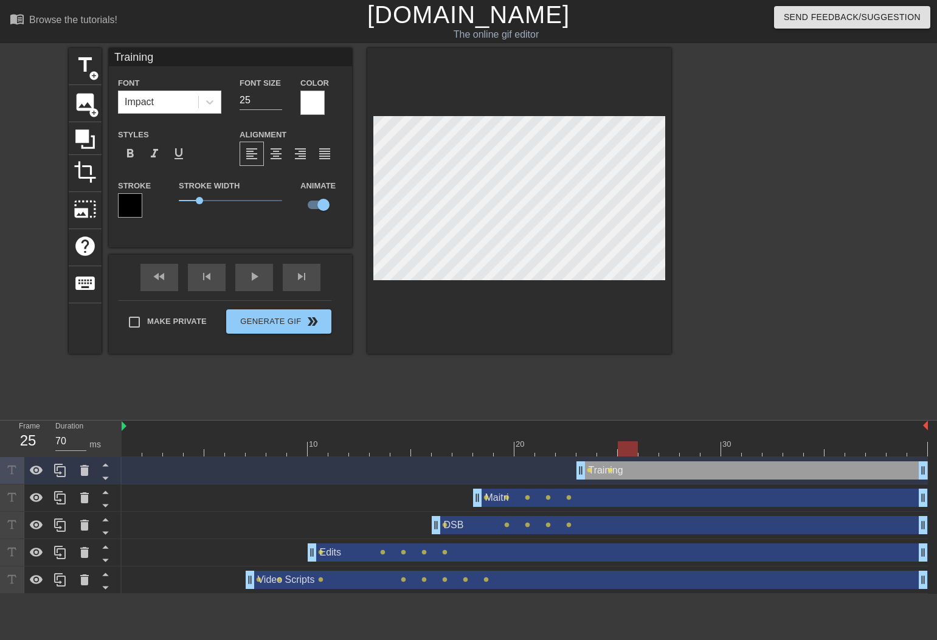
click at [628, 454] on div at bounding box center [628, 449] width 20 height 15
drag, startPoint x: 629, startPoint y: 451, endPoint x: 652, endPoint y: 451, distance: 22.5
click at [652, 451] on div at bounding box center [649, 449] width 20 height 15
drag, startPoint x: 649, startPoint y: 451, endPoint x: 668, endPoint y: 451, distance: 19.5
click at [668, 451] on div at bounding box center [669, 449] width 20 height 15
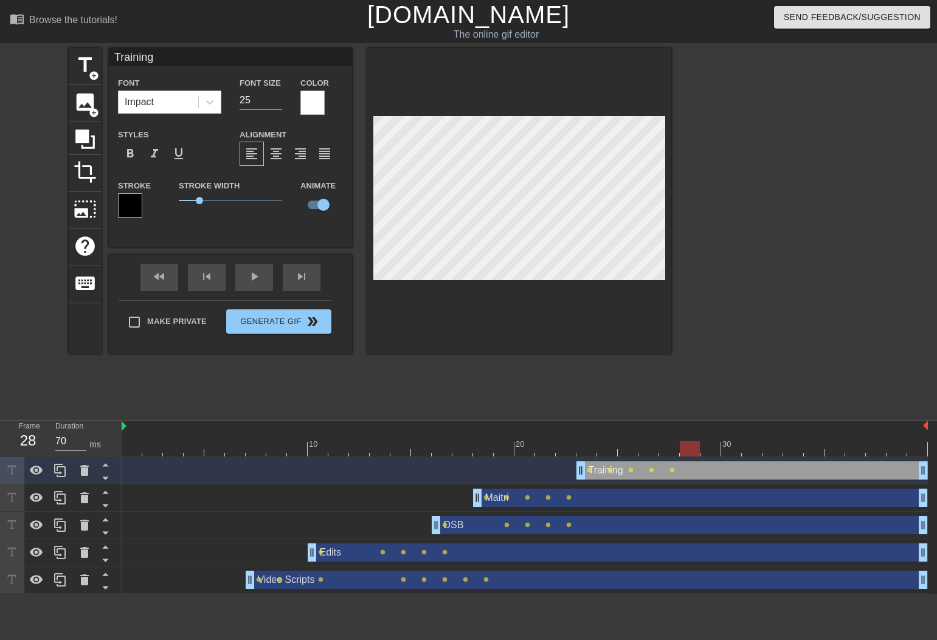
drag, startPoint x: 668, startPoint y: 446, endPoint x: 687, endPoint y: 442, distance: 19.9
click at [686, 446] on div at bounding box center [690, 449] width 20 height 15
click at [679, 120] on div "title add_circle image add_circle crop photo_size_select_large help keyboard Tr…" at bounding box center [468, 230] width 937 height 365
drag, startPoint x: 923, startPoint y: 473, endPoint x: 702, endPoint y: 468, distance: 220.2
click at [702, 468] on div "Training drag_handle drag_handle lens lens lens lens lens lens" at bounding box center [525, 471] width 806 height 18
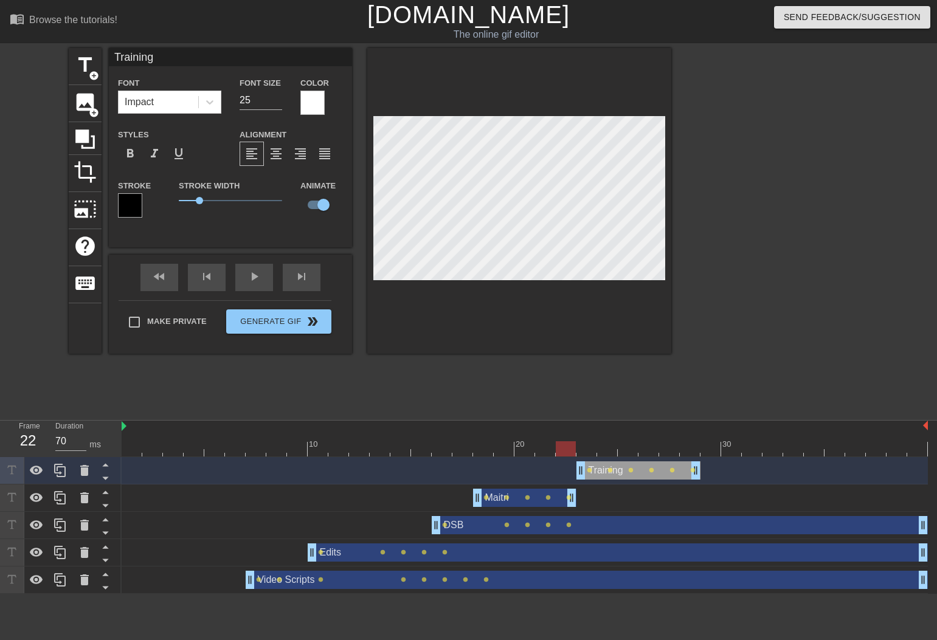
drag, startPoint x: 921, startPoint y: 504, endPoint x: 649, endPoint y: 512, distance: 272.0
click at [578, 502] on div "Maitri drag_handle drag_handle lens lens lens lens lens" at bounding box center [525, 498] width 806 height 18
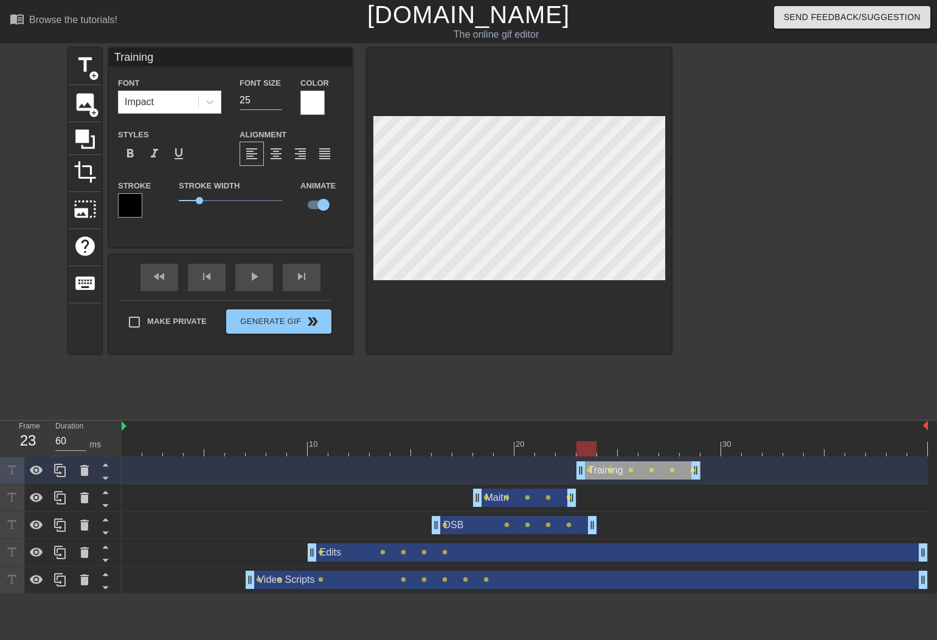
drag, startPoint x: 922, startPoint y: 526, endPoint x: 583, endPoint y: 527, distance: 338.8
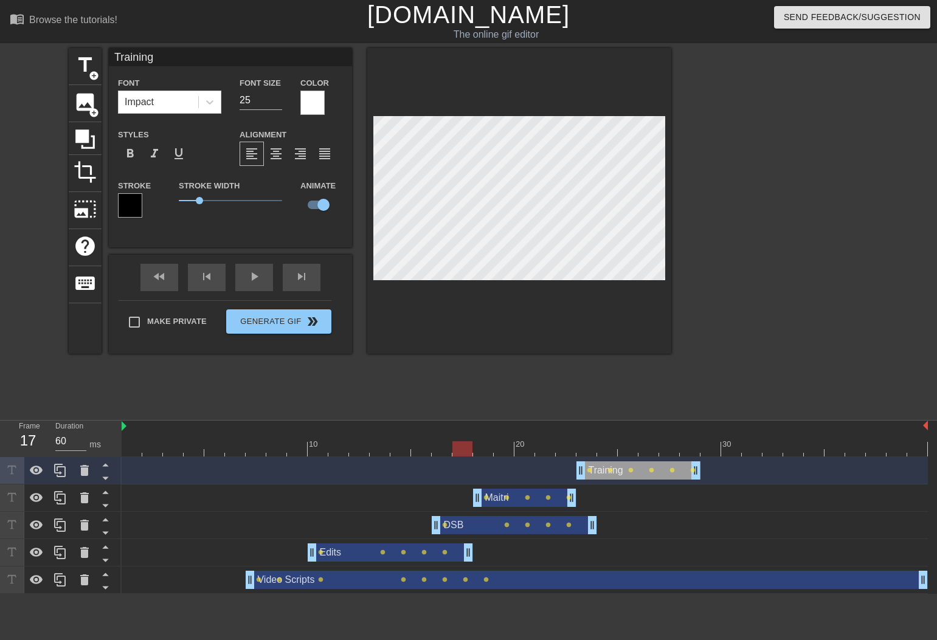
drag, startPoint x: 921, startPoint y: 556, endPoint x: 457, endPoint y: 560, distance: 464.7
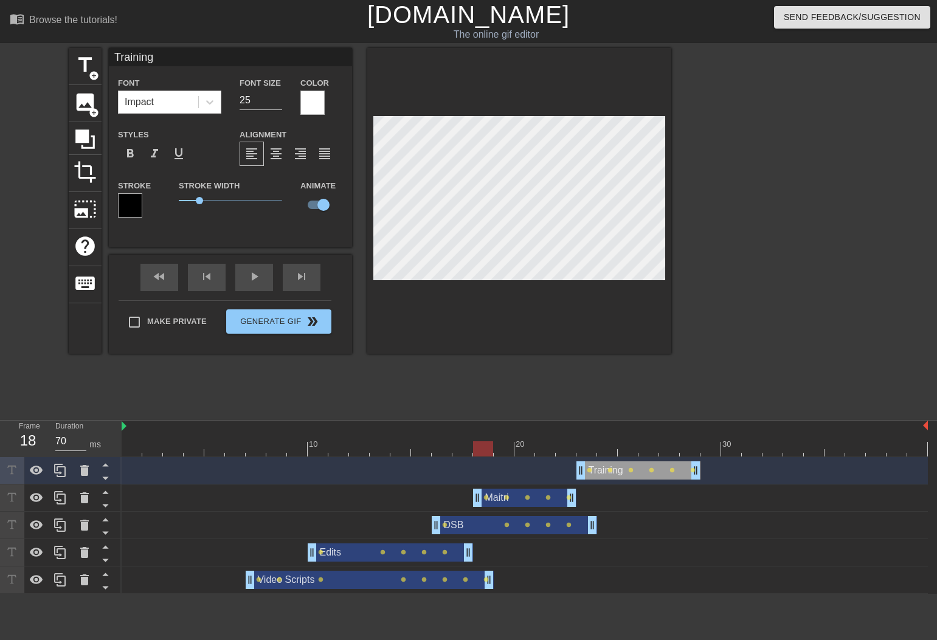
drag, startPoint x: 924, startPoint y: 583, endPoint x: 494, endPoint y: 571, distance: 430.1
click at [494, 571] on div "Video Scripts drag_handle drag_handle lens lens lens lens lens lens lens lens" at bounding box center [525, 580] width 806 height 18
drag, startPoint x: 468, startPoint y: 553, endPoint x: 452, endPoint y: 552, distance: 15.3
drag, startPoint x: 592, startPoint y: 527, endPoint x: 573, endPoint y: 525, distance: 19.5
drag, startPoint x: 564, startPoint y: 447, endPoint x: 585, endPoint y: 446, distance: 20.7
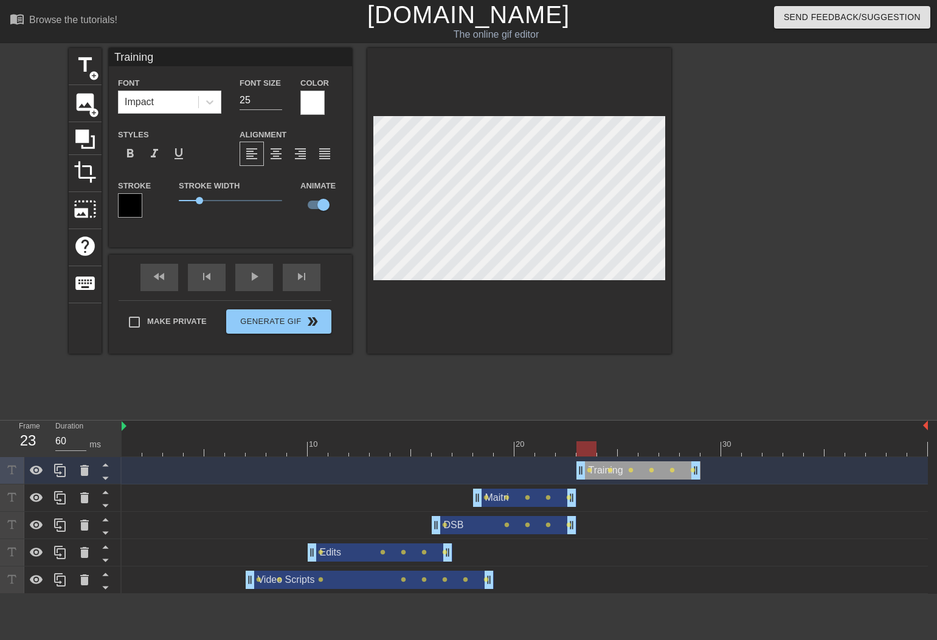
click at [585, 446] on div at bounding box center [587, 449] width 20 height 15
click at [83, 67] on span "title" at bounding box center [85, 65] width 23 height 23
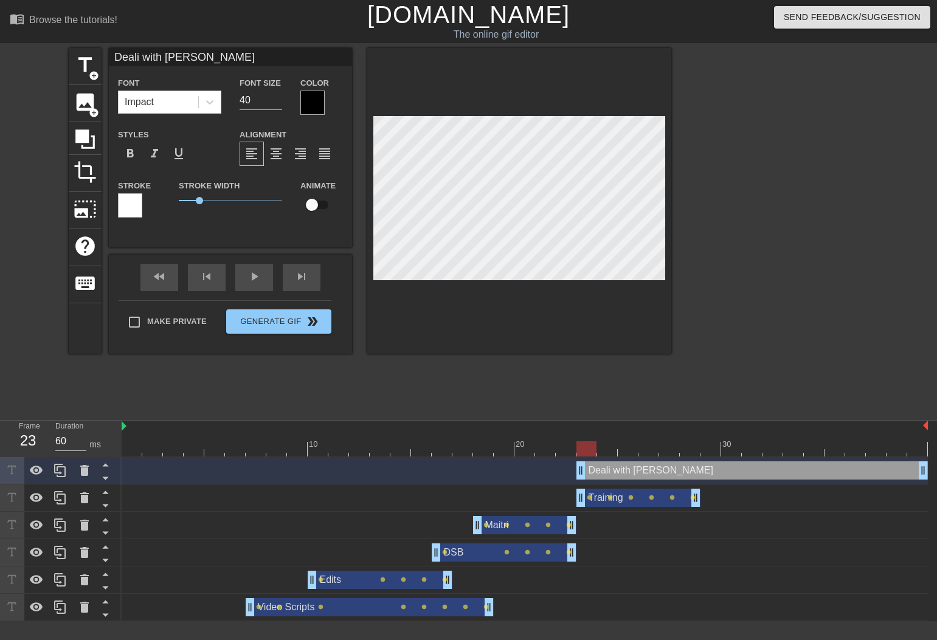
scroll to position [2, 2]
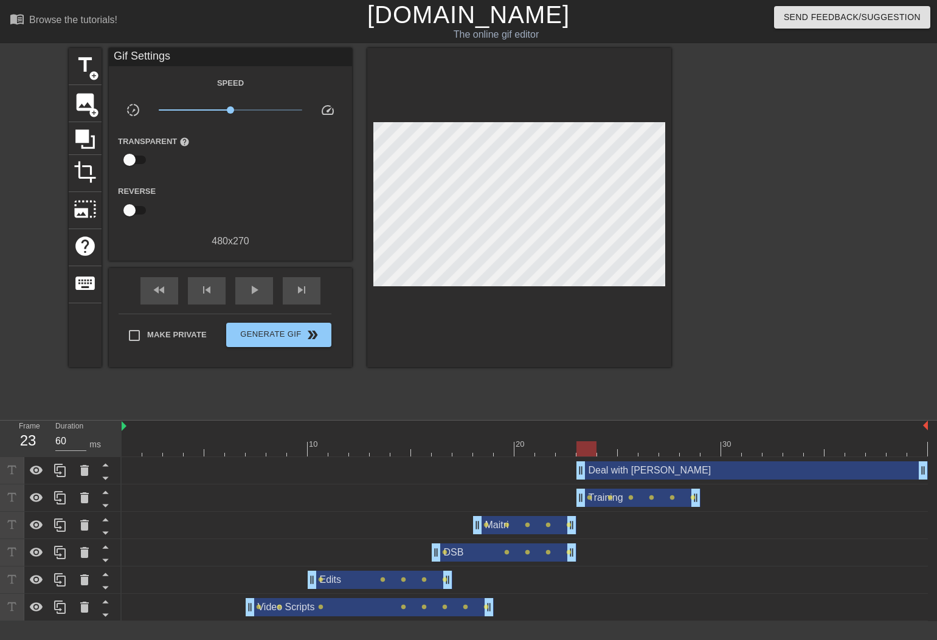
click at [361, 195] on div "title add_circle image add_circle crop photo_size_select_large help keyboard Gi…" at bounding box center [370, 207] width 603 height 319
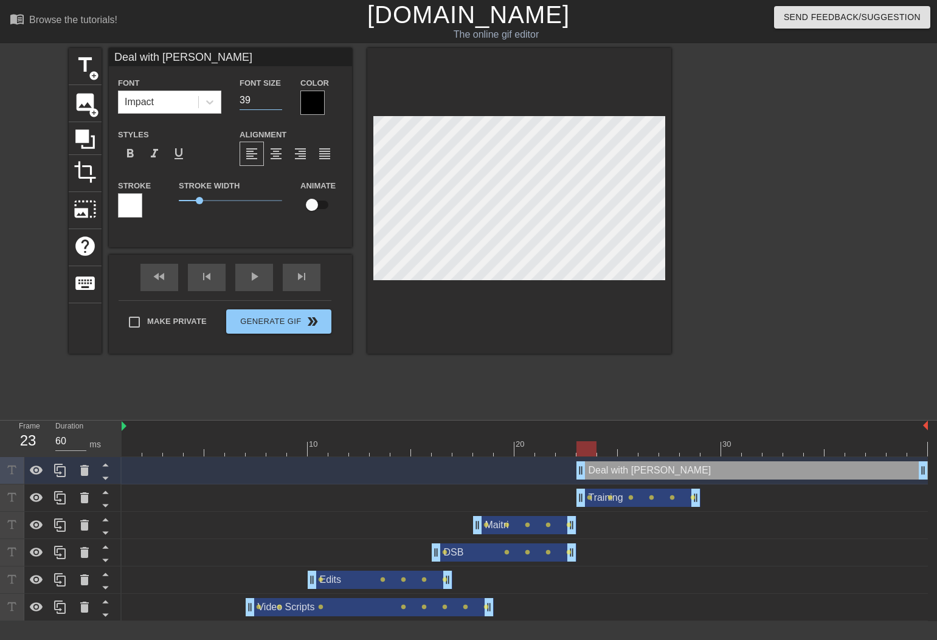
click at [277, 103] on input "39" at bounding box center [261, 100] width 43 height 19
click at [277, 103] on input "38" at bounding box center [261, 100] width 43 height 19
click at [277, 103] on input "37" at bounding box center [261, 100] width 43 height 19
click at [277, 103] on input "36" at bounding box center [261, 100] width 43 height 19
click at [277, 103] on input "35" at bounding box center [261, 100] width 43 height 19
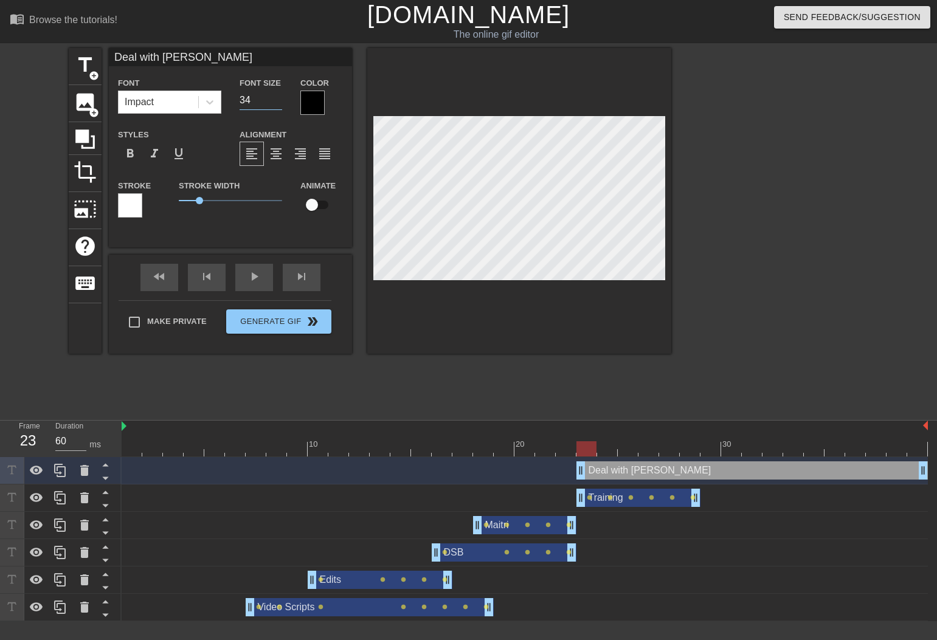
click at [277, 103] on input "34" at bounding box center [261, 100] width 43 height 19
click at [277, 103] on input "33" at bounding box center [261, 100] width 43 height 19
click at [277, 105] on input "32" at bounding box center [261, 100] width 43 height 19
click at [277, 105] on input "31" at bounding box center [261, 100] width 43 height 19
click at [277, 105] on input "30" at bounding box center [261, 100] width 43 height 19
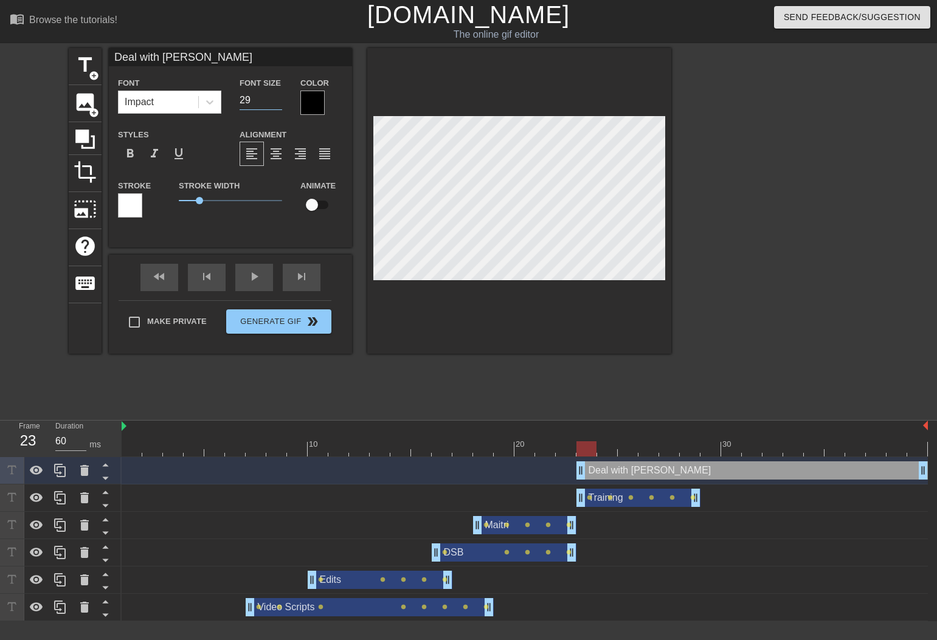
click at [277, 105] on input "29" at bounding box center [261, 100] width 43 height 19
click at [277, 105] on input "28" at bounding box center [261, 100] width 43 height 19
click at [277, 105] on input "27" at bounding box center [261, 100] width 43 height 19
click at [277, 105] on input "26" at bounding box center [261, 100] width 43 height 19
click at [277, 105] on input "25" at bounding box center [261, 100] width 43 height 19
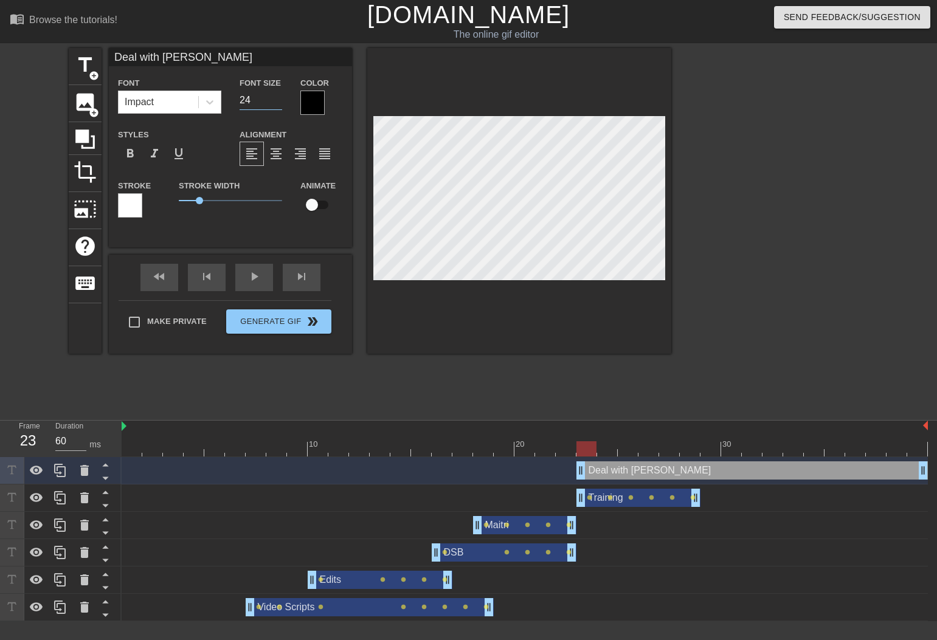
click at [277, 105] on input "24" at bounding box center [261, 100] width 43 height 19
click at [310, 103] on div at bounding box center [312, 103] width 24 height 24
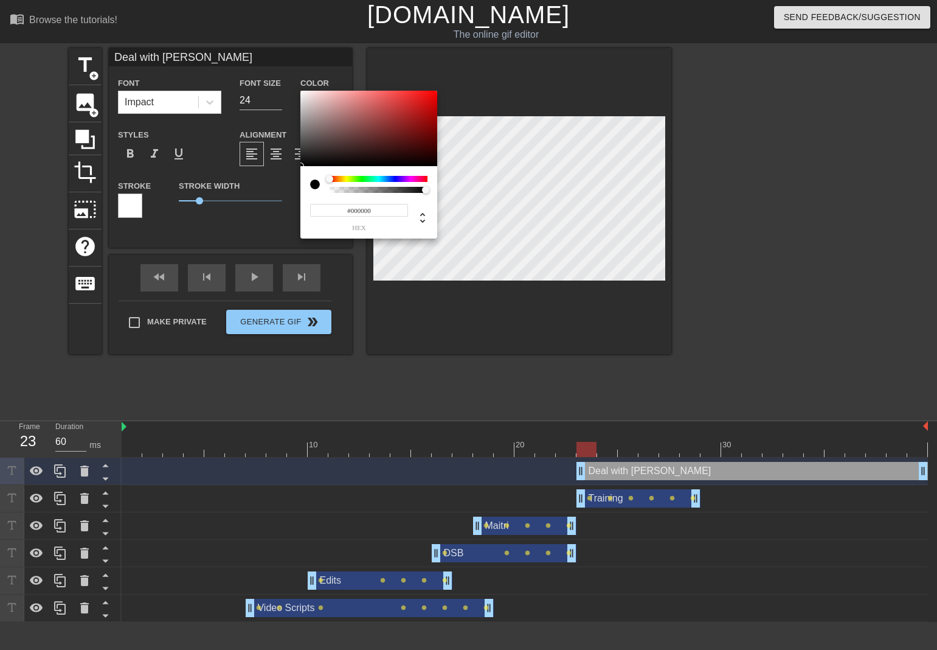
drag, startPoint x: 351, startPoint y: 211, endPoint x: 377, endPoint y: 212, distance: 26.2
click at [377, 212] on input "#000000" at bounding box center [359, 210] width 98 height 13
click at [302, 229] on div "#FFFFFF hex" at bounding box center [368, 202] width 137 height 72
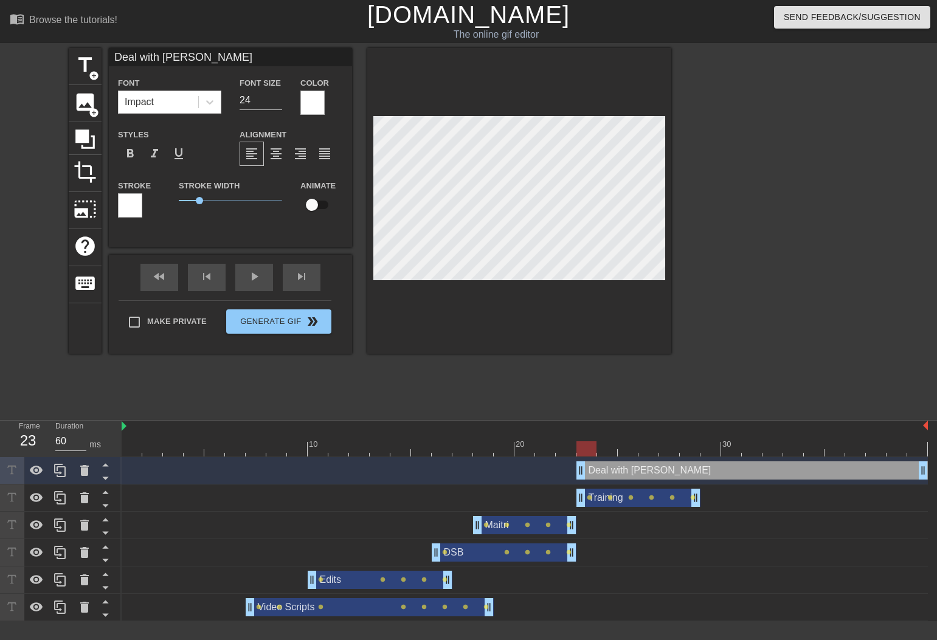
click at [134, 204] on div at bounding box center [130, 205] width 24 height 24
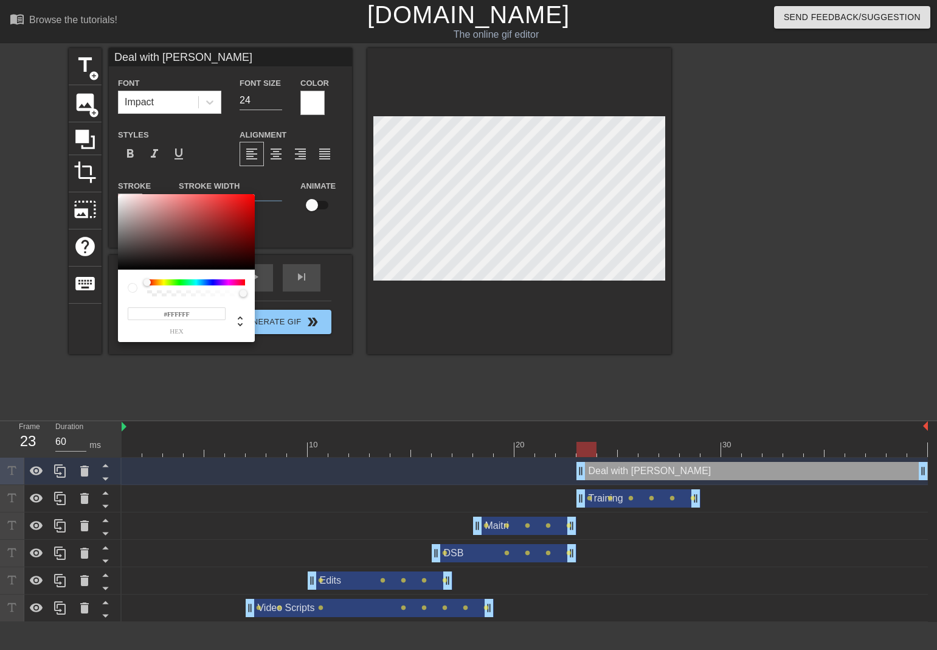
drag, startPoint x: 190, startPoint y: 314, endPoint x: 167, endPoint y: 314, distance: 23.1
click at [167, 314] on input "#FFFFFF" at bounding box center [177, 313] width 98 height 13
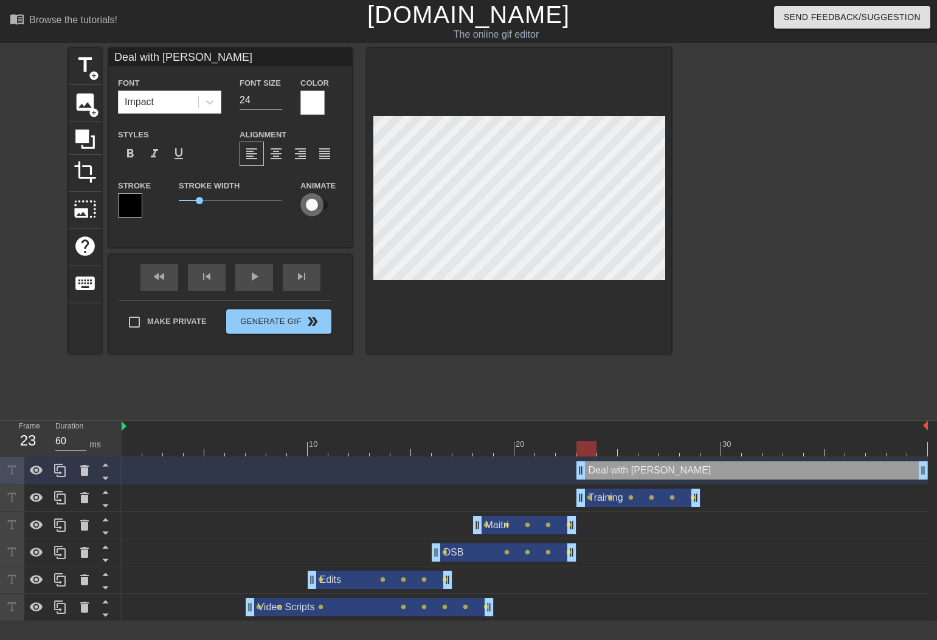
drag, startPoint x: 313, startPoint y: 206, endPoint x: 331, endPoint y: 207, distance: 17.7
click at [331, 207] on input "checkbox" at bounding box center [311, 204] width 69 height 23
drag, startPoint x: 587, startPoint y: 446, endPoint x: 606, endPoint y: 448, distance: 18.9
click at [606, 448] on div at bounding box center [607, 449] width 20 height 15
drag, startPoint x: 616, startPoint y: 448, endPoint x: 626, endPoint y: 448, distance: 10.3
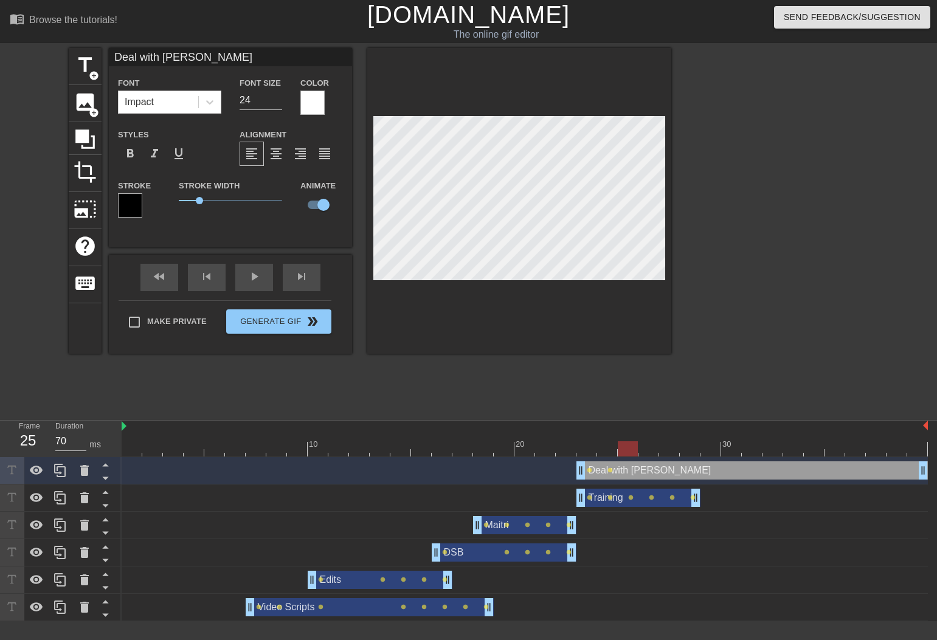
click at [626, 448] on div at bounding box center [628, 449] width 20 height 15
drag, startPoint x: 629, startPoint y: 451, endPoint x: 647, endPoint y: 452, distance: 17.7
click at [647, 452] on div at bounding box center [649, 449] width 20 height 15
drag, startPoint x: 653, startPoint y: 451, endPoint x: 668, endPoint y: 452, distance: 14.6
click at [668, 451] on div at bounding box center [669, 449] width 20 height 15
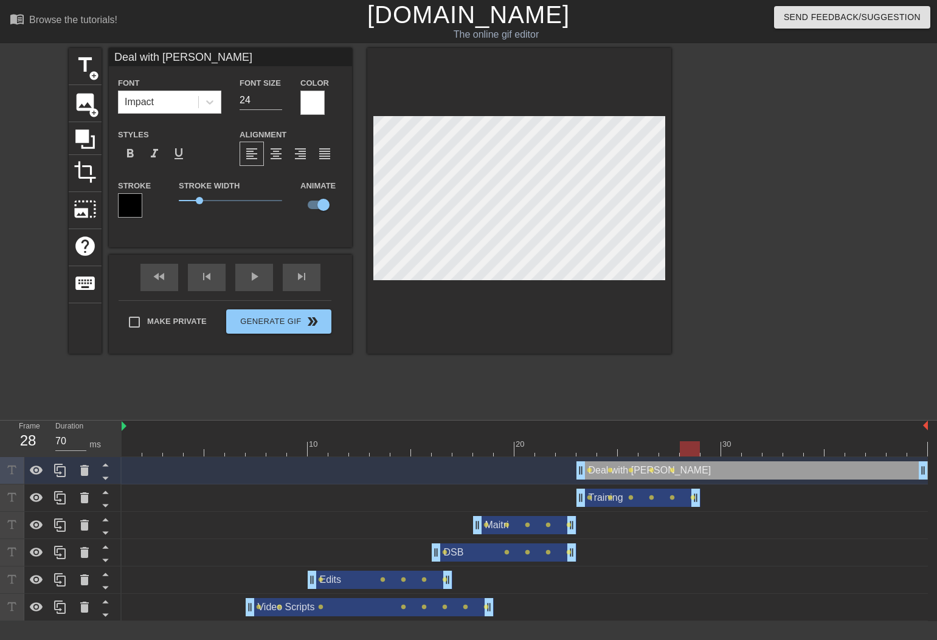
drag, startPoint x: 673, startPoint y: 445, endPoint x: 688, endPoint y: 445, distance: 14.6
click at [688, 445] on div at bounding box center [690, 449] width 20 height 15
click at [387, 102] on div at bounding box center [519, 201] width 304 height 306
drag, startPoint x: 925, startPoint y: 475, endPoint x: 704, endPoint y: 473, distance: 220.8
click at [704, 473] on div "Deal with John drag_handle drag_handle lens lens lens lens lens lens" at bounding box center [525, 471] width 806 height 18
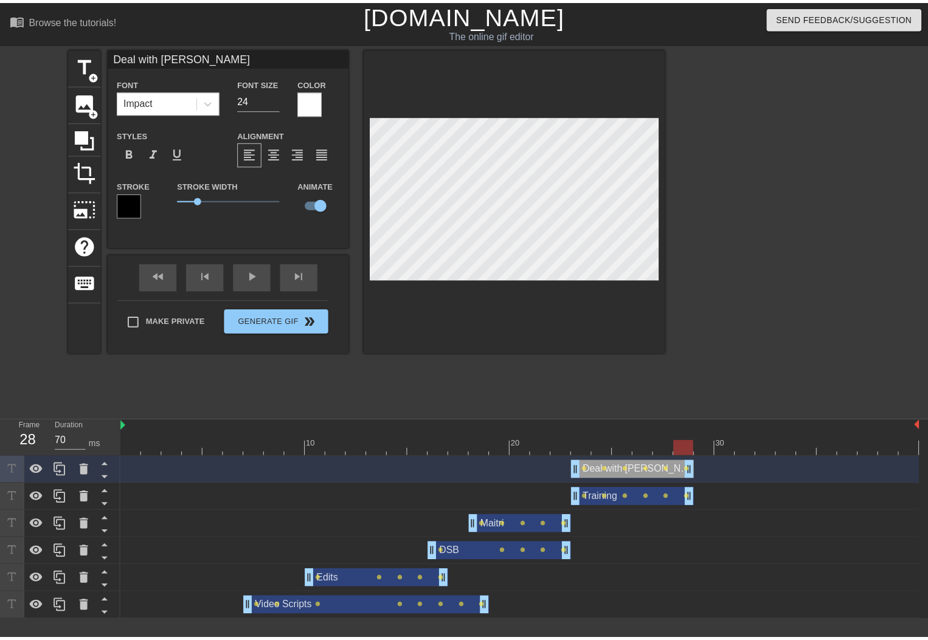
scroll to position [0, 9]
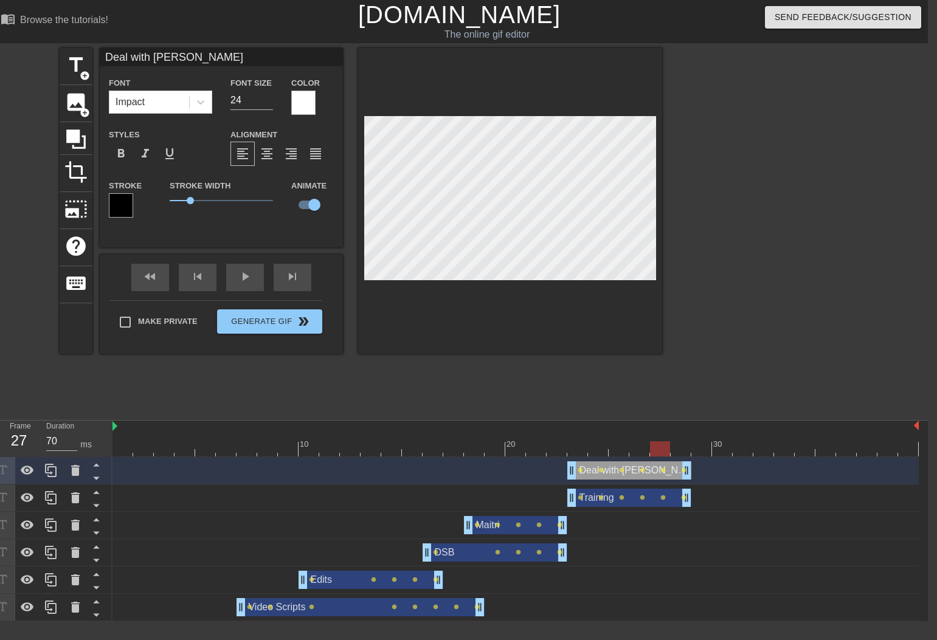
drag, startPoint x: 685, startPoint y: 450, endPoint x: 660, endPoint y: 446, distance: 24.6
click at [660, 446] on div at bounding box center [660, 449] width 20 height 15
click at [76, 62] on span "title" at bounding box center [75, 65] width 23 height 23
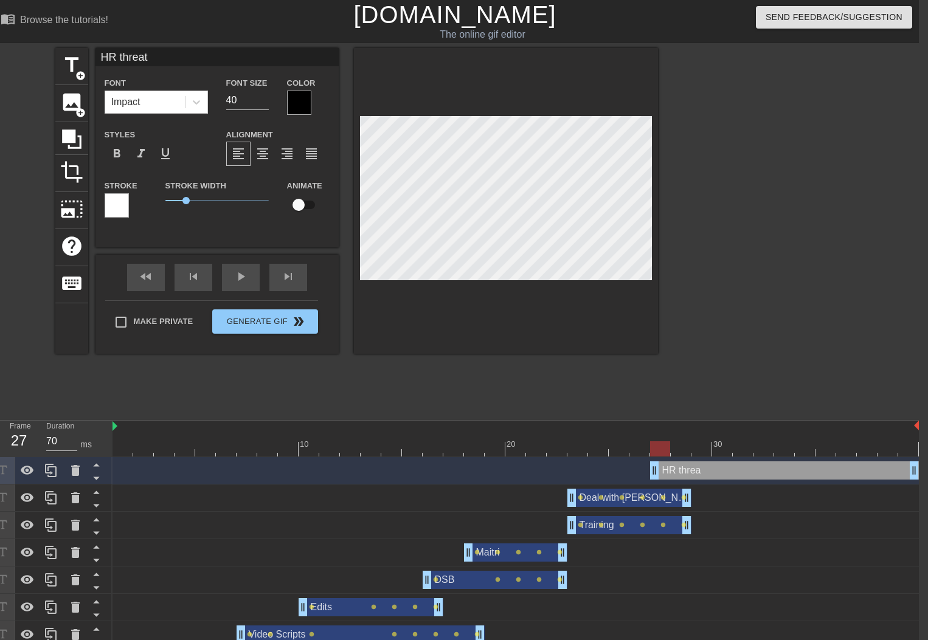
scroll to position [2, 3]
click at [294, 105] on div at bounding box center [299, 103] width 24 height 24
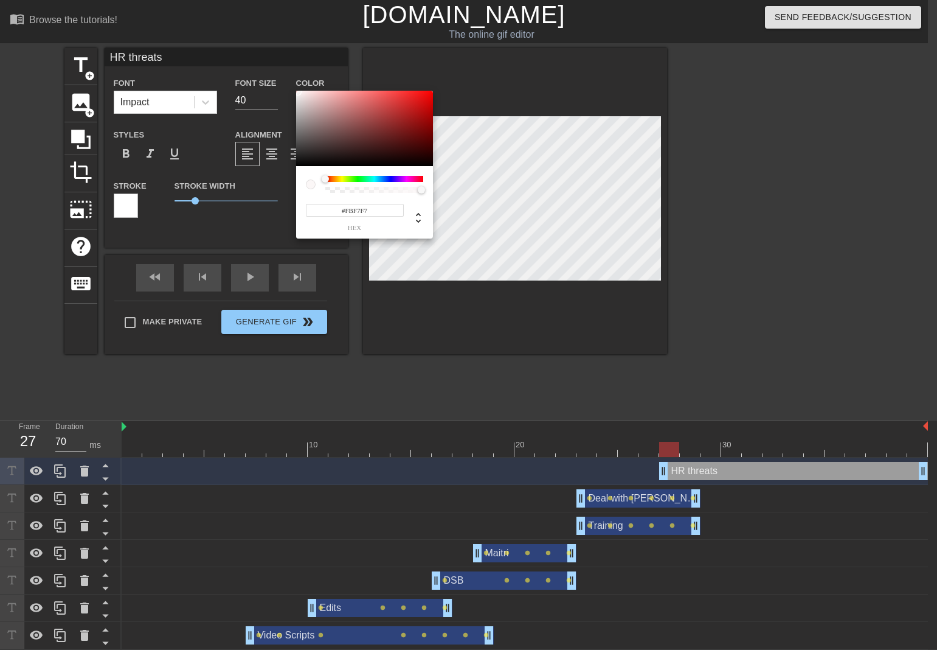
drag, startPoint x: 300, startPoint y: 122, endPoint x: 298, endPoint y: 92, distance: 29.9
click at [298, 92] on div at bounding box center [364, 128] width 137 height 75
drag, startPoint x: 348, startPoint y: 211, endPoint x: 402, endPoint y: 218, distance: 54.6
click at [402, 218] on div "#FBF7F7 hex" at bounding box center [355, 217] width 98 height 29
drag, startPoint x: 380, startPoint y: 209, endPoint x: 371, endPoint y: 209, distance: 9.1
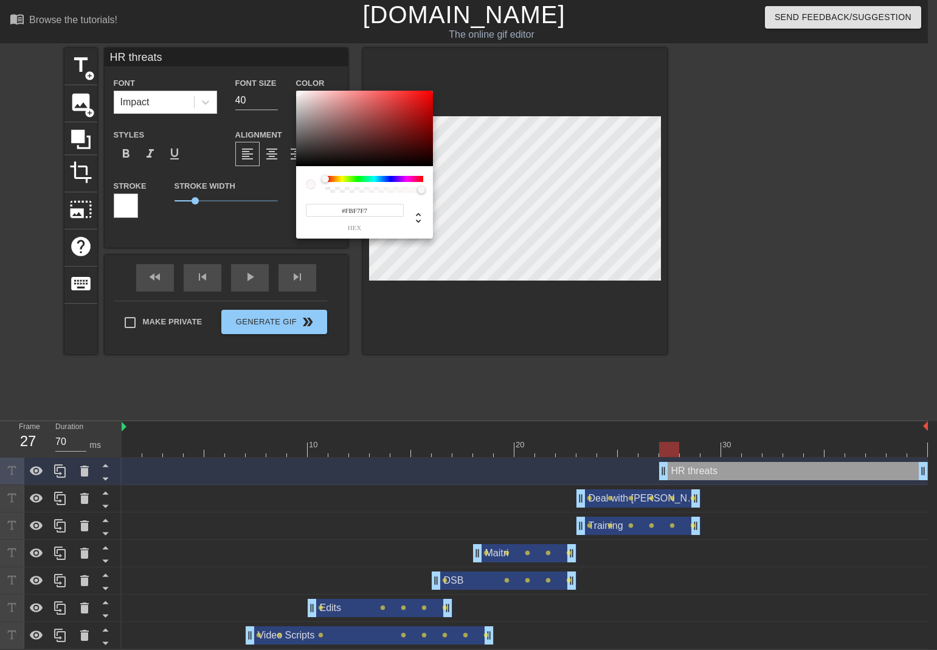
click at [379, 209] on input "#FBF7F7" at bounding box center [355, 210] width 98 height 13
drag, startPoint x: 371, startPoint y: 209, endPoint x: 344, endPoint y: 210, distance: 26.8
click at [344, 210] on input "#FBF7F7" at bounding box center [355, 210] width 98 height 13
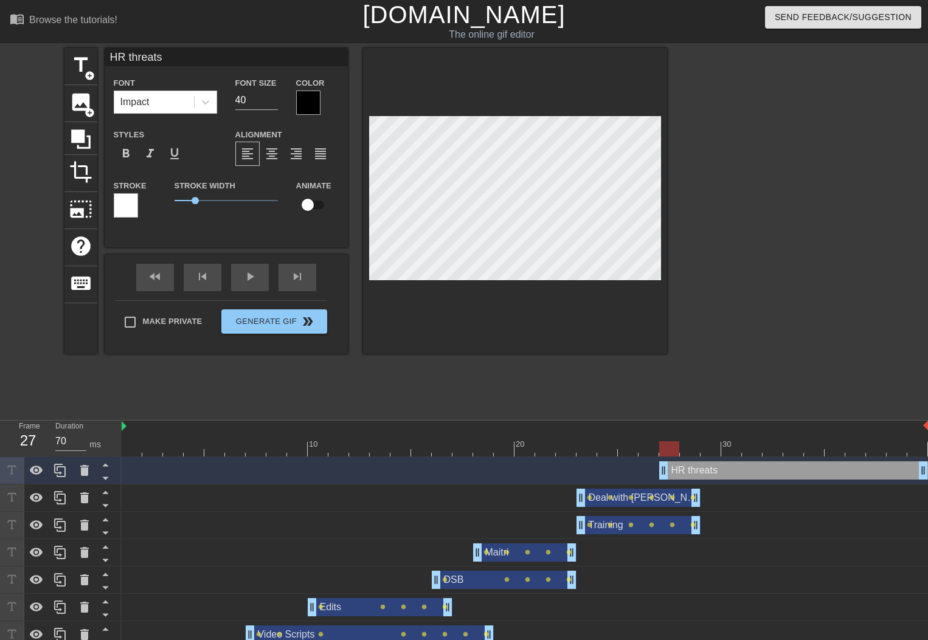
click at [308, 102] on div at bounding box center [308, 103] width 24 height 24
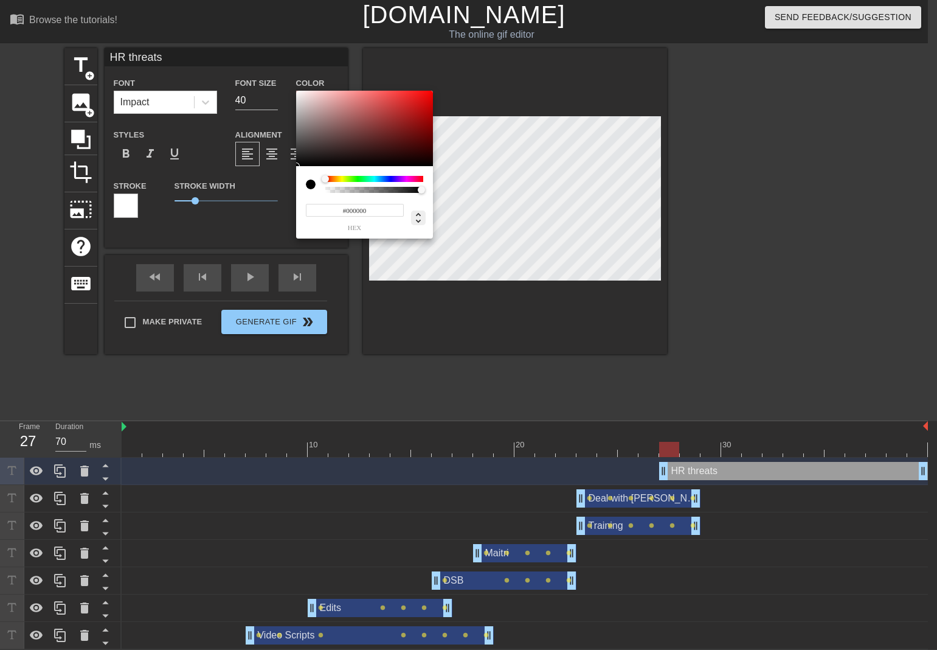
drag, startPoint x: 345, startPoint y: 211, endPoint x: 420, endPoint y: 220, distance: 75.4
click at [420, 220] on div "#000000 hex" at bounding box center [364, 212] width 117 height 38
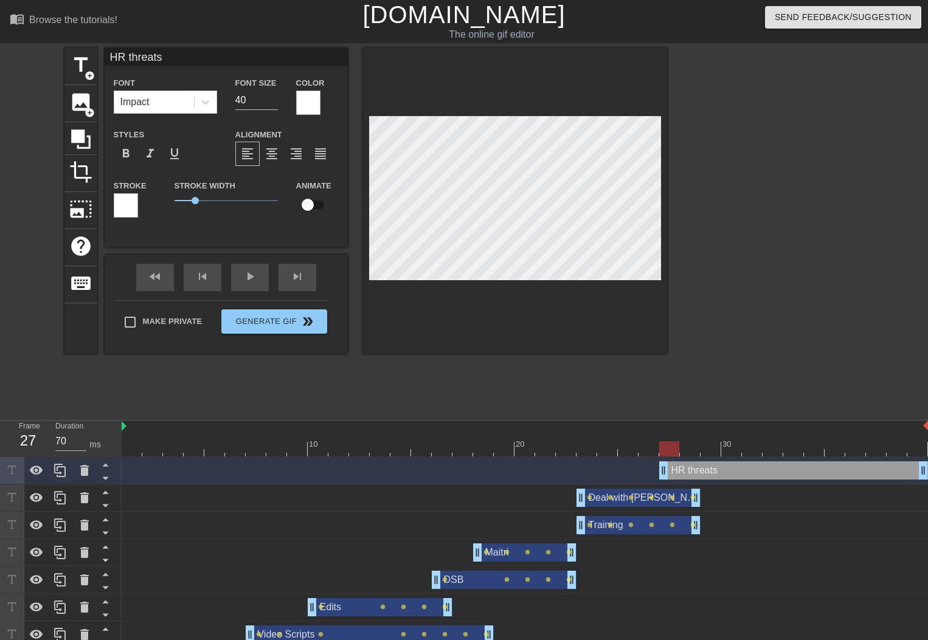
click at [119, 204] on div at bounding box center [126, 205] width 24 height 24
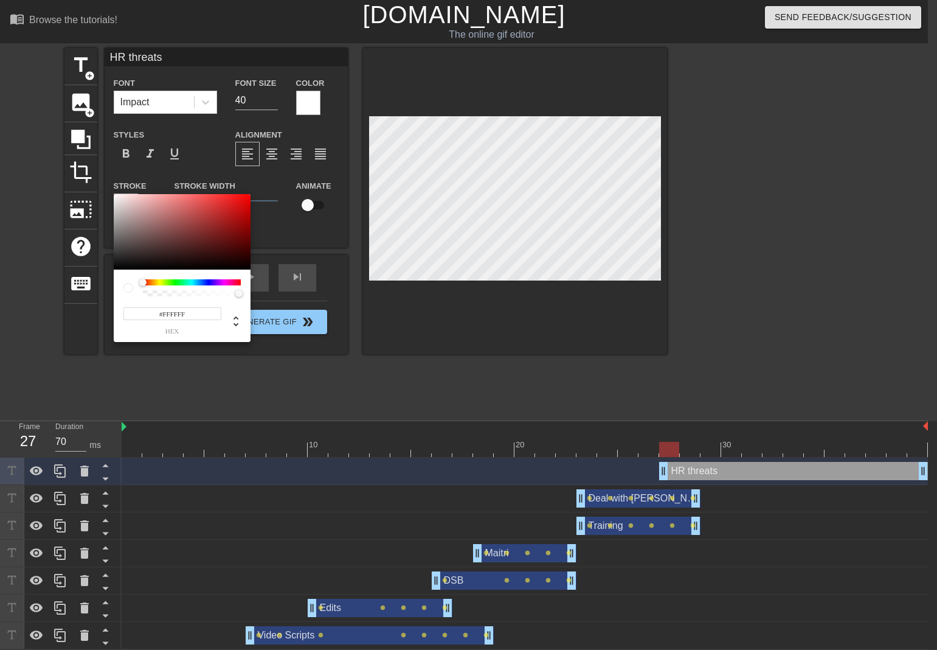
drag, startPoint x: 164, startPoint y: 313, endPoint x: 214, endPoint y: 314, distance: 50.5
click at [214, 313] on input "#FFFFFF" at bounding box center [172, 313] width 98 height 13
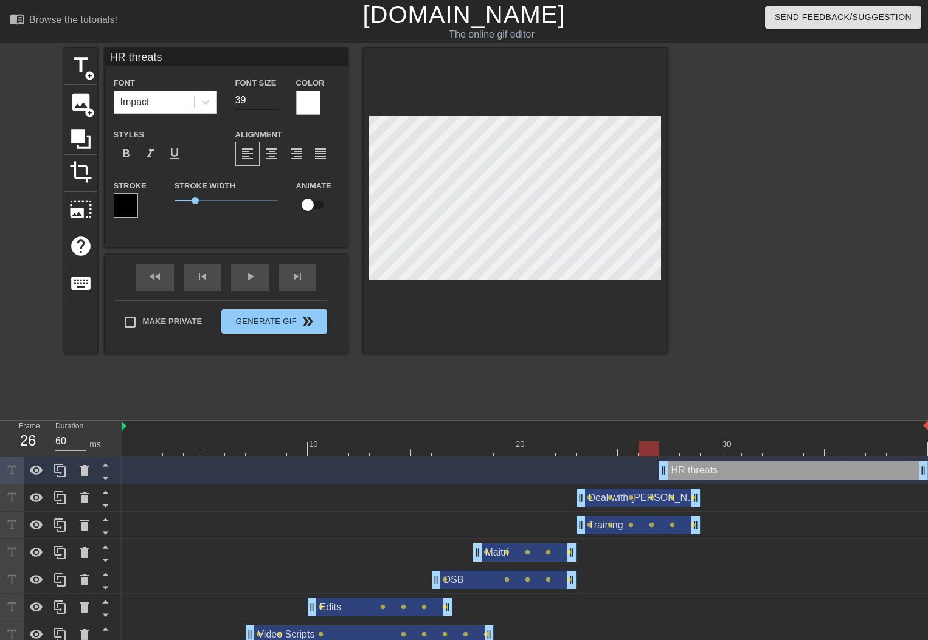
click at [272, 104] on input "39" at bounding box center [256, 100] width 43 height 19
click at [272, 104] on input "38" at bounding box center [256, 100] width 43 height 19
click at [704, 409] on div at bounding box center [773, 230] width 182 height 365
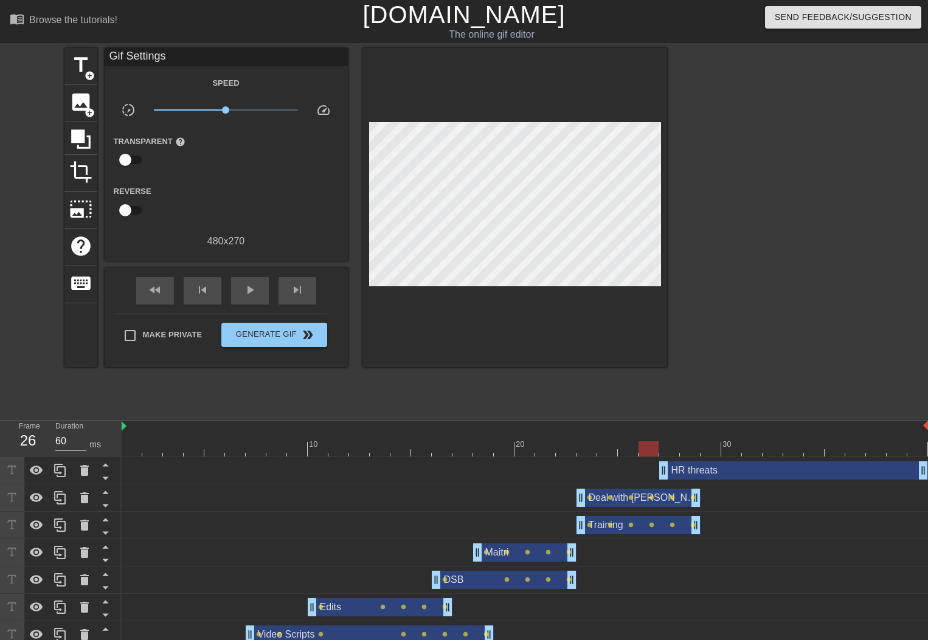
click at [676, 477] on div "HR threats drag_handle drag_handle" at bounding box center [793, 471] width 269 height 18
click at [723, 475] on div "HR threats drag_handle drag_handle" at bounding box center [793, 471] width 269 height 18
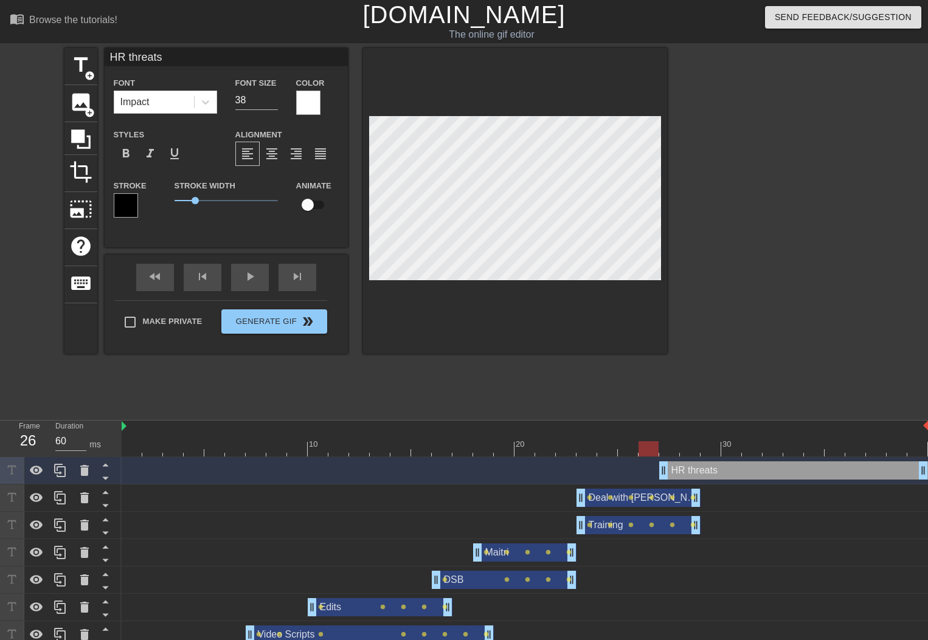
click at [131, 207] on div at bounding box center [126, 205] width 24 height 24
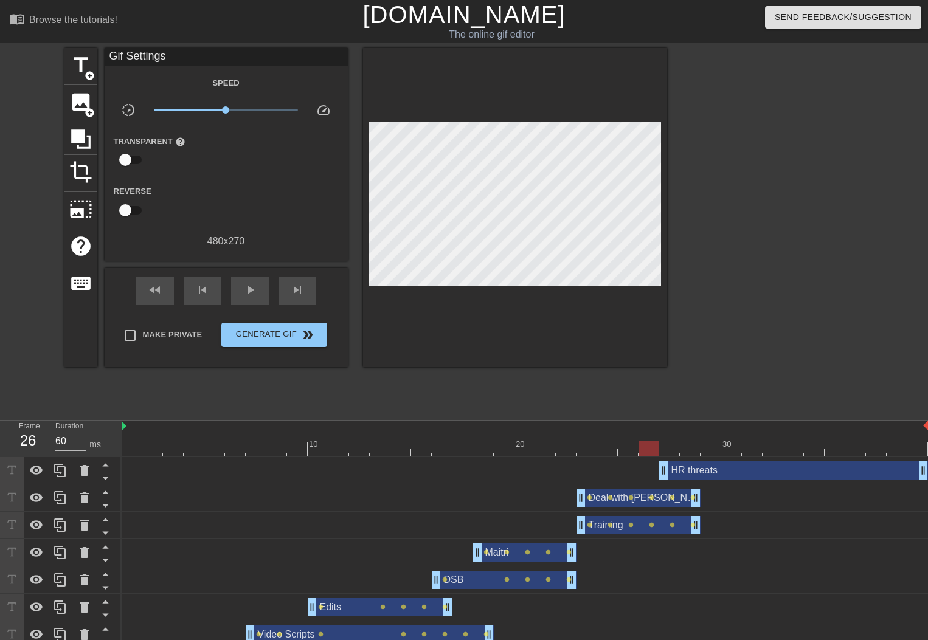
click at [676, 468] on div "HR threats drag_handle drag_handle" at bounding box center [793, 471] width 269 height 18
click at [704, 473] on div "HR threats drag_handle drag_handle" at bounding box center [793, 471] width 269 height 18
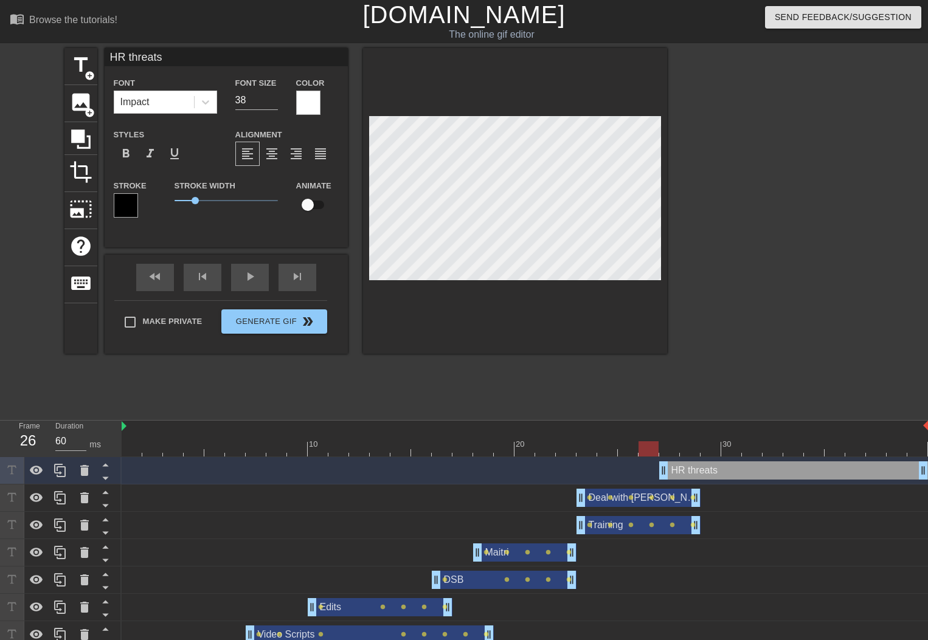
drag, startPoint x: 310, startPoint y: 206, endPoint x: 328, endPoint y: 206, distance: 18.3
click at [328, 206] on input "checkbox" at bounding box center [307, 204] width 69 height 23
drag, startPoint x: 316, startPoint y: 206, endPoint x: 299, endPoint y: 204, distance: 17.1
click at [300, 204] on input "checkbox" at bounding box center [319, 204] width 69 height 23
click at [272, 95] on input "39" at bounding box center [256, 100] width 43 height 19
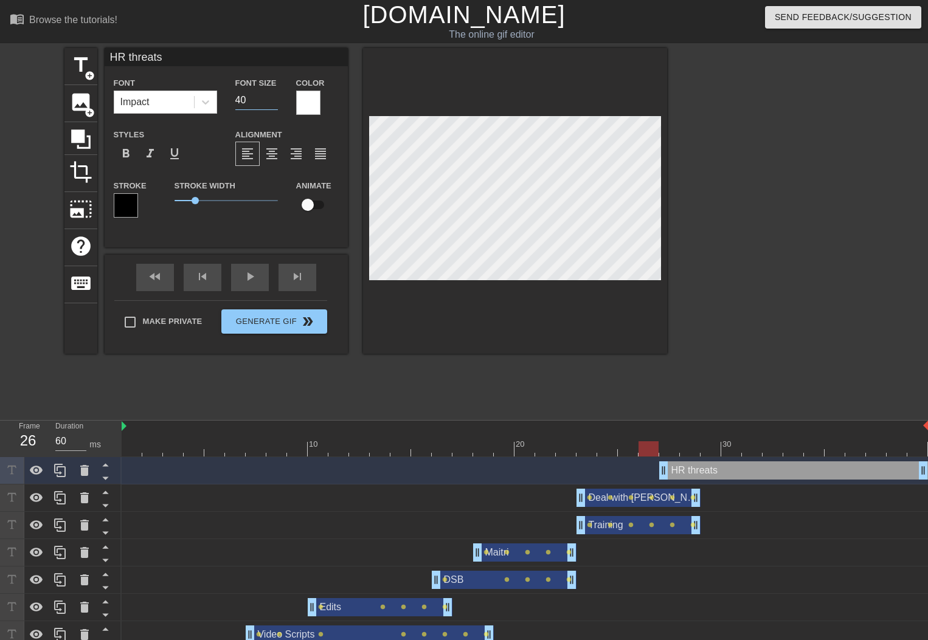
click at [272, 95] on input "40" at bounding box center [256, 100] width 43 height 19
click at [272, 95] on input "41" at bounding box center [256, 100] width 43 height 19
click at [272, 95] on input "42" at bounding box center [256, 100] width 43 height 19
click at [272, 95] on input "43" at bounding box center [256, 100] width 43 height 19
click at [272, 95] on input "44" at bounding box center [256, 100] width 43 height 19
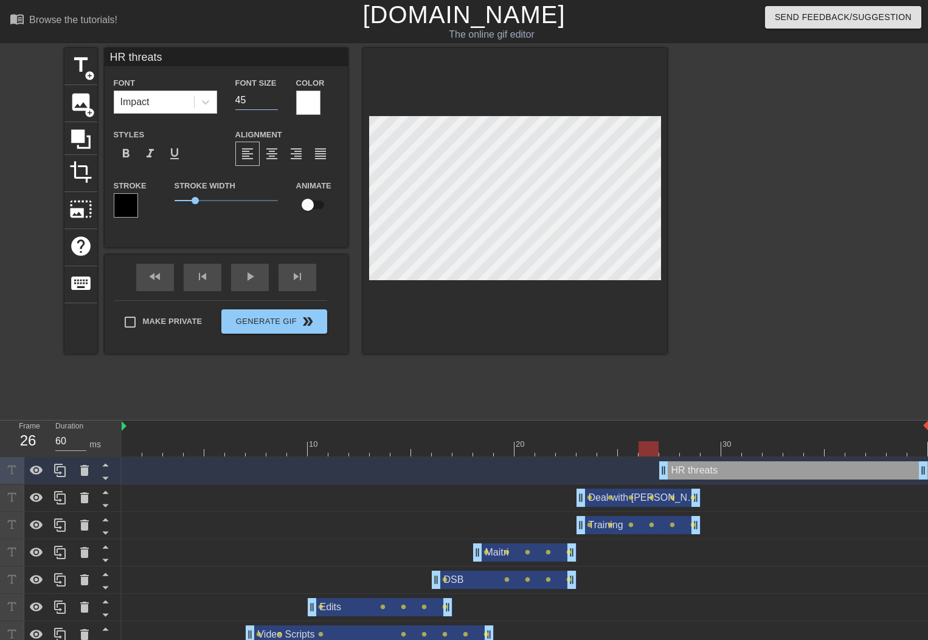
click at [272, 95] on input "45" at bounding box center [256, 100] width 43 height 19
click at [272, 95] on input "46" at bounding box center [256, 100] width 43 height 19
click at [272, 102] on input "45" at bounding box center [256, 100] width 43 height 19
click at [272, 102] on input "44" at bounding box center [256, 100] width 43 height 19
click at [272, 102] on input "43" at bounding box center [256, 100] width 43 height 19
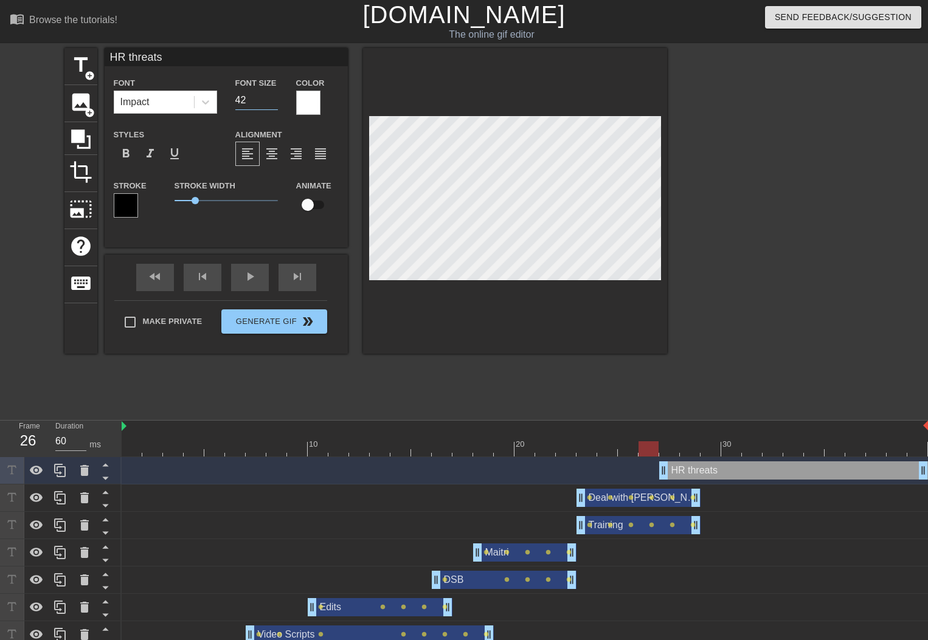
click at [272, 102] on input "42" at bounding box center [256, 100] width 43 height 19
click at [272, 102] on input "41" at bounding box center [256, 100] width 43 height 19
click at [272, 102] on input "40" at bounding box center [256, 100] width 43 height 19
click at [316, 120] on div "Font Impact Font Size 4 Color Styles format_bold format_italic format_underline…" at bounding box center [226, 151] width 225 height 153
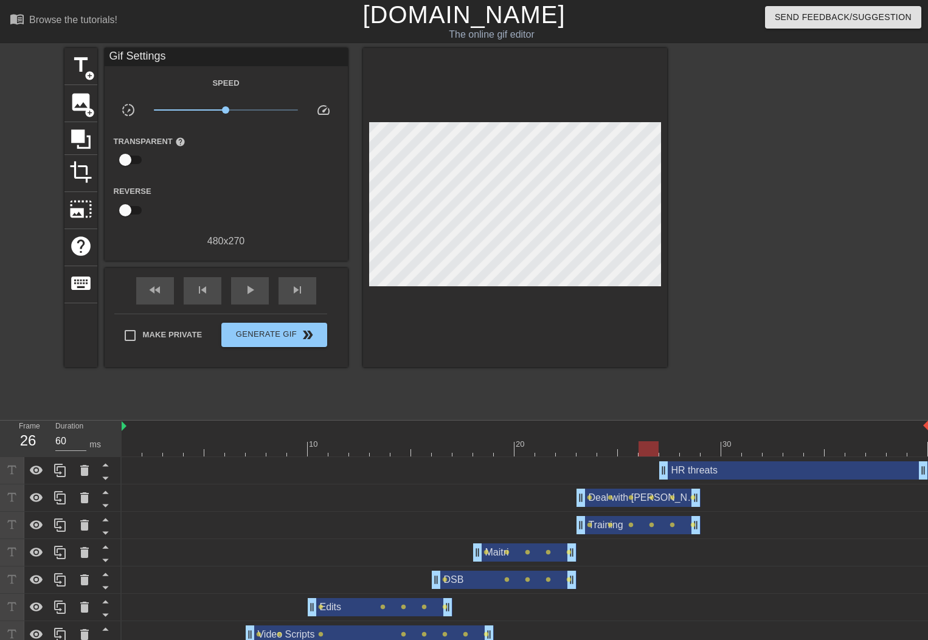
click at [713, 472] on div "HR threats drag_handle drag_handle" at bounding box center [793, 471] width 269 height 18
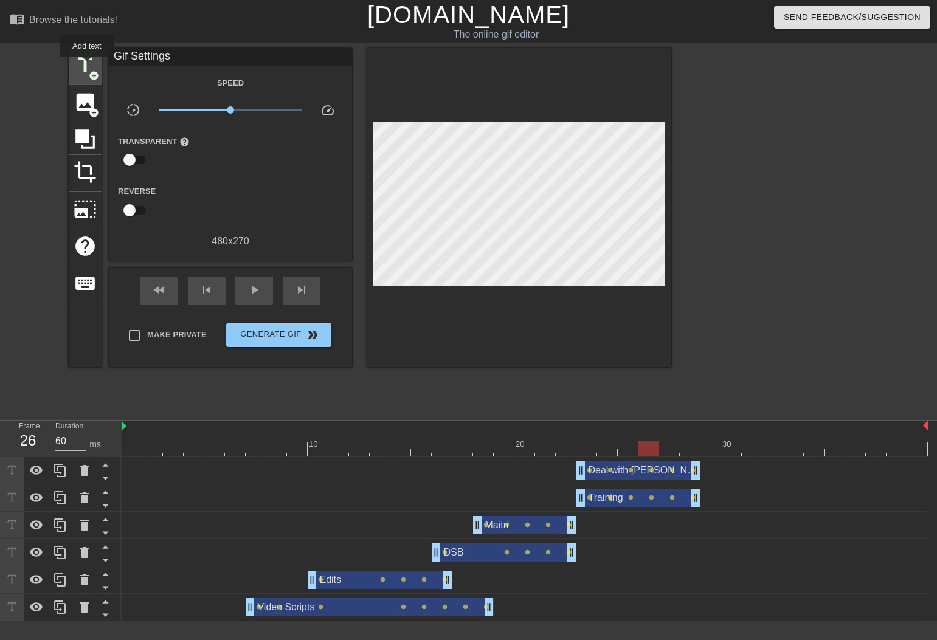
click at [88, 66] on span "title" at bounding box center [85, 65] width 23 height 23
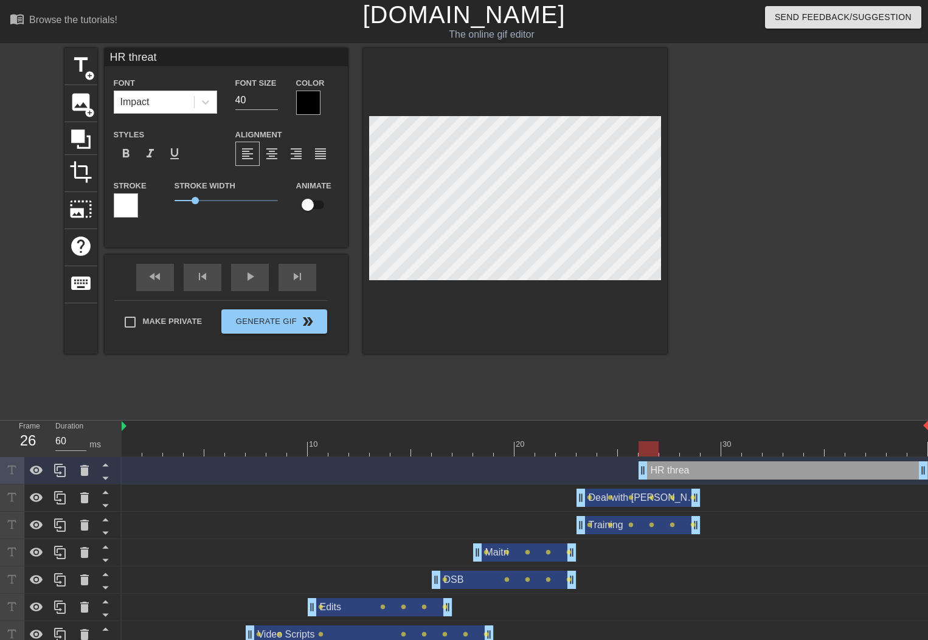
scroll to position [2, 3]
click at [297, 109] on div at bounding box center [308, 103] width 24 height 24
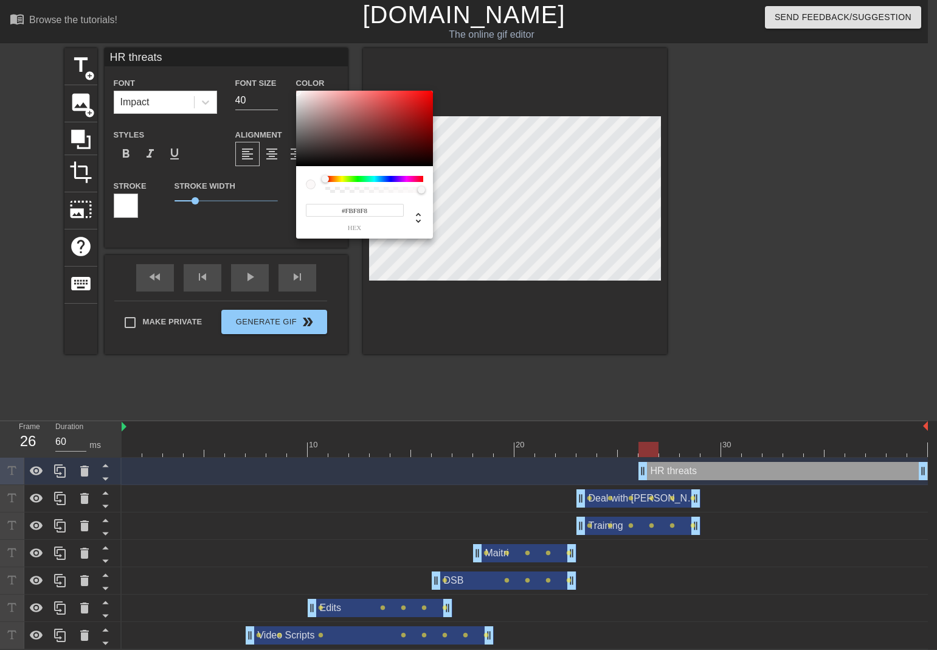
drag, startPoint x: 301, startPoint y: 113, endPoint x: 297, endPoint y: 92, distance: 21.0
click at [297, 92] on div at bounding box center [364, 128] width 137 height 75
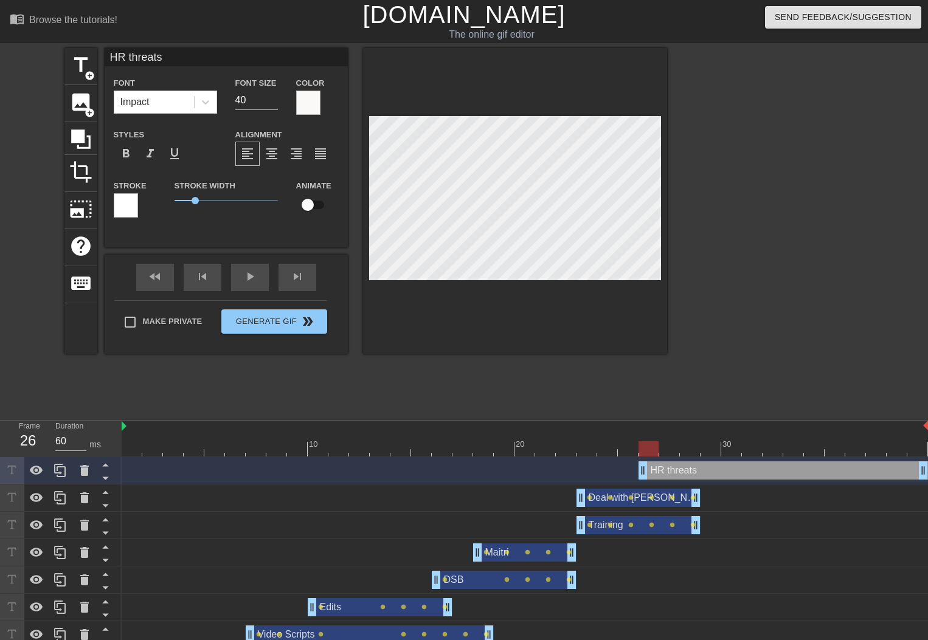
click at [118, 203] on div at bounding box center [126, 205] width 24 height 24
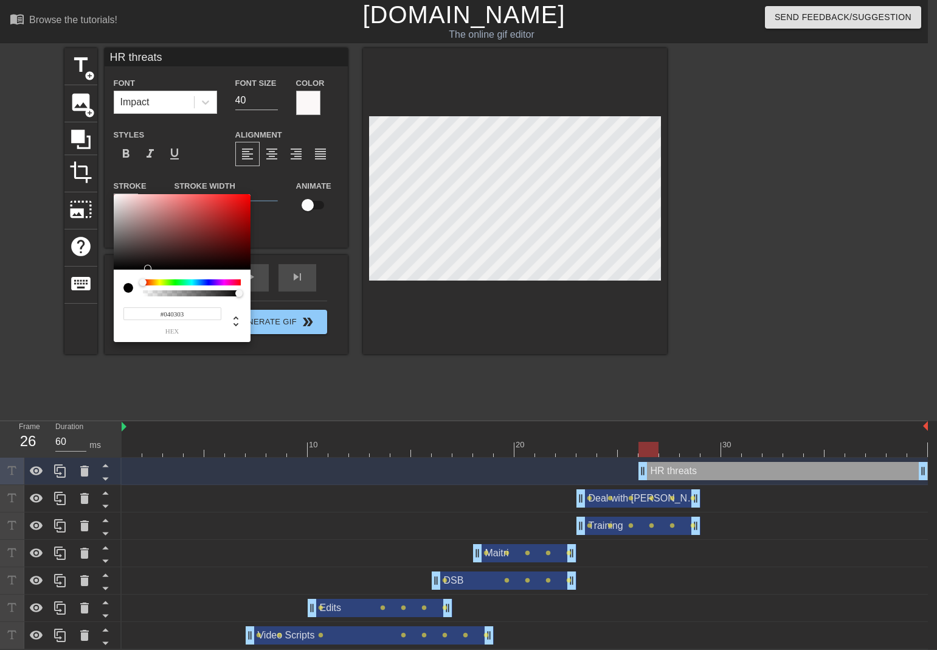
drag, startPoint x: 154, startPoint y: 262, endPoint x: 150, endPoint y: 268, distance: 7.4
click at [150, 268] on div at bounding box center [182, 231] width 137 height 75
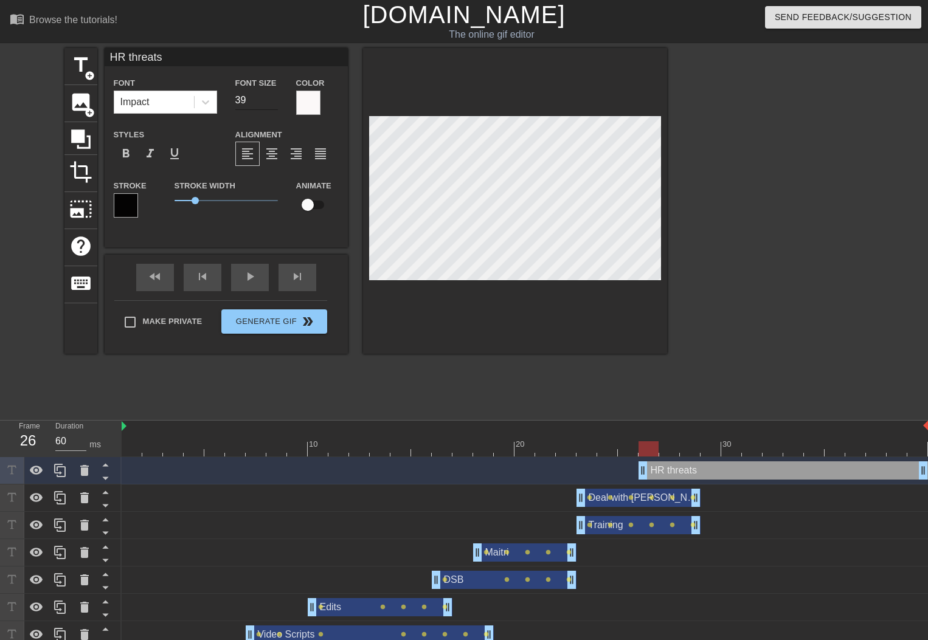
click at [274, 105] on input "39" at bounding box center [256, 100] width 43 height 19
click at [274, 105] on input "38" at bounding box center [256, 100] width 43 height 19
click at [274, 105] on input "37" at bounding box center [256, 100] width 43 height 19
click at [274, 105] on input "36" at bounding box center [256, 100] width 43 height 19
click at [274, 105] on input "35" at bounding box center [256, 100] width 43 height 19
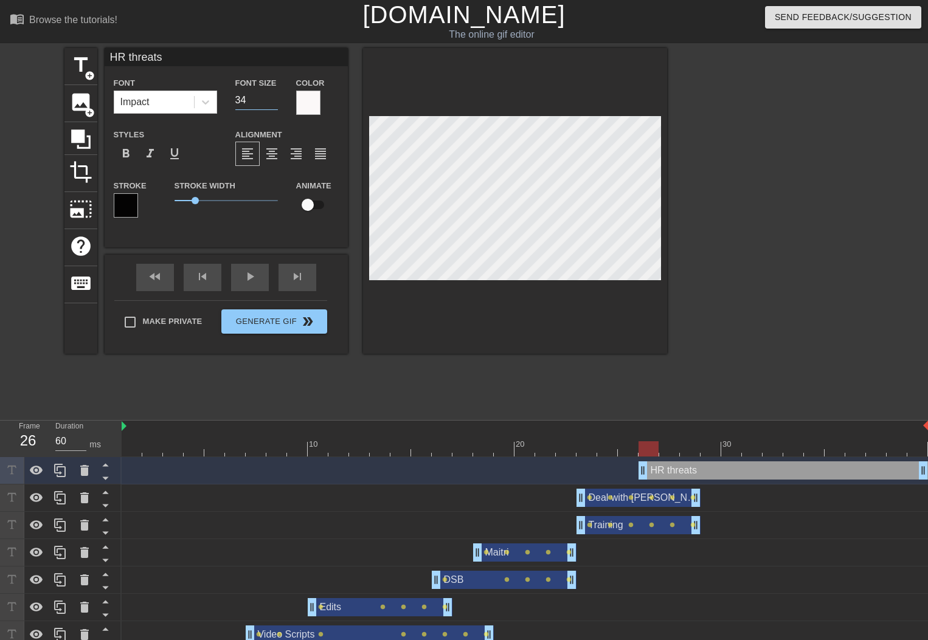
click at [274, 105] on input "34" at bounding box center [256, 100] width 43 height 19
click at [274, 105] on input "33" at bounding box center [256, 100] width 43 height 19
click at [274, 105] on input "32" at bounding box center [256, 100] width 43 height 19
click at [274, 105] on input "31" at bounding box center [256, 100] width 43 height 19
click at [274, 105] on input "30" at bounding box center [256, 100] width 43 height 19
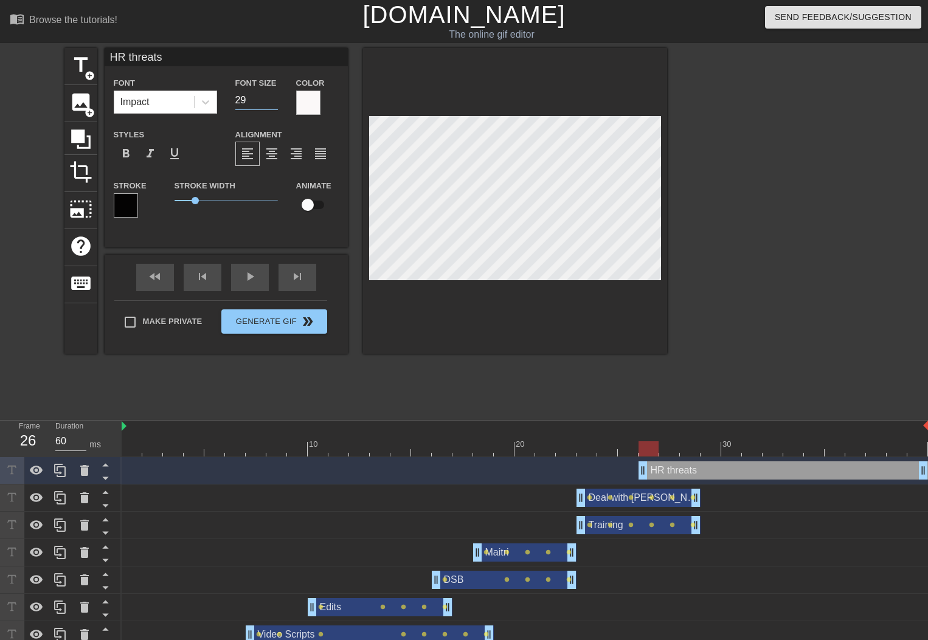
click at [274, 105] on input "29" at bounding box center [256, 100] width 43 height 19
click at [274, 105] on input "28" at bounding box center [256, 100] width 43 height 19
click at [274, 105] on input "27" at bounding box center [256, 100] width 43 height 19
click at [274, 105] on input "26" at bounding box center [256, 100] width 43 height 19
click at [651, 449] on div at bounding box center [649, 449] width 20 height 15
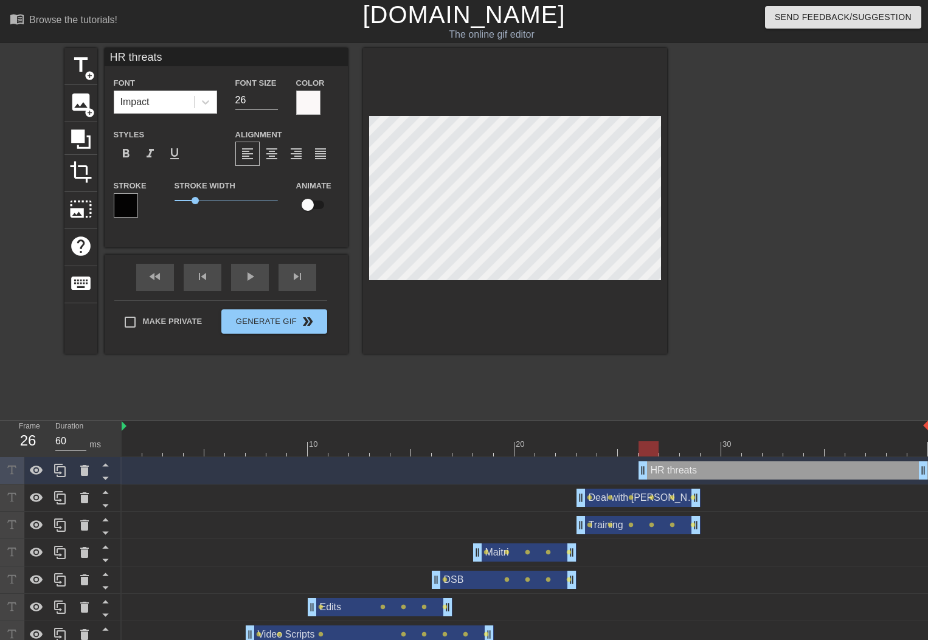
click at [308, 206] on input "checkbox" at bounding box center [307, 204] width 69 height 23
drag, startPoint x: 655, startPoint y: 449, endPoint x: 668, endPoint y: 451, distance: 12.8
click at [668, 451] on div at bounding box center [669, 449] width 20 height 15
drag, startPoint x: 672, startPoint y: 452, endPoint x: 692, endPoint y: 452, distance: 20.1
click at [692, 452] on div at bounding box center [690, 449] width 20 height 15
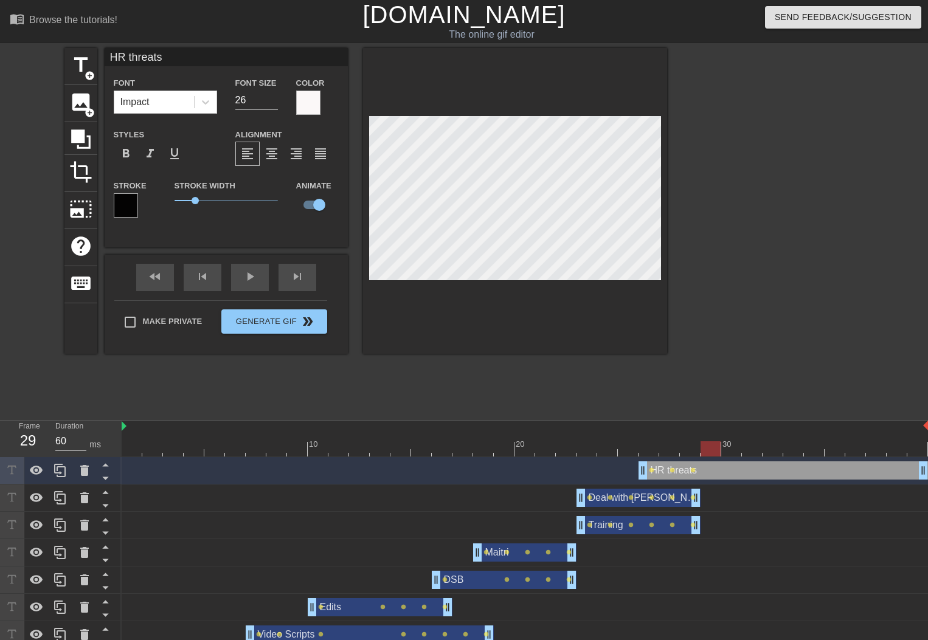
drag, startPoint x: 687, startPoint y: 445, endPoint x: 705, endPoint y: 446, distance: 17.7
click at [705, 446] on div at bounding box center [711, 449] width 20 height 15
drag, startPoint x: 716, startPoint y: 447, endPoint x: 739, endPoint y: 449, distance: 23.2
click at [739, 449] on div at bounding box center [731, 449] width 20 height 15
click at [729, 449] on div at bounding box center [731, 449] width 20 height 15
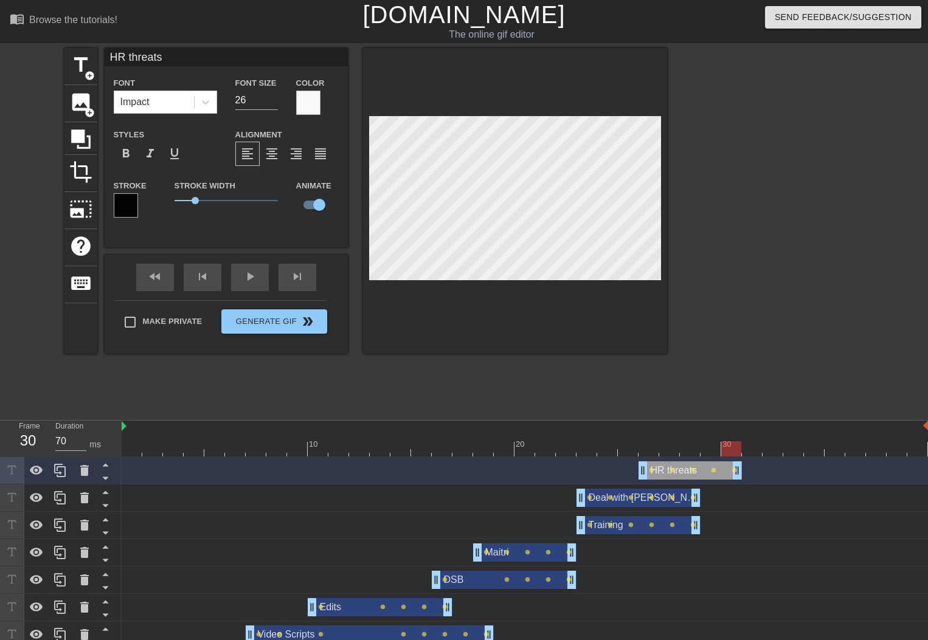
drag, startPoint x: 921, startPoint y: 470, endPoint x: 744, endPoint y: 469, distance: 177.0
click at [744, 469] on div "HR threats drag_handle drag_handle lens lens lens lens lens" at bounding box center [525, 471] width 806 height 18
click at [83, 61] on span "title" at bounding box center [80, 65] width 23 height 23
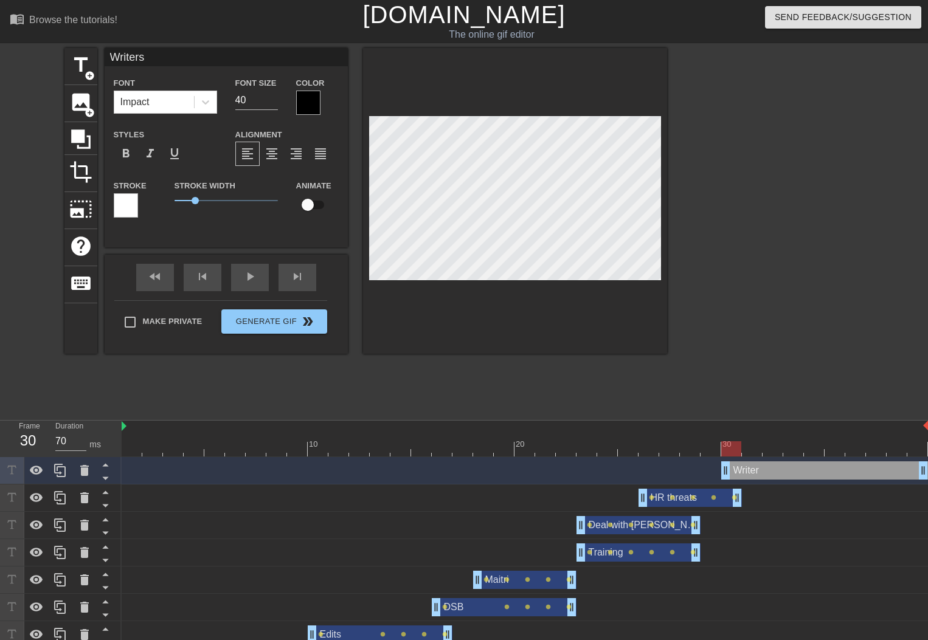
scroll to position [2, 2]
click at [300, 105] on div at bounding box center [308, 103] width 24 height 24
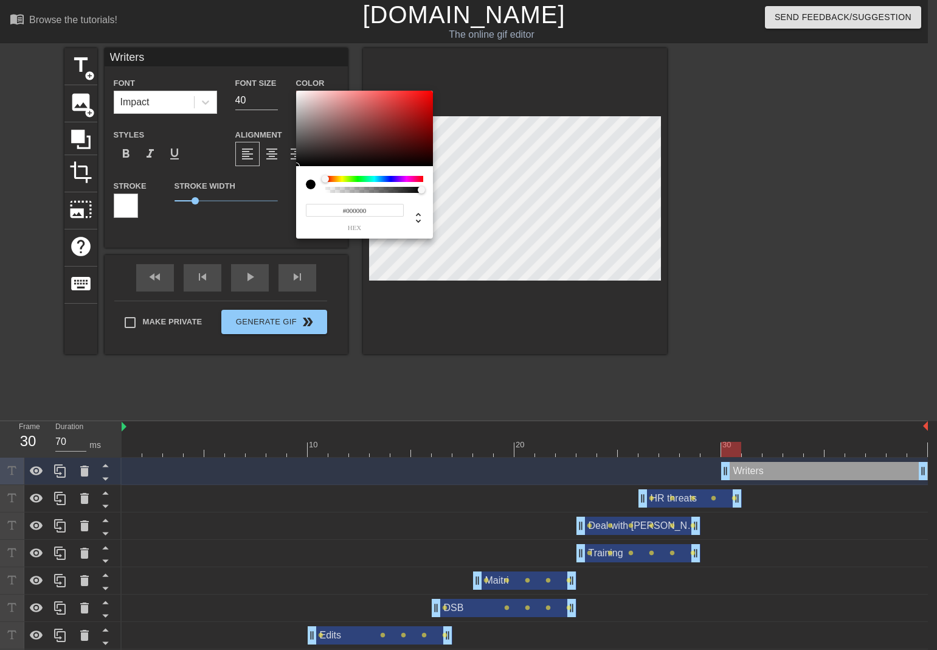
drag, startPoint x: 346, startPoint y: 210, endPoint x: 401, endPoint y: 218, distance: 55.9
click at [401, 218] on div "#000000 hex" at bounding box center [355, 217] width 98 height 29
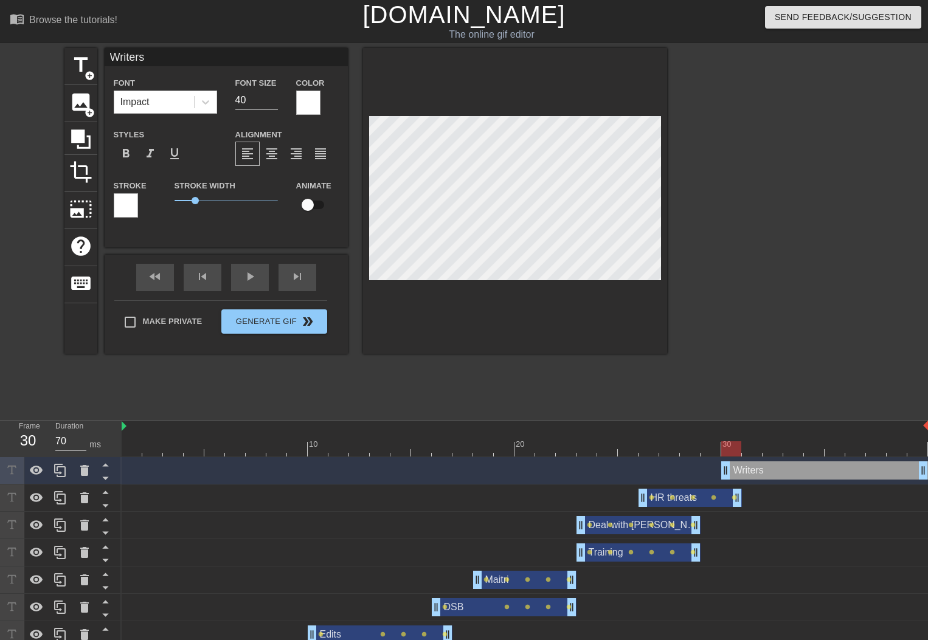
click at [133, 205] on div at bounding box center [126, 205] width 24 height 24
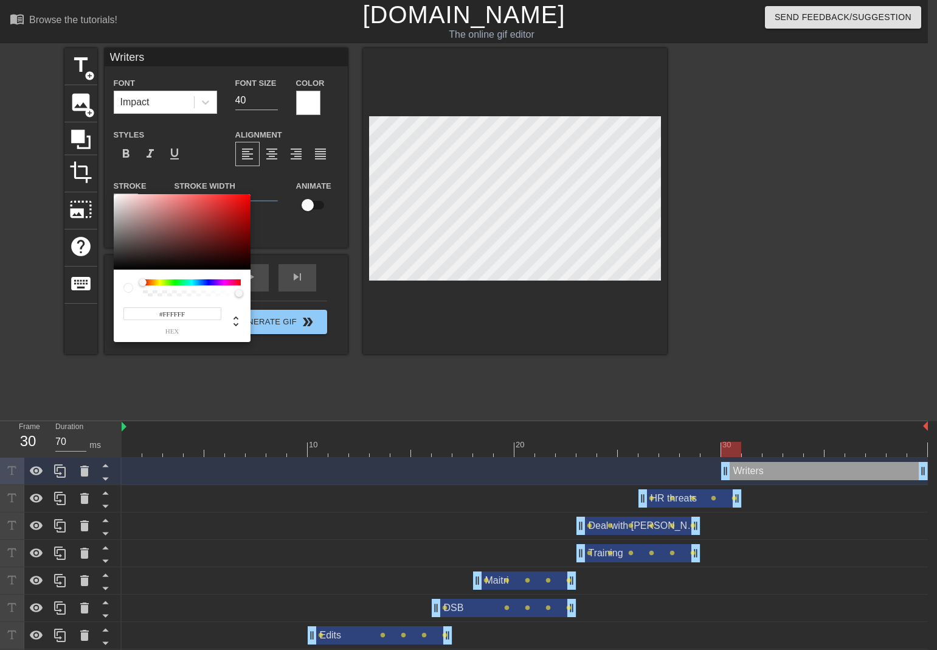
drag, startPoint x: 162, startPoint y: 313, endPoint x: 195, endPoint y: 316, distance: 33.6
click at [195, 316] on input "#FFFFFF" at bounding box center [172, 313] width 98 height 13
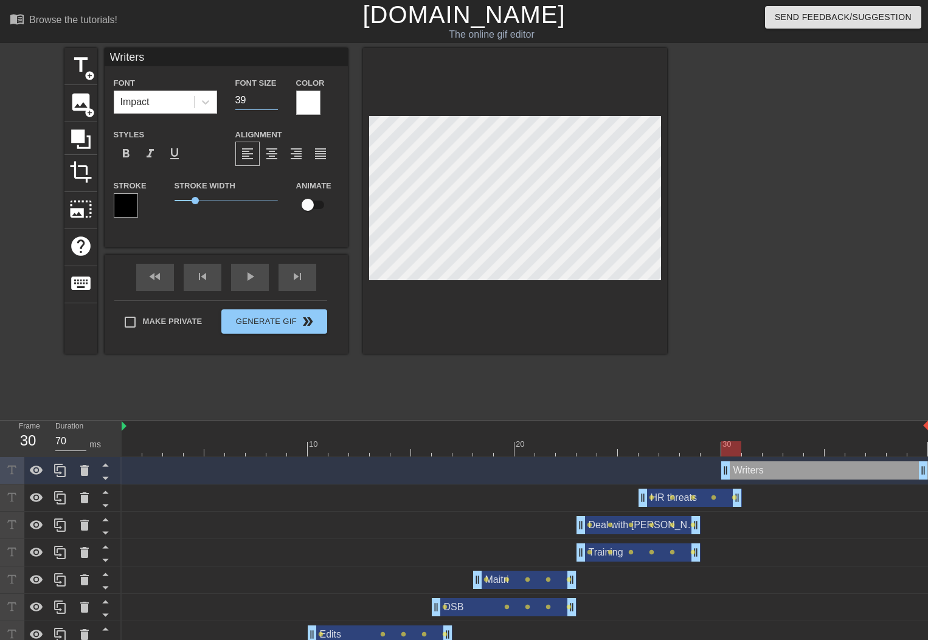
click at [273, 103] on input "39" at bounding box center [256, 100] width 43 height 19
click at [273, 103] on input "38" at bounding box center [256, 100] width 43 height 19
click at [273, 103] on input "37" at bounding box center [256, 100] width 43 height 19
click at [273, 103] on input "36" at bounding box center [256, 100] width 43 height 19
click at [273, 103] on input "35" at bounding box center [256, 100] width 43 height 19
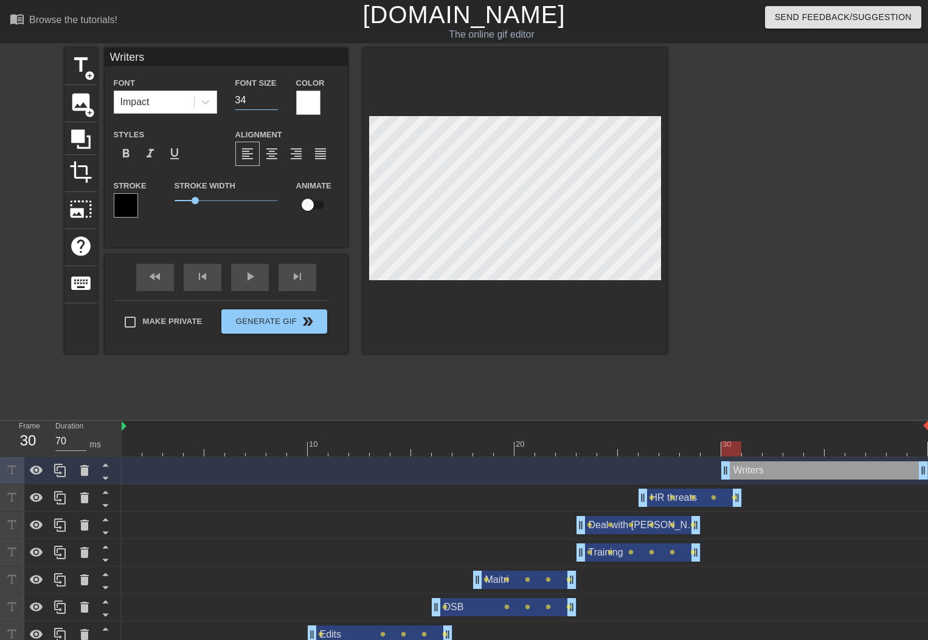
click at [273, 103] on input "34" at bounding box center [256, 100] width 43 height 19
click at [273, 103] on input "33" at bounding box center [256, 100] width 43 height 19
click at [273, 103] on input "32" at bounding box center [256, 100] width 43 height 19
click at [273, 103] on input "31" at bounding box center [256, 100] width 43 height 19
click at [273, 103] on input "30" at bounding box center [256, 100] width 43 height 19
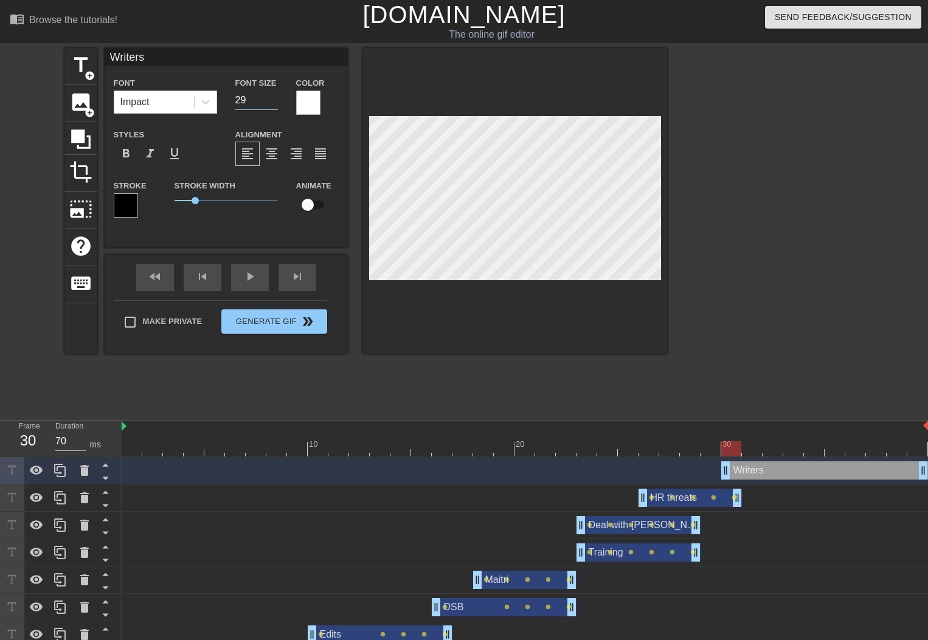
click at [273, 103] on input "29" at bounding box center [256, 100] width 43 height 19
click at [319, 209] on input "checkbox" at bounding box center [307, 204] width 69 height 23
drag, startPoint x: 735, startPoint y: 452, endPoint x: 748, endPoint y: 452, distance: 13.4
click at [748, 452] on div at bounding box center [752, 449] width 20 height 15
drag, startPoint x: 755, startPoint y: 452, endPoint x: 772, endPoint y: 452, distance: 17.0
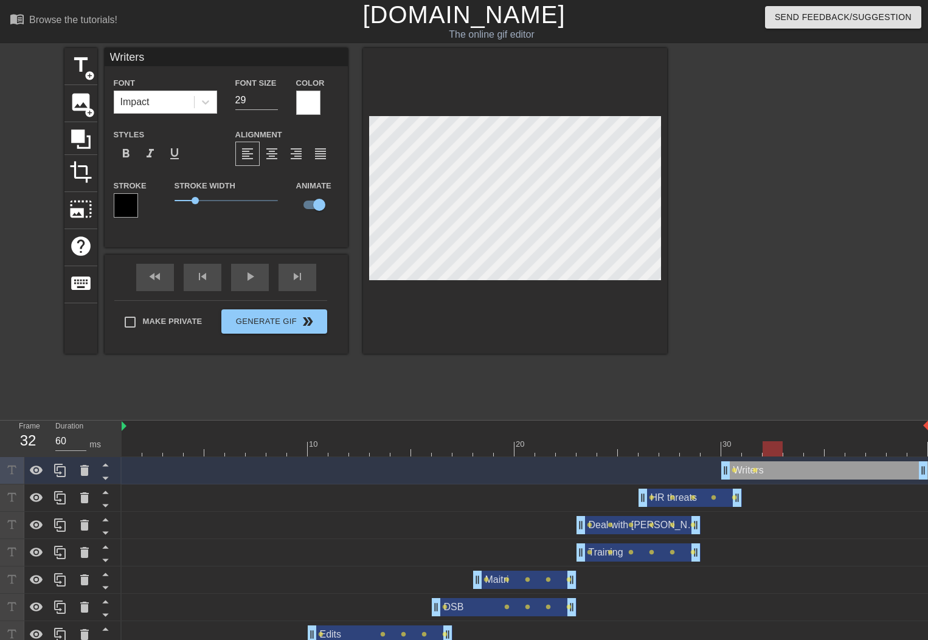
click at [772, 452] on div at bounding box center [773, 449] width 20 height 15
drag, startPoint x: 766, startPoint y: 451, endPoint x: 752, endPoint y: 448, distance: 14.3
click at [754, 451] on div at bounding box center [752, 449] width 20 height 15
drag, startPoint x: 747, startPoint y: 449, endPoint x: 731, endPoint y: 449, distance: 16.4
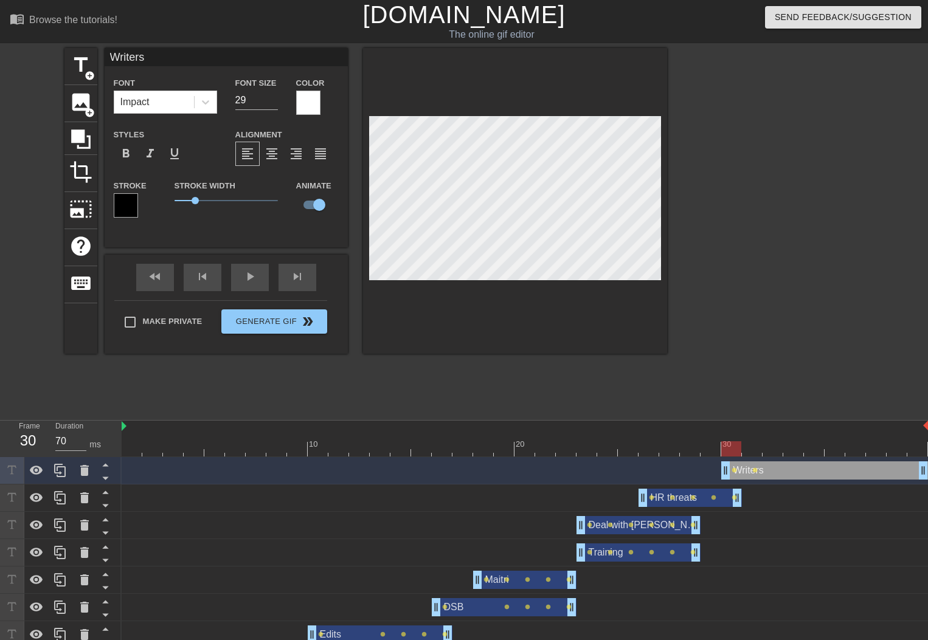
click at [732, 448] on div at bounding box center [731, 449] width 20 height 15
drag, startPoint x: 734, startPoint y: 449, endPoint x: 747, endPoint y: 450, distance: 12.8
click at [747, 450] on div at bounding box center [752, 449] width 20 height 15
drag, startPoint x: 748, startPoint y: 446, endPoint x: 771, endPoint y: 448, distance: 23.2
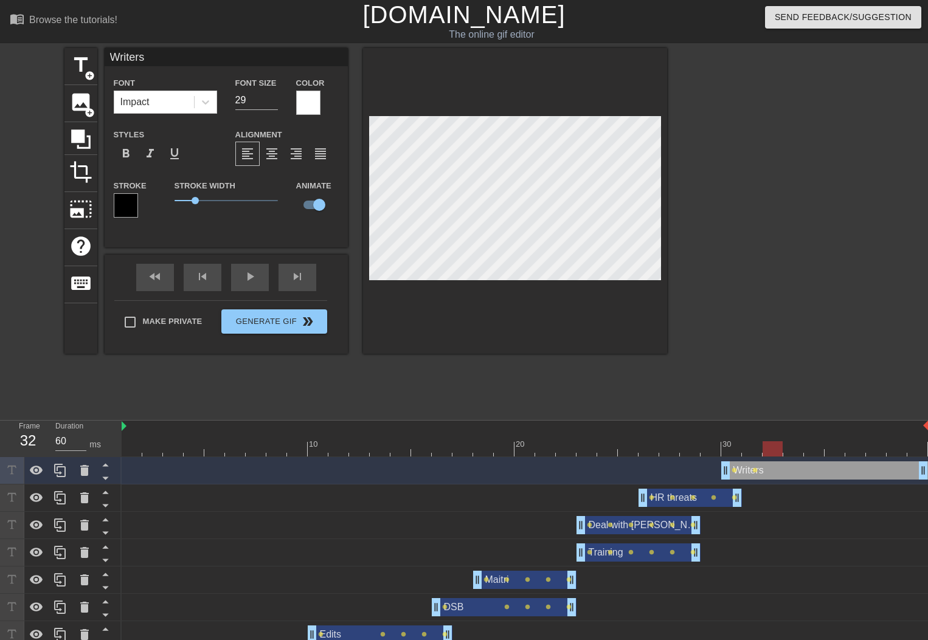
click at [771, 448] on div at bounding box center [773, 449] width 20 height 15
drag, startPoint x: 771, startPoint y: 446, endPoint x: 795, endPoint y: 448, distance: 23.8
click at [795, 448] on div at bounding box center [793, 449] width 20 height 15
click at [625, 108] on div at bounding box center [515, 201] width 304 height 306
drag, startPoint x: 795, startPoint y: 454, endPoint x: 811, endPoint y: 453, distance: 15.8
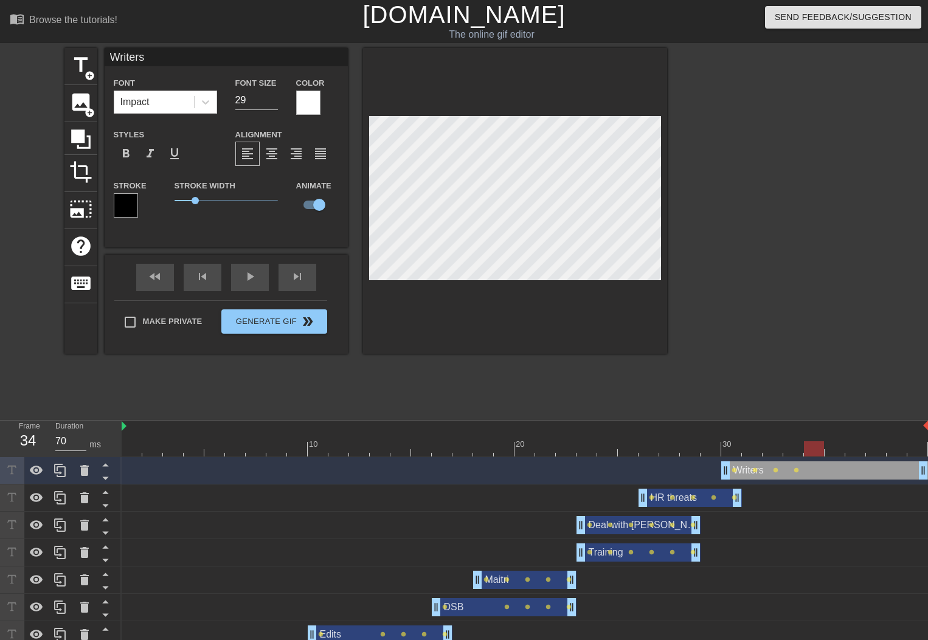
click at [810, 453] on div at bounding box center [814, 449] width 20 height 15
drag, startPoint x: 920, startPoint y: 474, endPoint x: 805, endPoint y: 470, distance: 115.0
click at [805, 470] on div "Writers drag_handle drag_handle lens lens lens lens" at bounding box center [525, 471] width 806 height 18
drag, startPoint x: 794, startPoint y: 448, endPoint x: 730, endPoint y: 459, distance: 64.3
click at [730, 459] on div "10 20 30 Writers drag_handle drag_handle lens lens lens lens HR threats drag_ha…" at bounding box center [525, 548] width 806 height 255
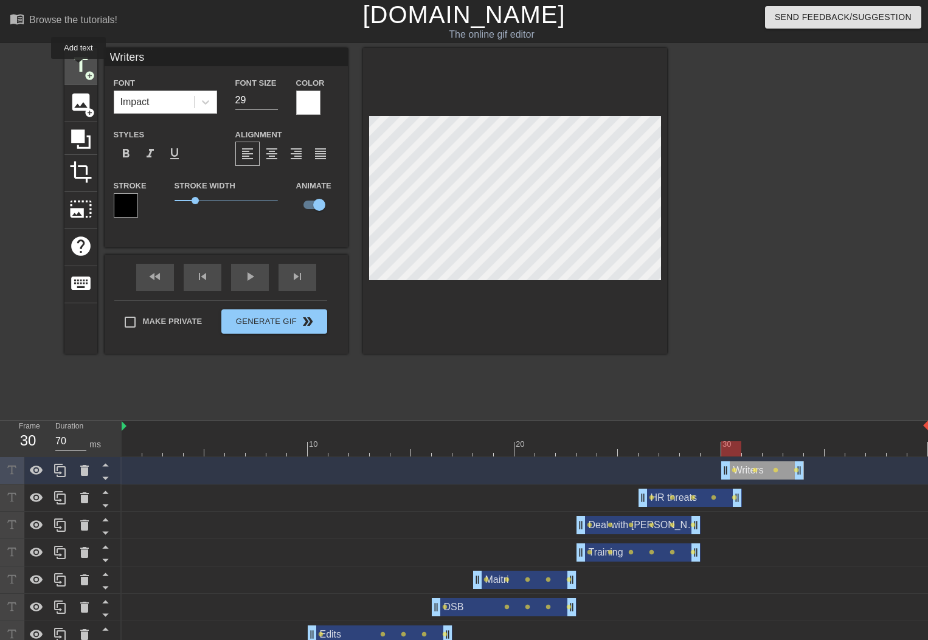
click at [79, 68] on span "title" at bounding box center [80, 65] width 23 height 23
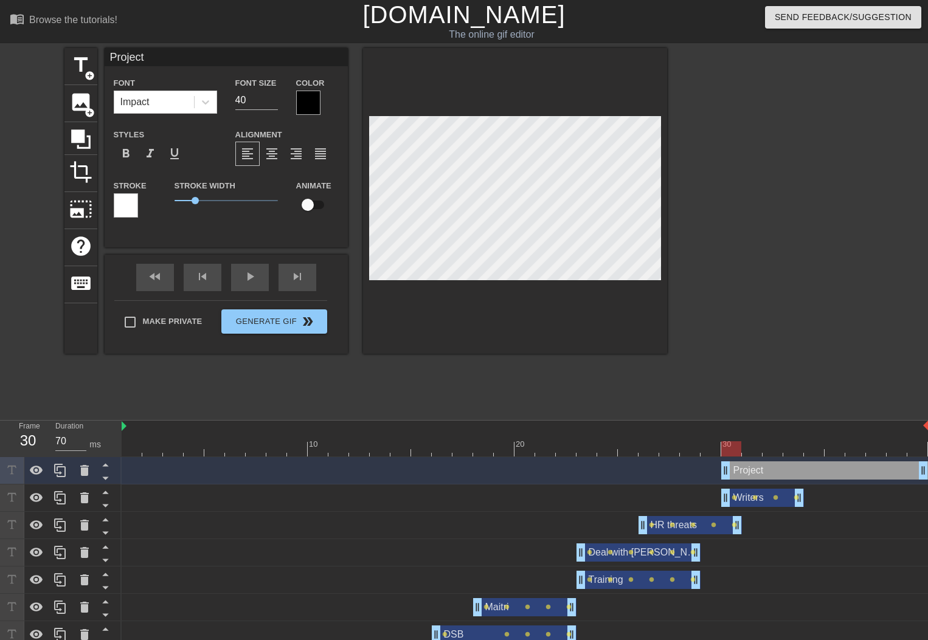
scroll to position [2, 3]
click at [303, 104] on div at bounding box center [308, 103] width 24 height 24
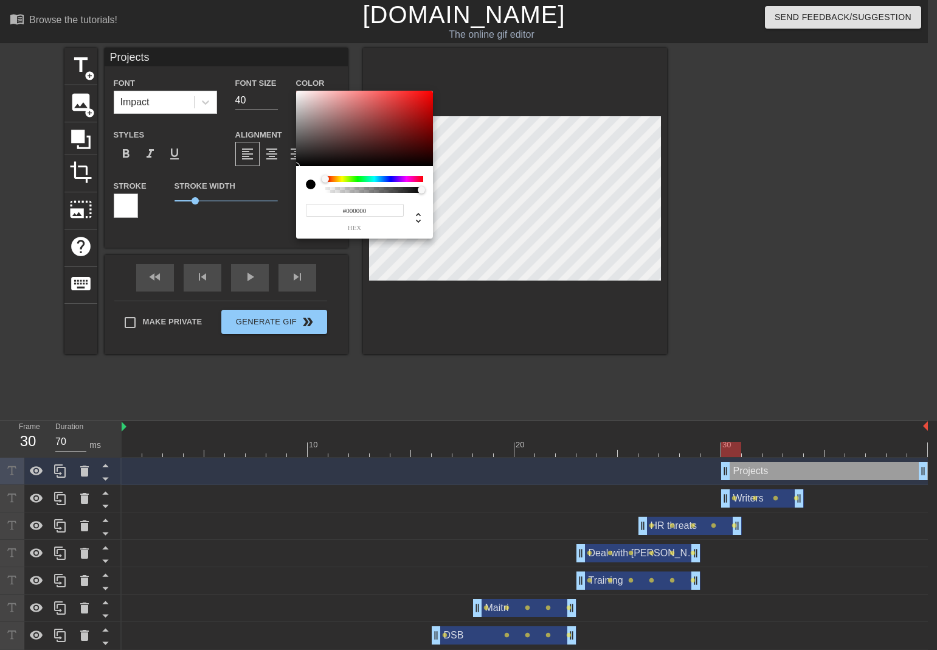
drag, startPoint x: 345, startPoint y: 211, endPoint x: 375, endPoint y: 218, distance: 31.3
click at [375, 218] on div "#000000 hex" at bounding box center [355, 217] width 98 height 29
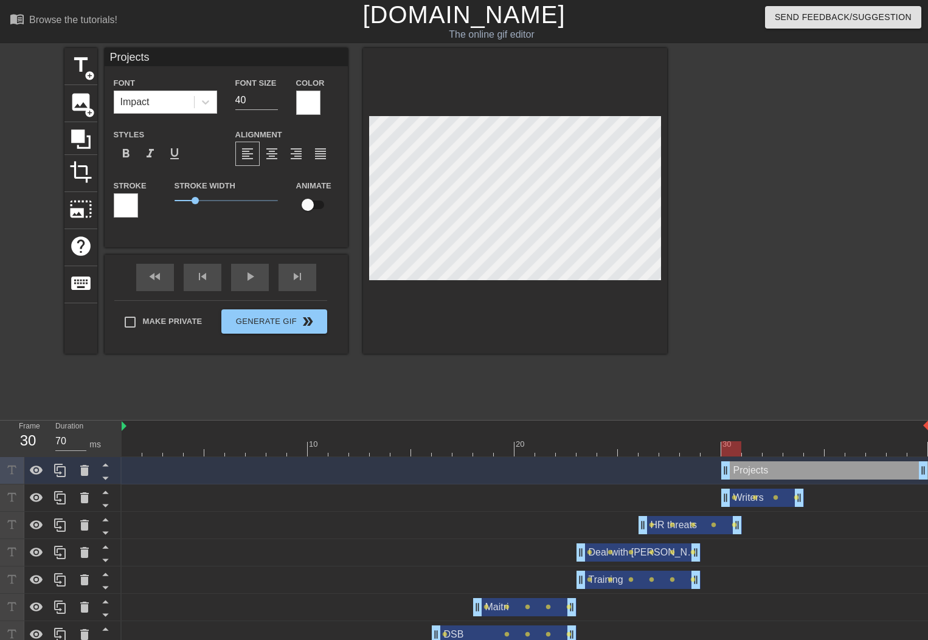
click at [119, 199] on div at bounding box center [126, 205] width 24 height 24
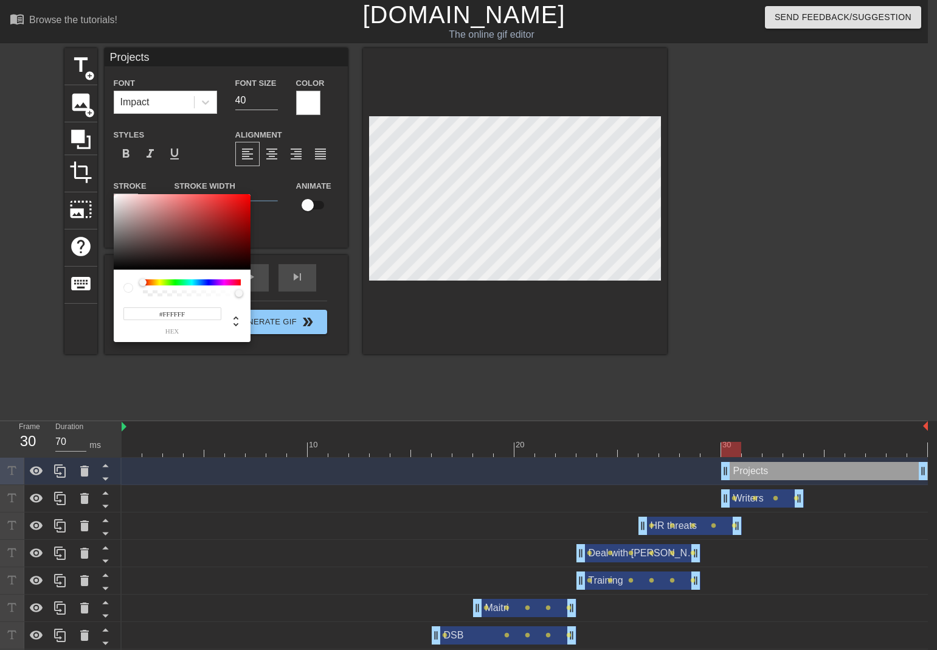
drag, startPoint x: 162, startPoint y: 314, endPoint x: 201, endPoint y: 319, distance: 39.2
click at [201, 319] on input "#FFFFFF" at bounding box center [172, 313] width 98 height 13
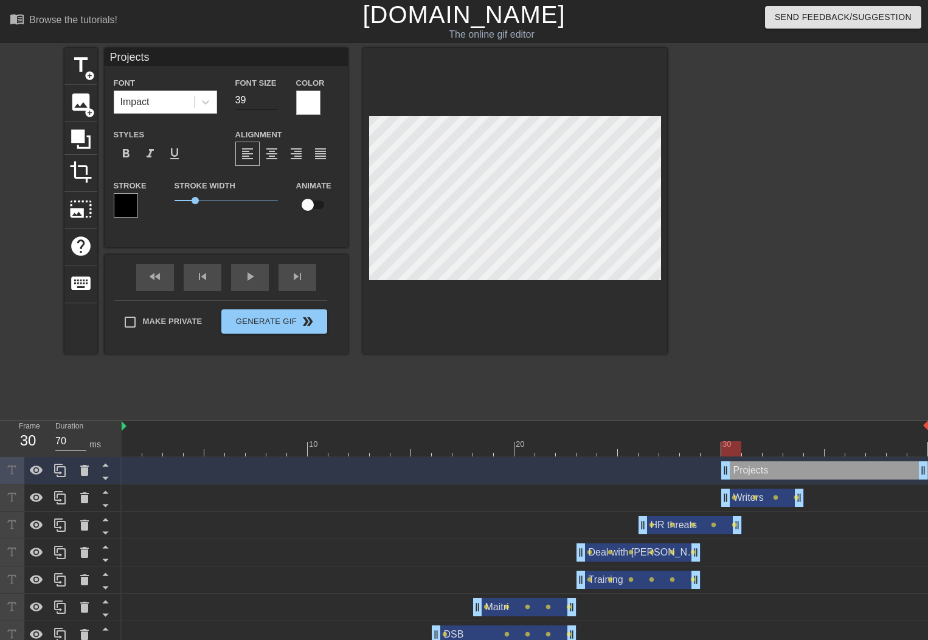
click at [273, 104] on input "39" at bounding box center [256, 100] width 43 height 19
click at [273, 104] on input "38" at bounding box center [256, 100] width 43 height 19
click at [273, 104] on input "37" at bounding box center [256, 100] width 43 height 19
click at [273, 104] on input "36" at bounding box center [256, 100] width 43 height 19
click at [273, 104] on input "35" at bounding box center [256, 100] width 43 height 19
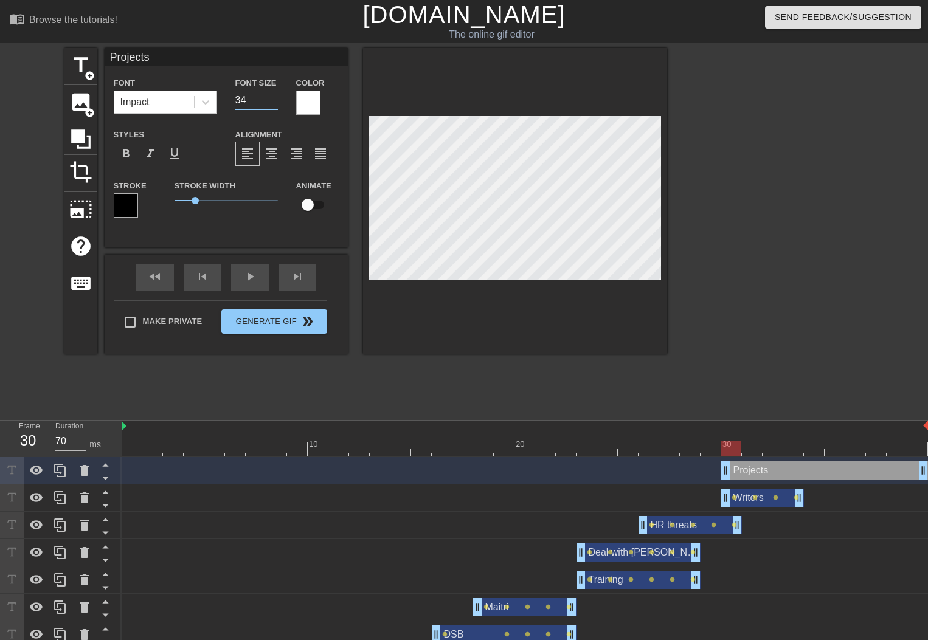
click at [273, 104] on input "34" at bounding box center [256, 100] width 43 height 19
click at [273, 104] on input "33" at bounding box center [256, 100] width 43 height 19
click at [273, 104] on input "32" at bounding box center [256, 100] width 43 height 19
click at [273, 104] on input "31" at bounding box center [256, 100] width 43 height 19
click at [273, 104] on input "30" at bounding box center [256, 100] width 43 height 19
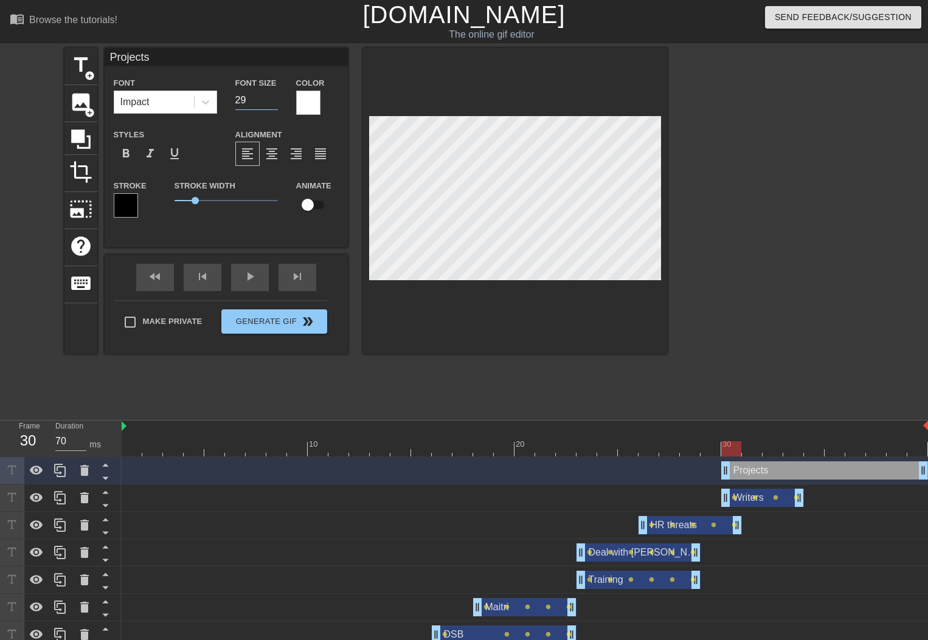
click at [273, 104] on input "29" at bounding box center [256, 100] width 43 height 19
click at [736, 446] on div at bounding box center [731, 449] width 20 height 15
click at [307, 210] on input "checkbox" at bounding box center [307, 204] width 69 height 23
drag, startPoint x: 731, startPoint y: 449, endPoint x: 743, endPoint y: 449, distance: 12.2
click at [743, 449] on div at bounding box center [752, 449] width 20 height 15
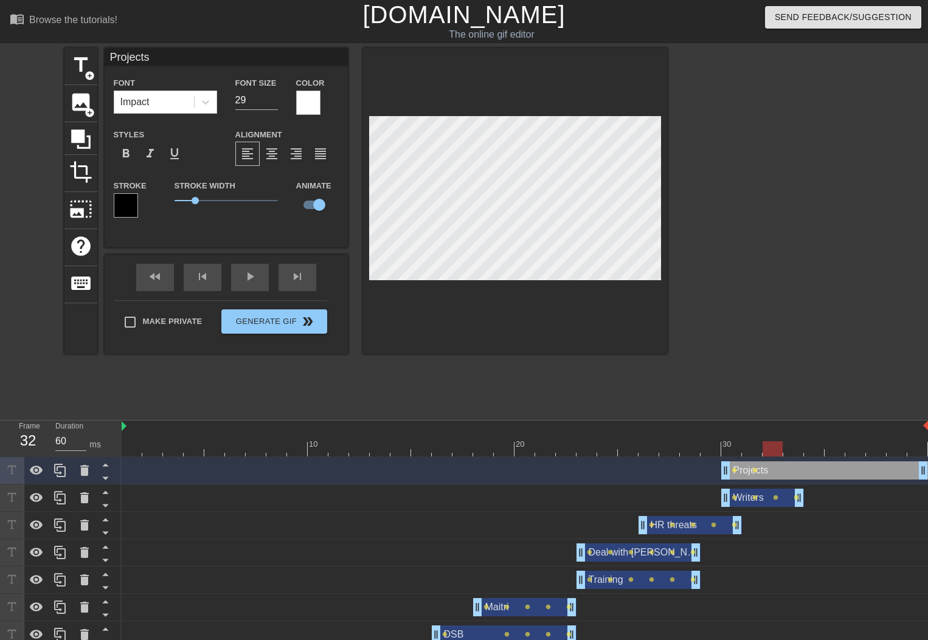
drag, startPoint x: 754, startPoint y: 453, endPoint x: 771, endPoint y: 454, distance: 17.7
click at [771, 454] on div at bounding box center [773, 449] width 20 height 15
click at [451, 111] on div at bounding box center [515, 201] width 304 height 306
drag, startPoint x: 776, startPoint y: 448, endPoint x: 791, endPoint y: 448, distance: 15.2
click at [791, 448] on div at bounding box center [793, 449] width 20 height 15
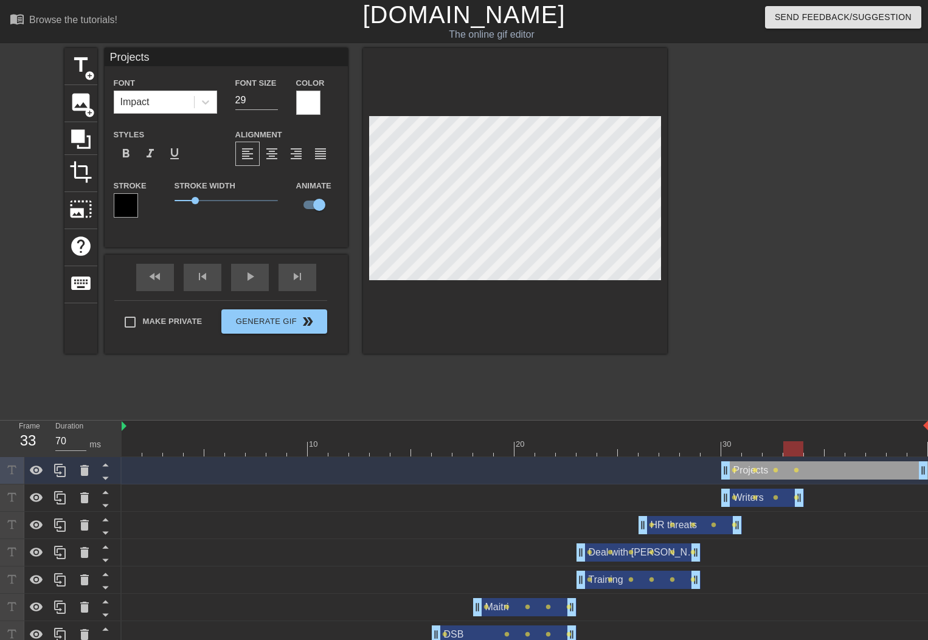
click at [435, 103] on div at bounding box center [515, 201] width 304 height 306
drag, startPoint x: 926, startPoint y: 472, endPoint x: 806, endPoint y: 466, distance: 119.9
click at [806, 466] on div "Projects drag_handle drag_handle lens lens lens lens" at bounding box center [525, 471] width 806 height 18
drag, startPoint x: 793, startPoint y: 448, endPoint x: 873, endPoint y: 459, distance: 80.3
click at [873, 459] on div "10 20 30 Projects drag_handle drag_handle lens lens lens lens Writers drag_hand…" at bounding box center [525, 562] width 806 height 283
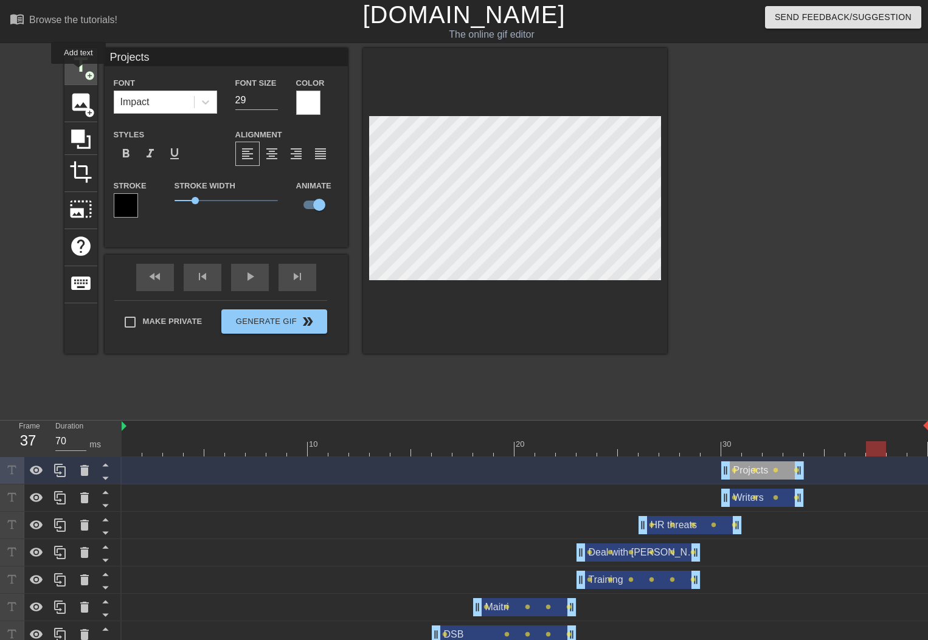
click at [79, 72] on span "title" at bounding box center [80, 65] width 23 height 23
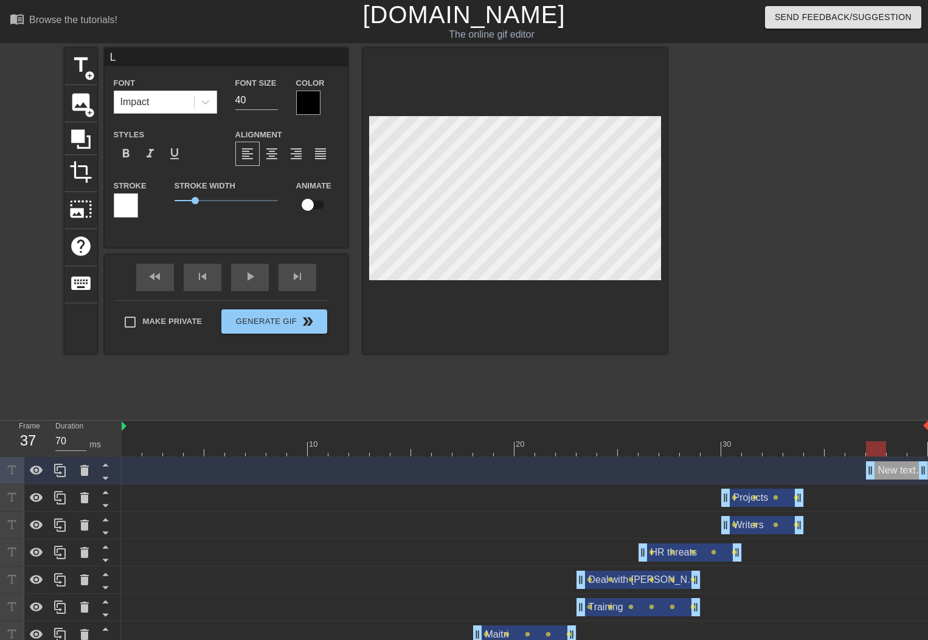
scroll to position [2, 2]
click at [299, 102] on div at bounding box center [308, 103] width 24 height 24
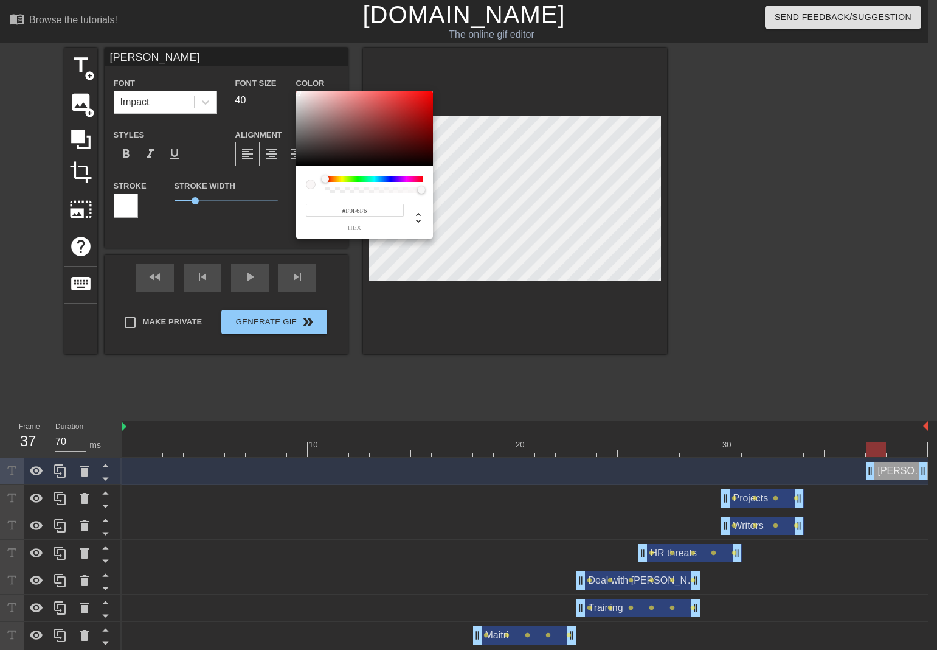
drag, startPoint x: 302, startPoint y: 139, endPoint x: 297, endPoint y: 92, distance: 47.1
click at [297, 92] on div at bounding box center [364, 128] width 137 height 75
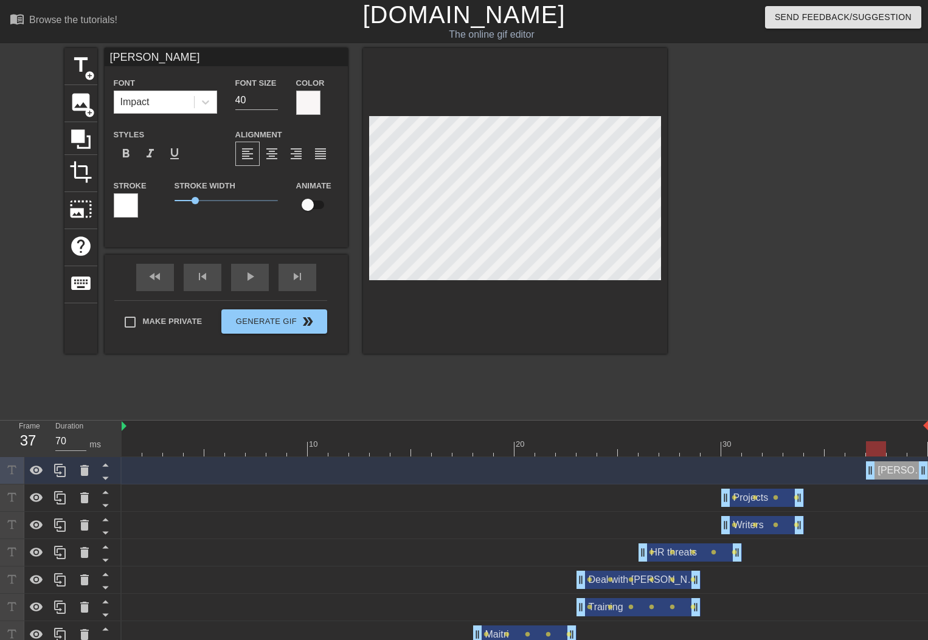
click at [130, 209] on div at bounding box center [126, 205] width 24 height 24
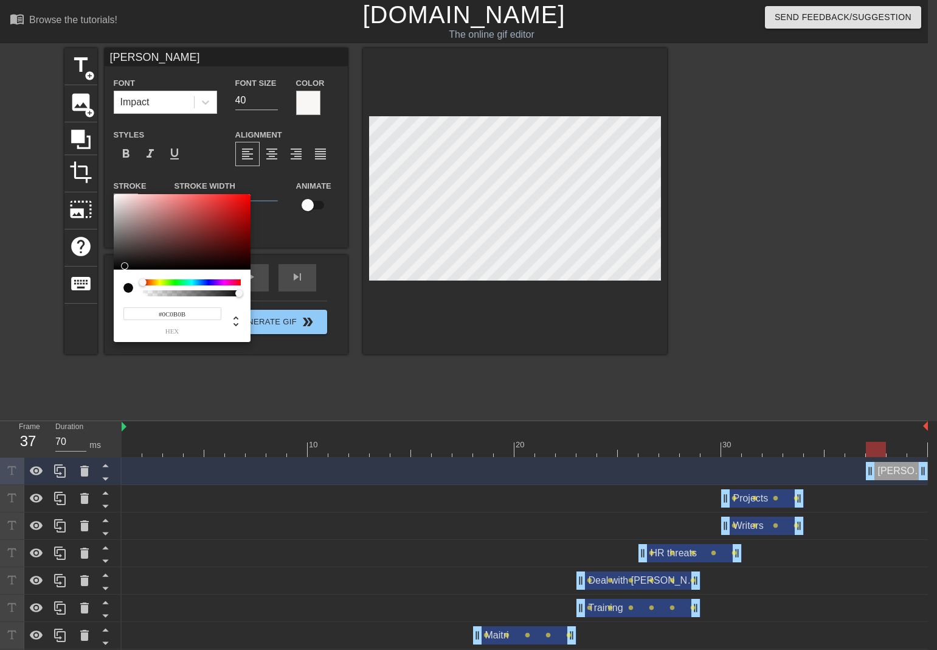
click at [123, 266] on div at bounding box center [182, 231] width 137 height 75
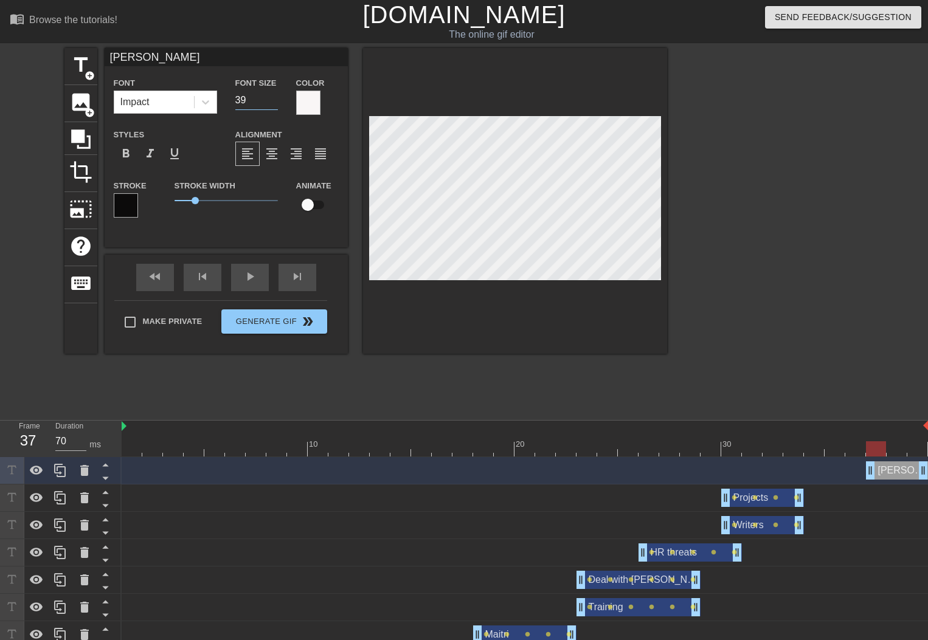
click at [272, 104] on input "39" at bounding box center [256, 100] width 43 height 19
click at [272, 104] on input "38" at bounding box center [256, 100] width 43 height 19
click at [272, 104] on input "37" at bounding box center [256, 100] width 43 height 19
click at [272, 104] on input "36" at bounding box center [256, 100] width 43 height 19
click at [272, 104] on input "31" at bounding box center [256, 100] width 43 height 19
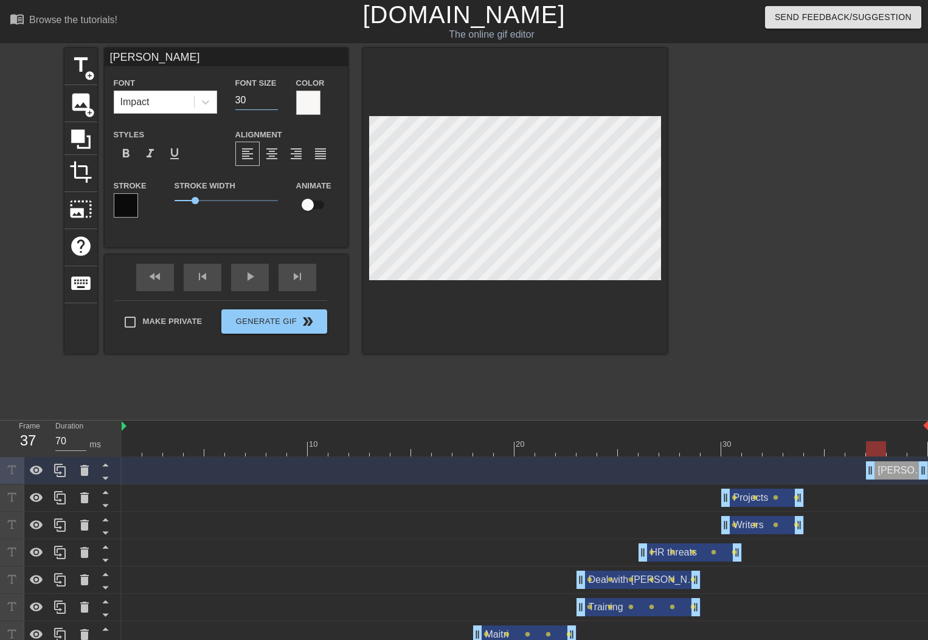
click at [272, 104] on input "30" at bounding box center [256, 100] width 43 height 19
click at [272, 104] on input "29" at bounding box center [256, 100] width 43 height 19
click at [312, 205] on input "checkbox" at bounding box center [307, 204] width 69 height 23
click at [78, 68] on span "title" at bounding box center [80, 65] width 23 height 23
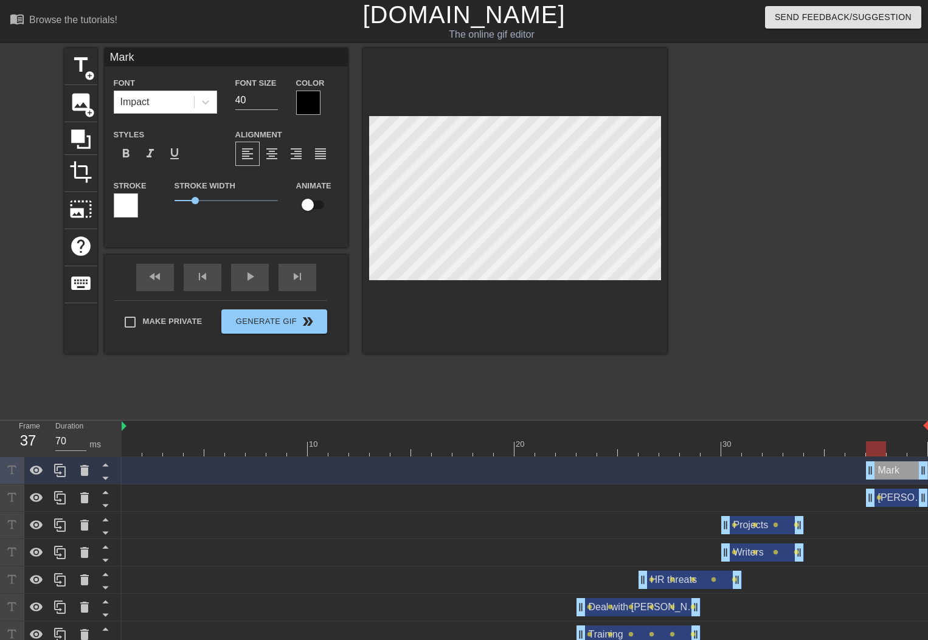
click at [308, 101] on div at bounding box center [308, 103] width 24 height 24
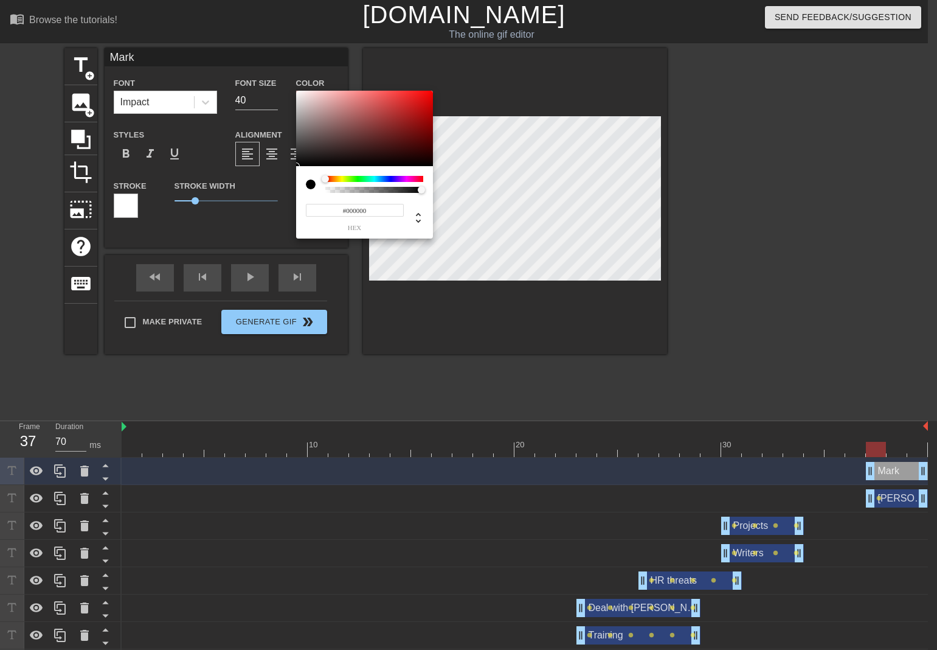
drag, startPoint x: 345, startPoint y: 208, endPoint x: 383, endPoint y: 217, distance: 39.4
click at [383, 217] on div "#000000 hex" at bounding box center [355, 217] width 98 height 29
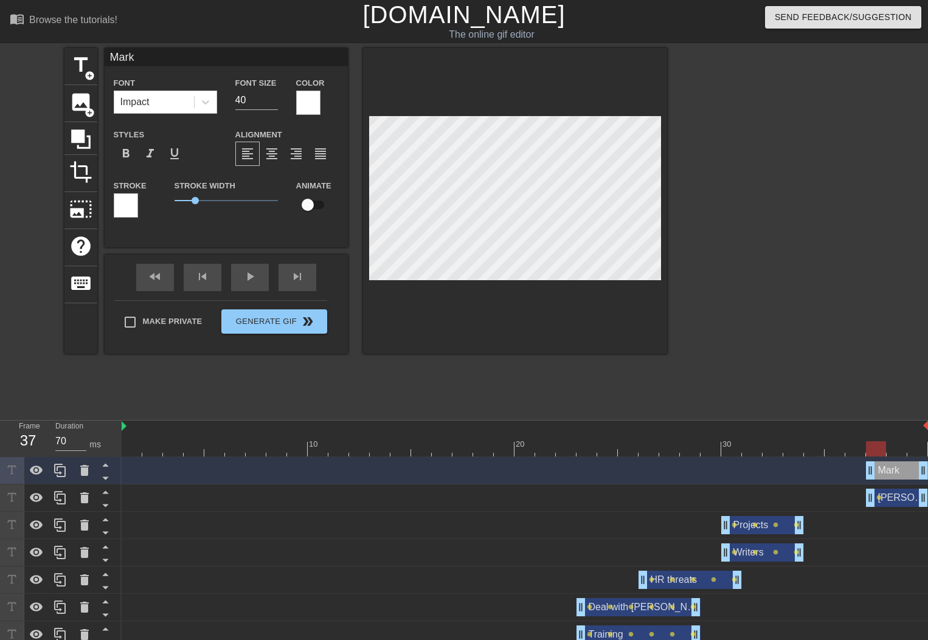
click at [127, 205] on div at bounding box center [126, 205] width 24 height 24
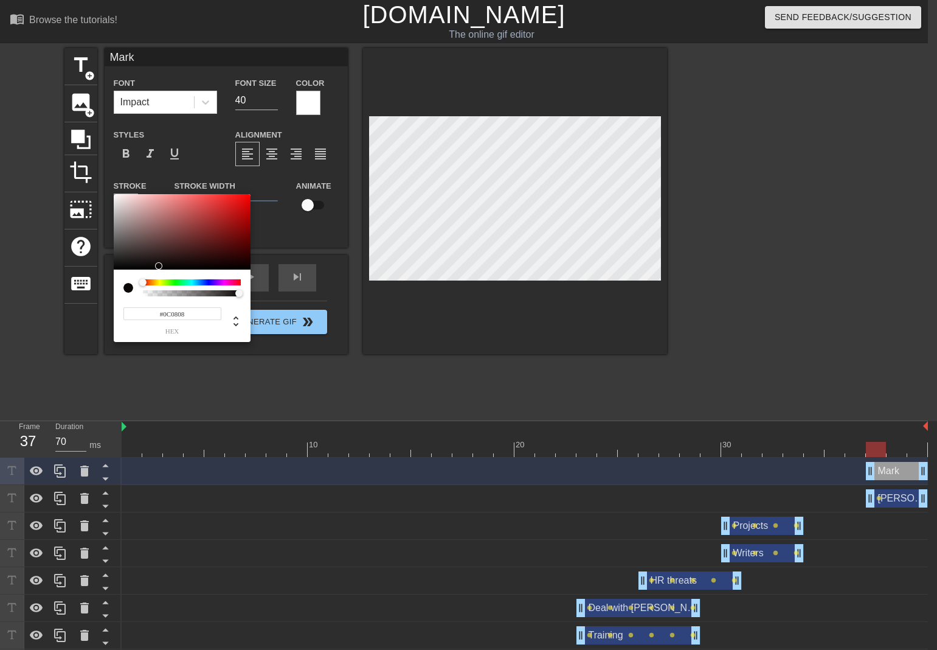
click at [153, 266] on div at bounding box center [182, 231] width 137 height 75
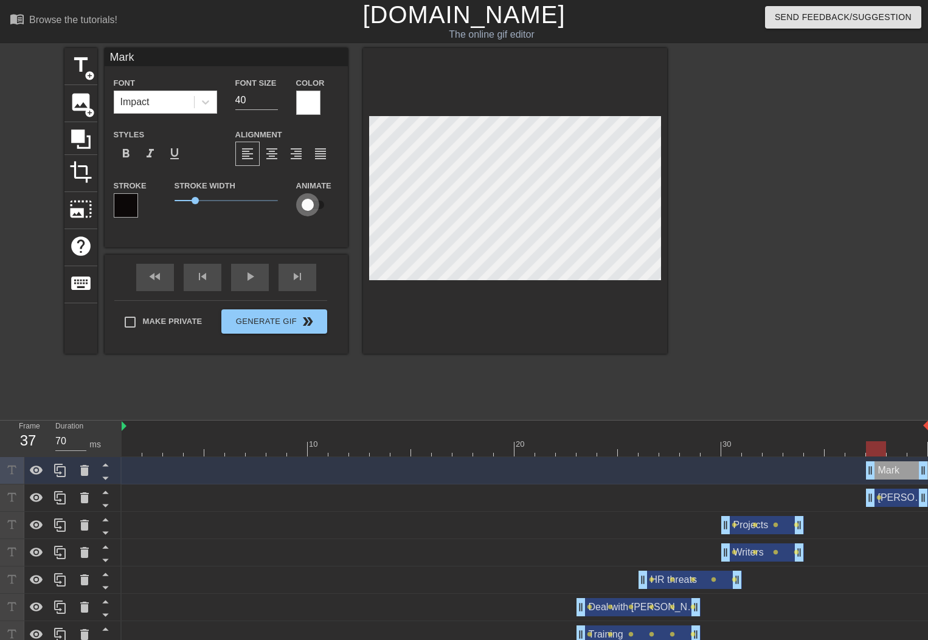
drag, startPoint x: 305, startPoint y: 207, endPoint x: 348, endPoint y: 230, distance: 48.7
click at [305, 207] on input "checkbox" at bounding box center [307, 204] width 69 height 23
drag, startPoint x: 877, startPoint y: 448, endPoint x: 893, endPoint y: 449, distance: 15.9
click at [893, 449] on div at bounding box center [897, 449] width 20 height 15
click at [891, 451] on div at bounding box center [897, 449] width 20 height 15
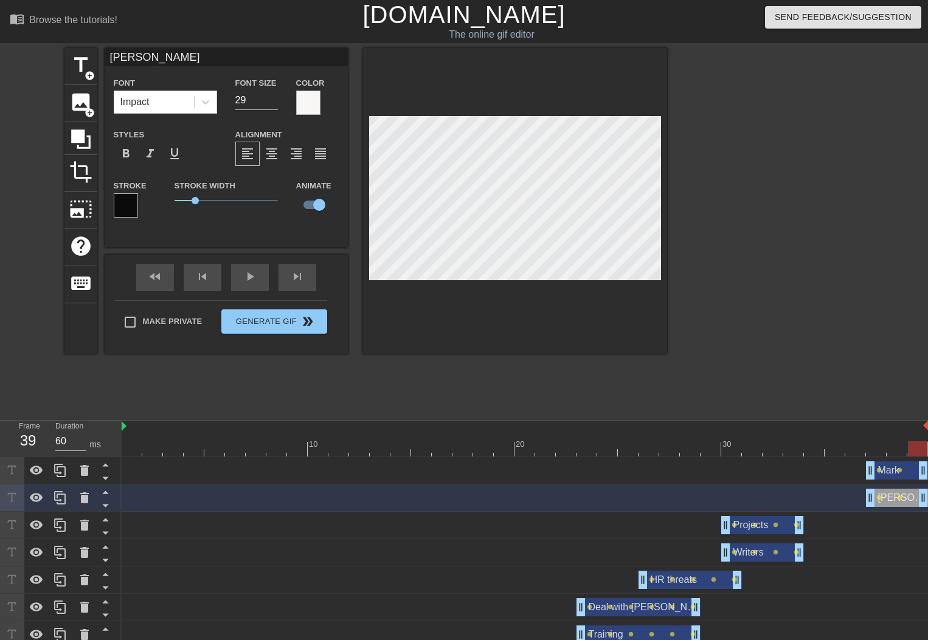
drag, startPoint x: 900, startPoint y: 452, endPoint x: 915, endPoint y: 452, distance: 14.6
click at [915, 452] on div at bounding box center [918, 449] width 20 height 15
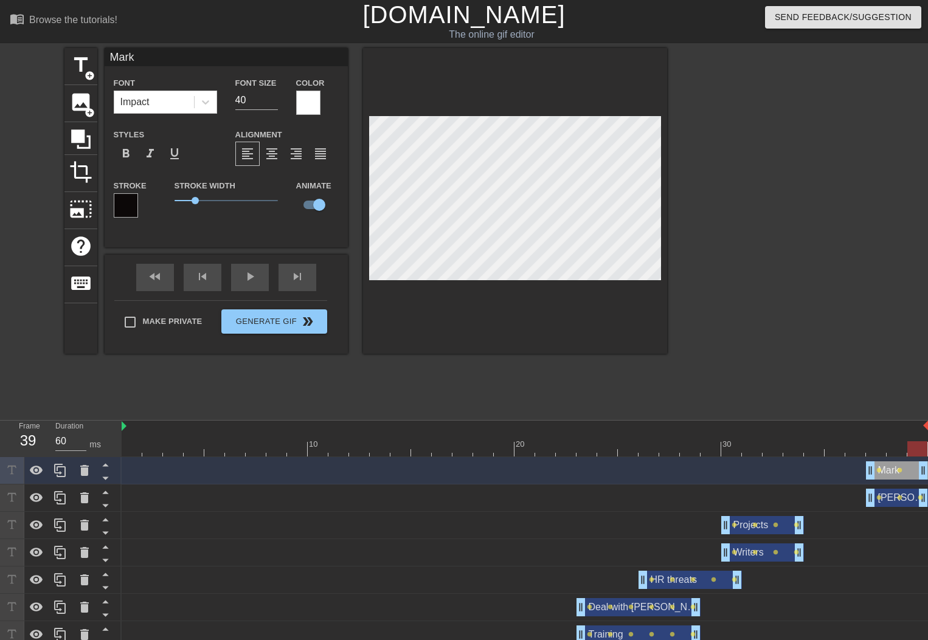
drag, startPoint x: 920, startPoint y: 442, endPoint x: 908, endPoint y: 444, distance: 11.7
click at [908, 444] on div at bounding box center [917, 449] width 20 height 15
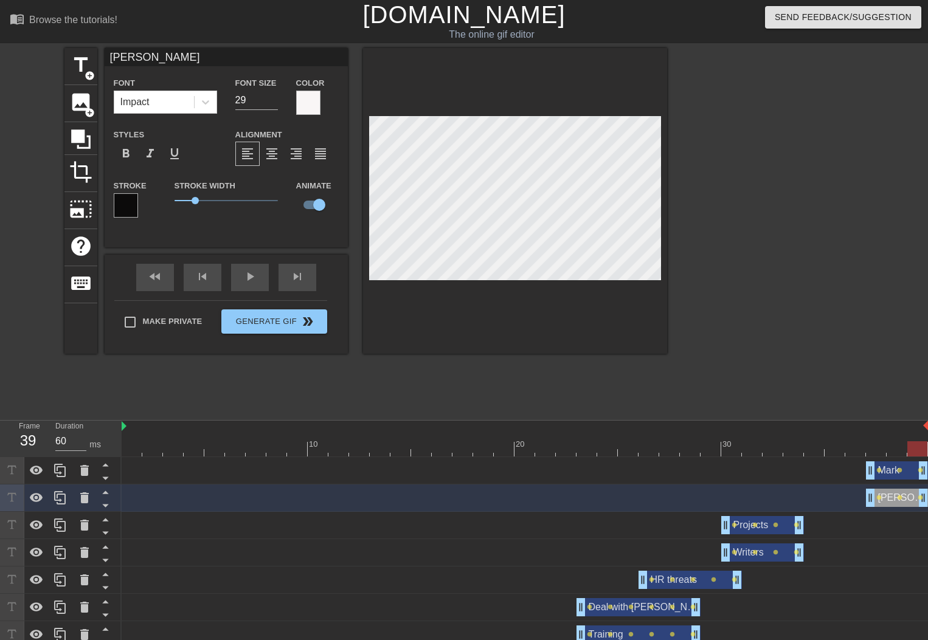
drag, startPoint x: 917, startPoint y: 453, endPoint x: 927, endPoint y: 454, distance: 9.7
click at [927, 454] on div at bounding box center [917, 449] width 20 height 15
drag, startPoint x: 912, startPoint y: 449, endPoint x: 926, endPoint y: 453, distance: 14.0
click at [926, 453] on div at bounding box center [918, 449] width 20 height 15
click at [277, 322] on button "Generate Gif double_arrow" at bounding box center [273, 322] width 105 height 24
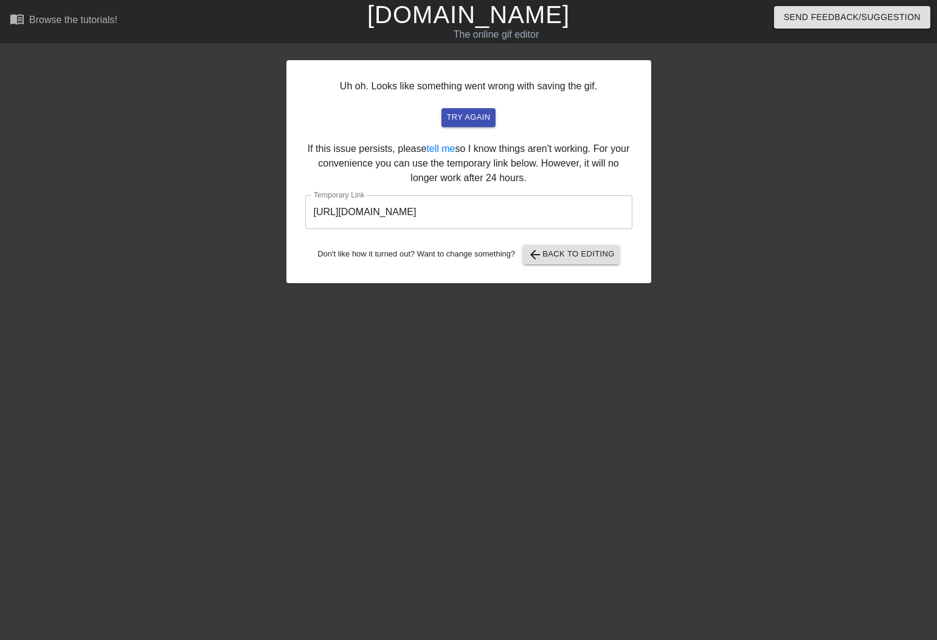
click at [411, 212] on input "https://www.gifntext.com/temp_generations/6qh1n25N.gif" at bounding box center [468, 212] width 327 height 34
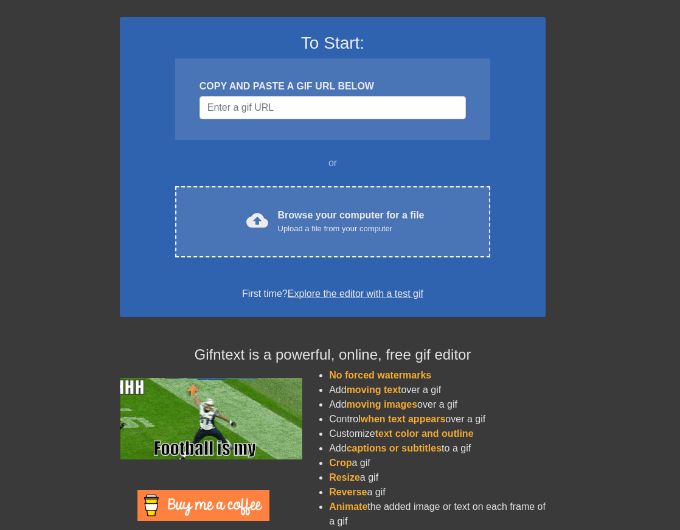
scroll to position [78, 0]
